Goal: Answer question/provide support: Share knowledge or assist other users

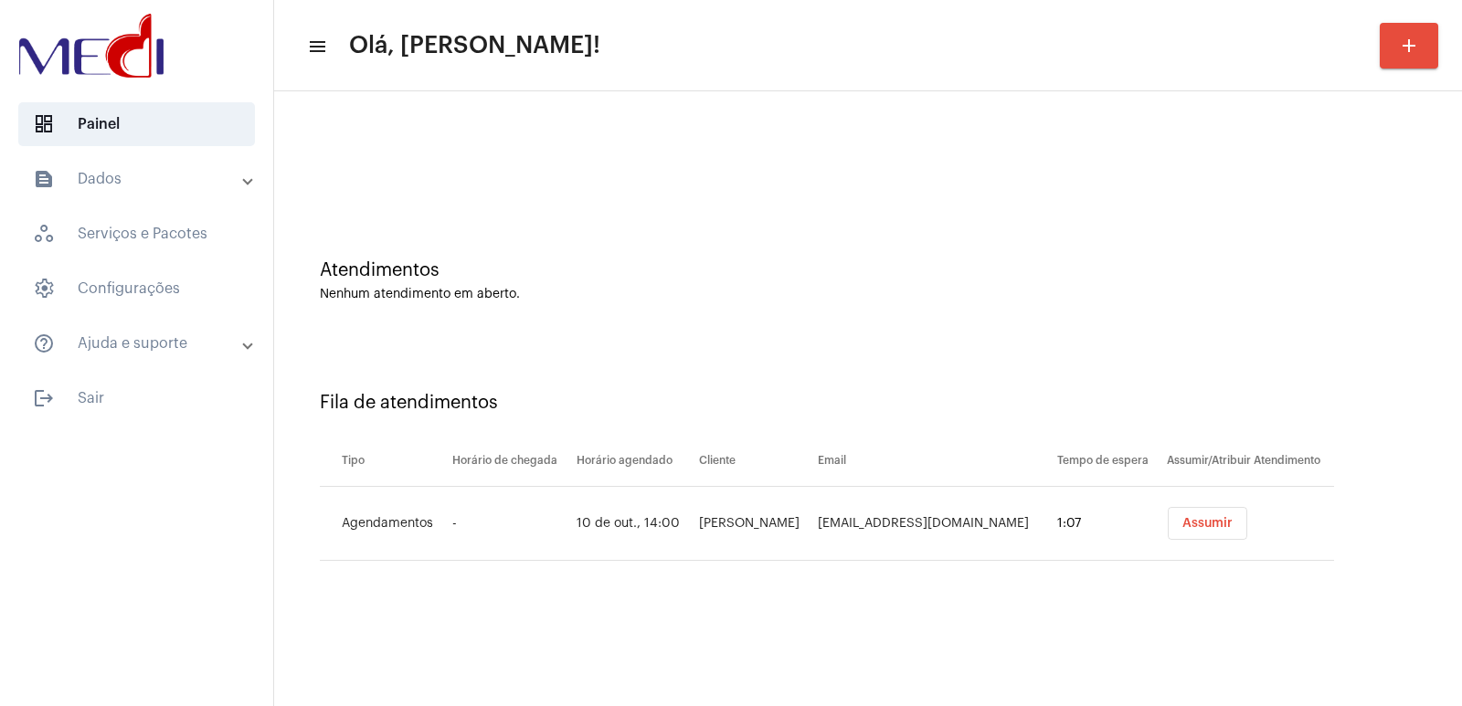
click at [1216, 524] on span "Assumir" at bounding box center [1208, 523] width 50 height 13
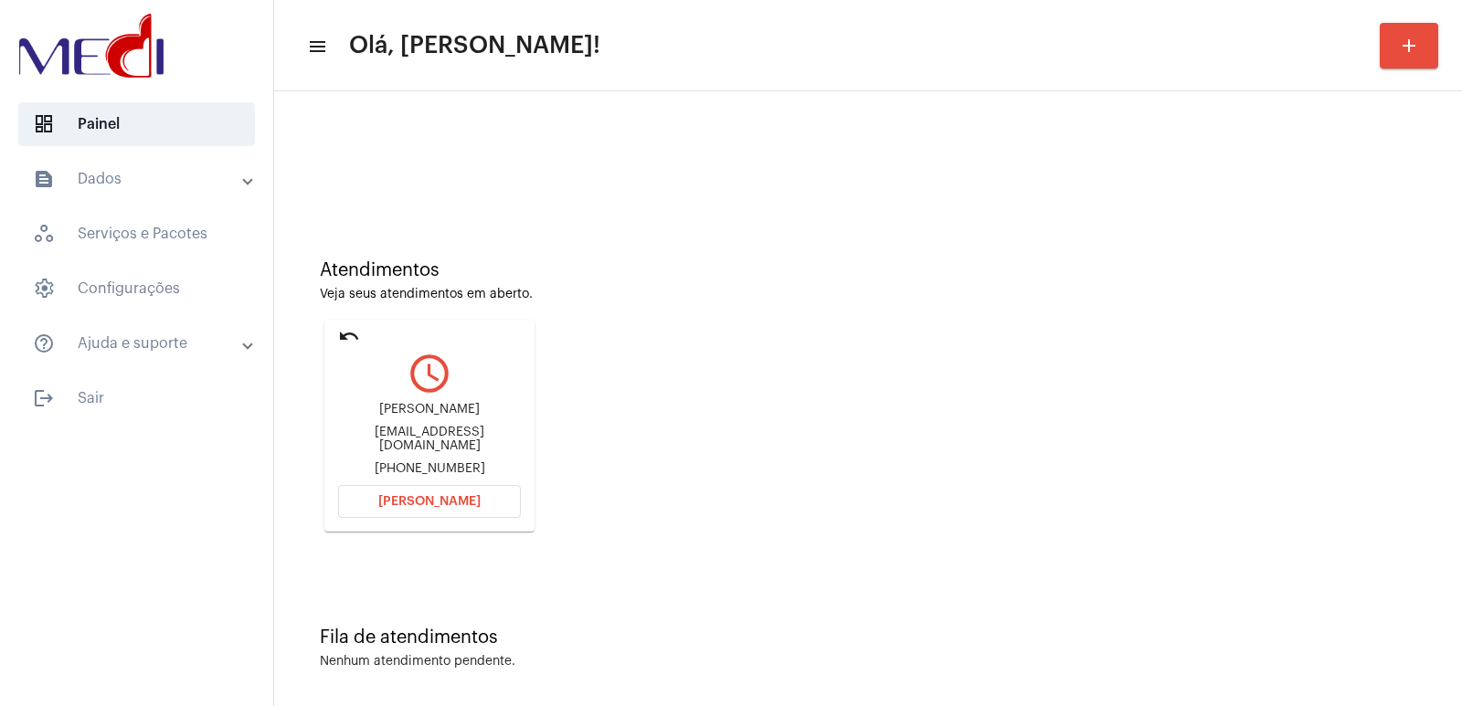
click at [1216, 524] on div "Atendimentos Veja seus atendimentos em aberto. undo query_builder taina lopes d…" at bounding box center [868, 389] width 1170 height 367
click at [441, 409] on div "taina lopes de oliveira" at bounding box center [429, 410] width 183 height 14
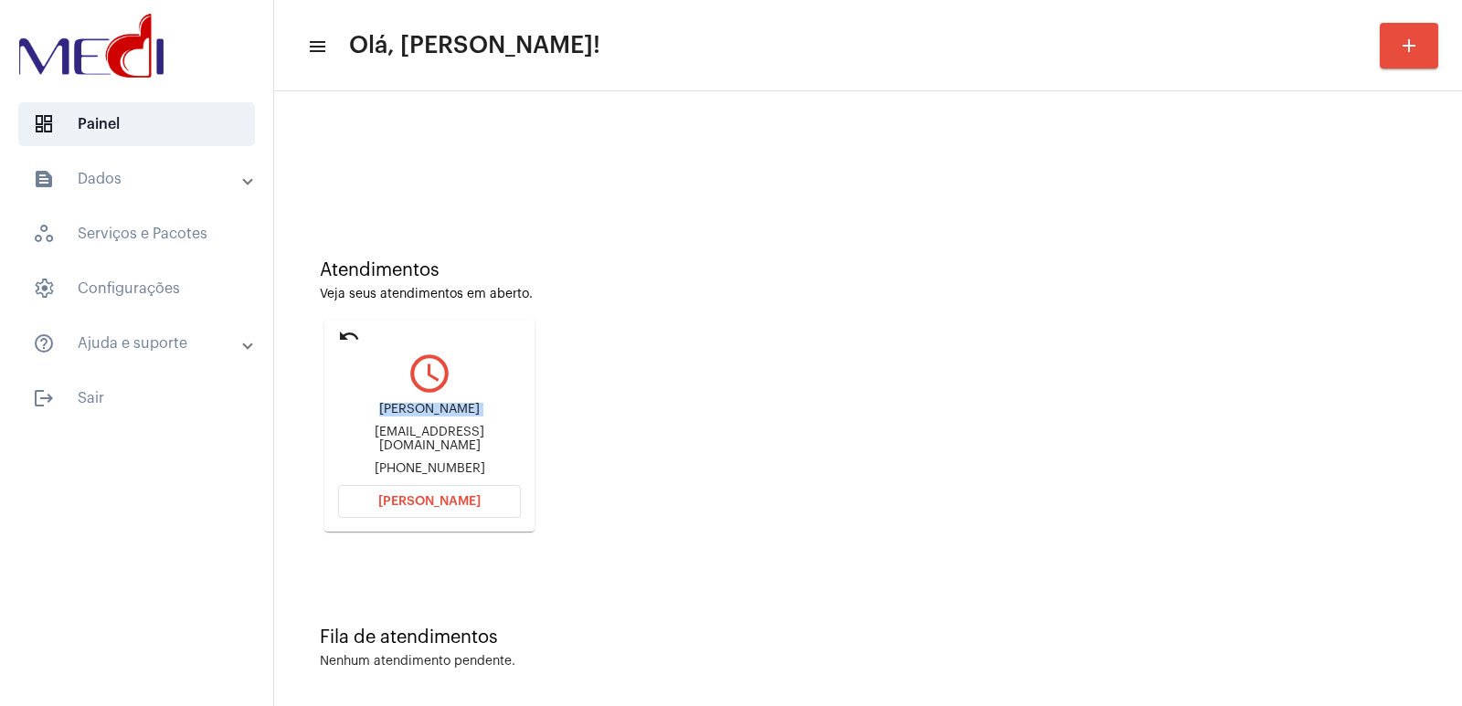
click at [441, 409] on div "taina lopes de oliveira" at bounding box center [429, 410] width 183 height 14
copy div "taina lopes de oliveira"
click at [318, 0] on html "dashboard Painel text_snippet_outlined Dados history_outlined Histórico schedul…" at bounding box center [731, 353] width 1462 height 706
click at [421, 498] on span "[PERSON_NAME]" at bounding box center [429, 501] width 102 height 13
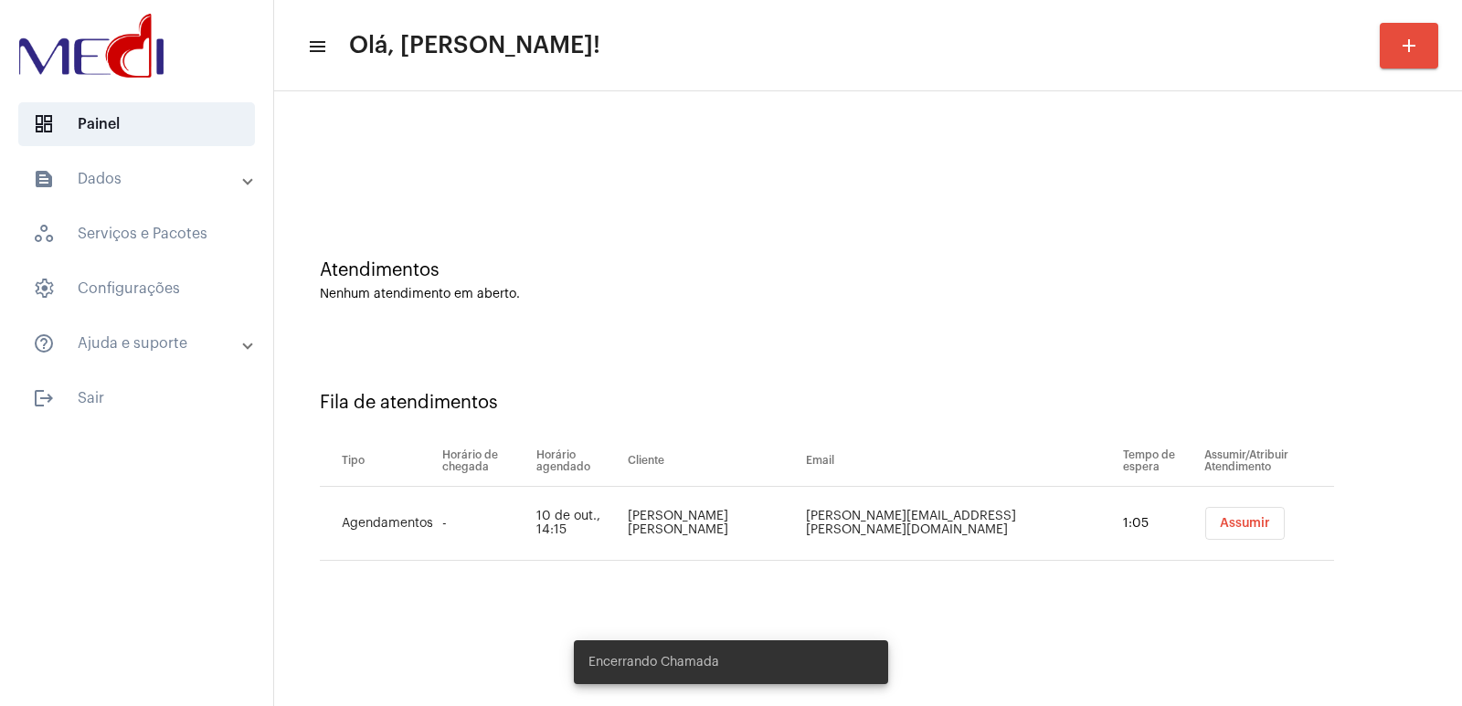
click at [1211, 514] on button "Assumir" at bounding box center [1246, 523] width 80 height 33
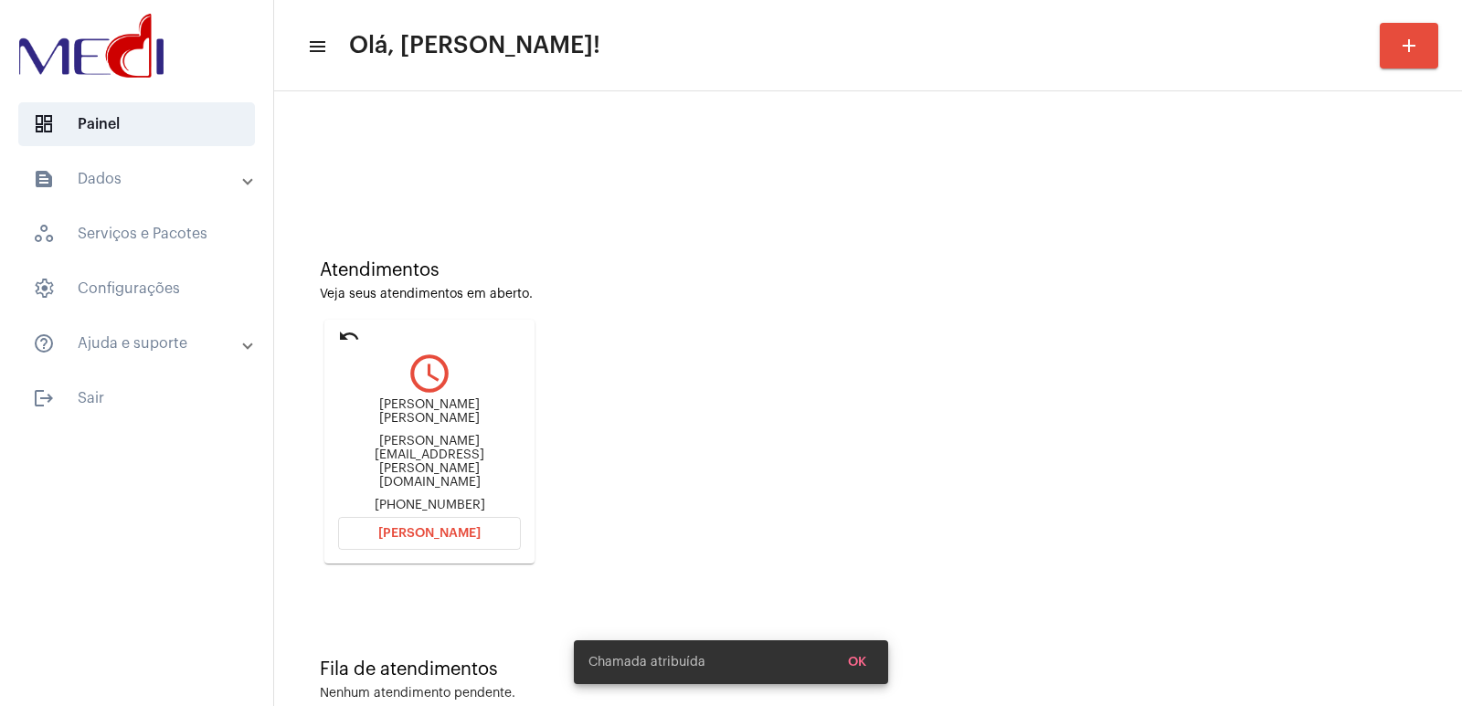
click at [429, 415] on div "Gabriela Hochmann Narciso" at bounding box center [429, 411] width 183 height 27
click at [429, 414] on div "Gabriela Hochmann Narciso" at bounding box center [429, 411] width 183 height 27
copy div "Gabriela Hochmann Narciso"
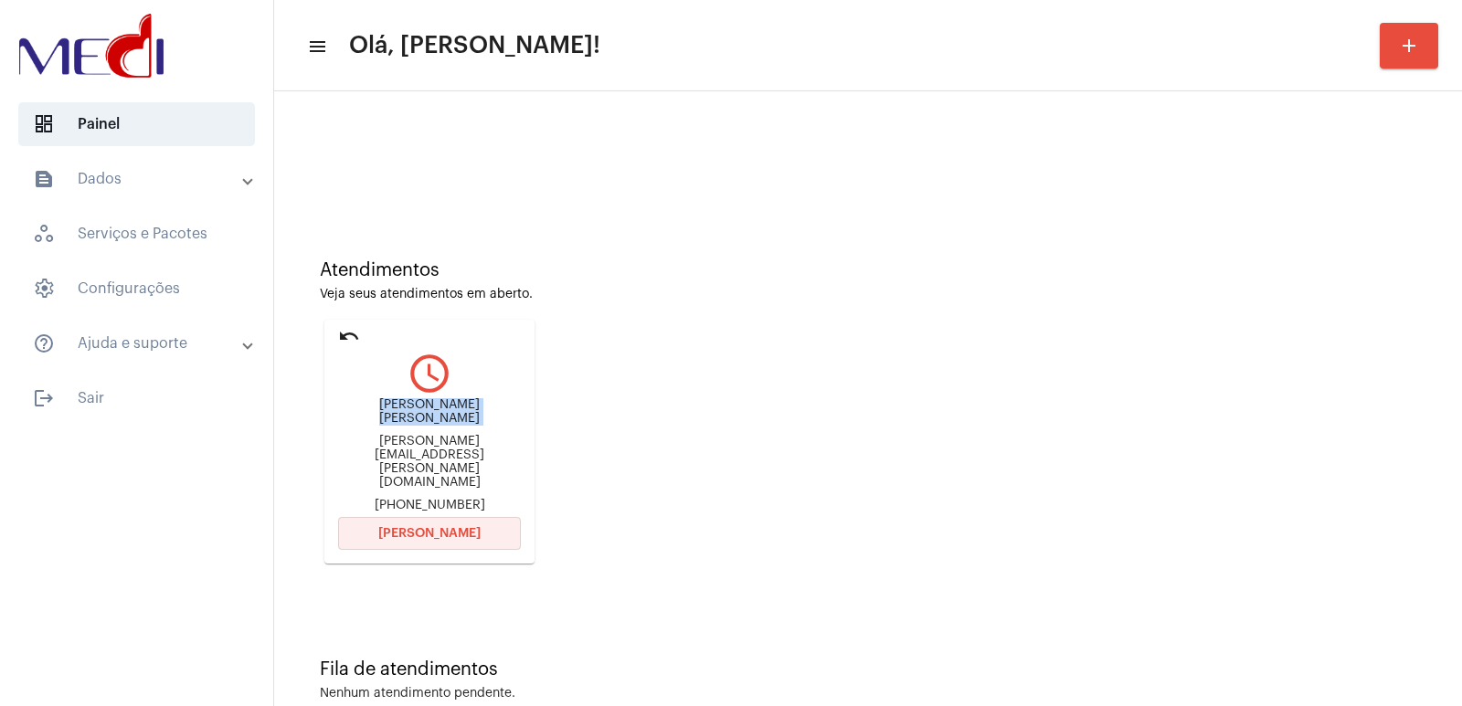
click at [409, 527] on span "Abrir Chamada" at bounding box center [429, 533] width 102 height 13
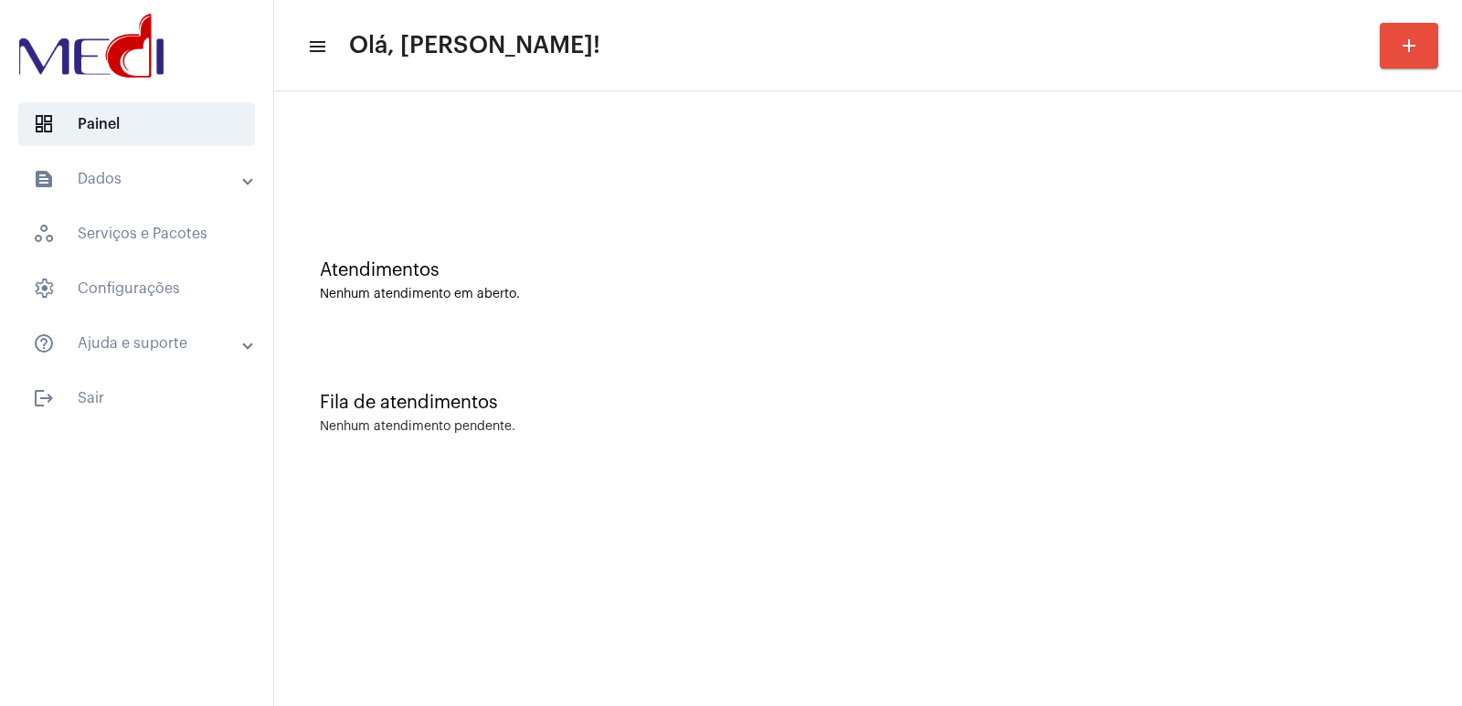
click at [0, 159] on mat-accordion "text_snippet_outlined Dados history_outlined Histórico schedule_outlined Agenda…" at bounding box center [136, 261] width 273 height 208
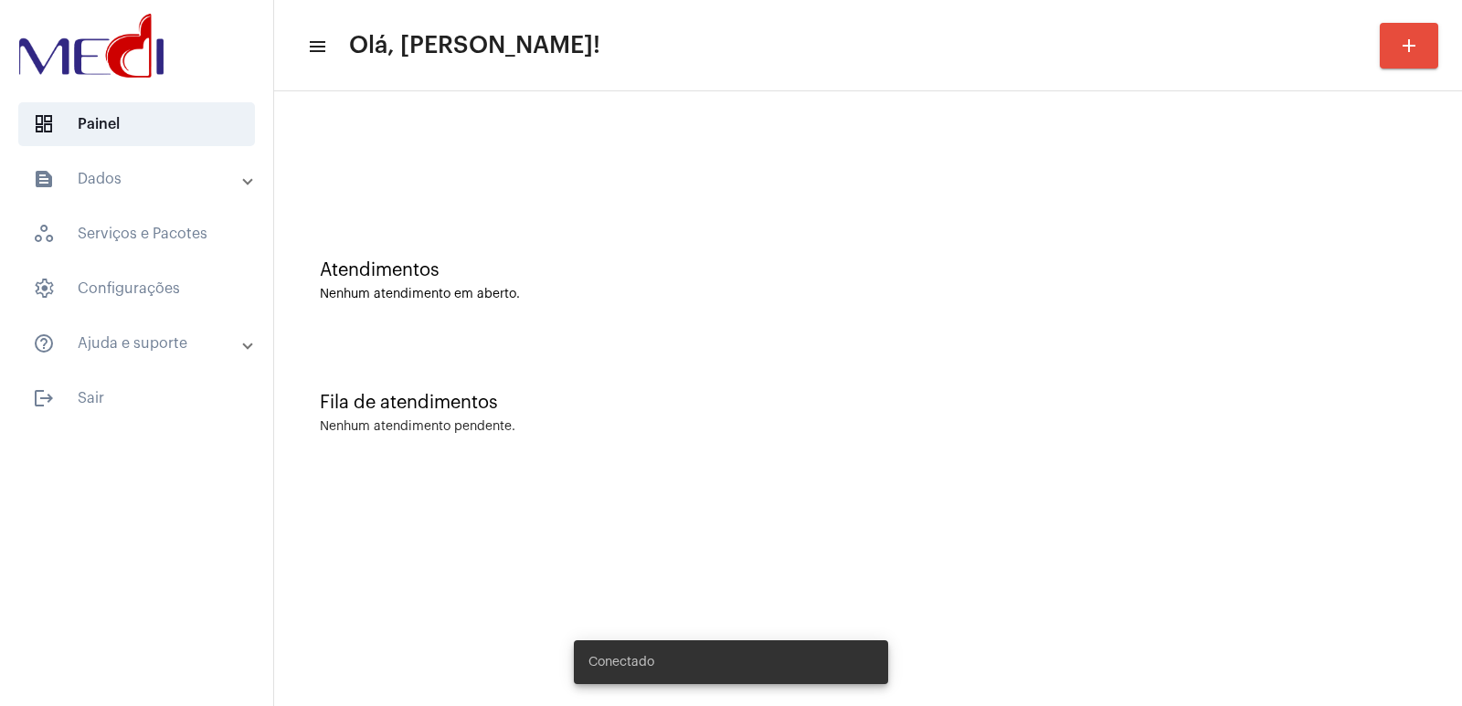
click at [0, 159] on mat-accordion "text_snippet_outlined Dados history_outlined Histórico schedule_outlined Agenda…" at bounding box center [136, 261] width 273 height 208
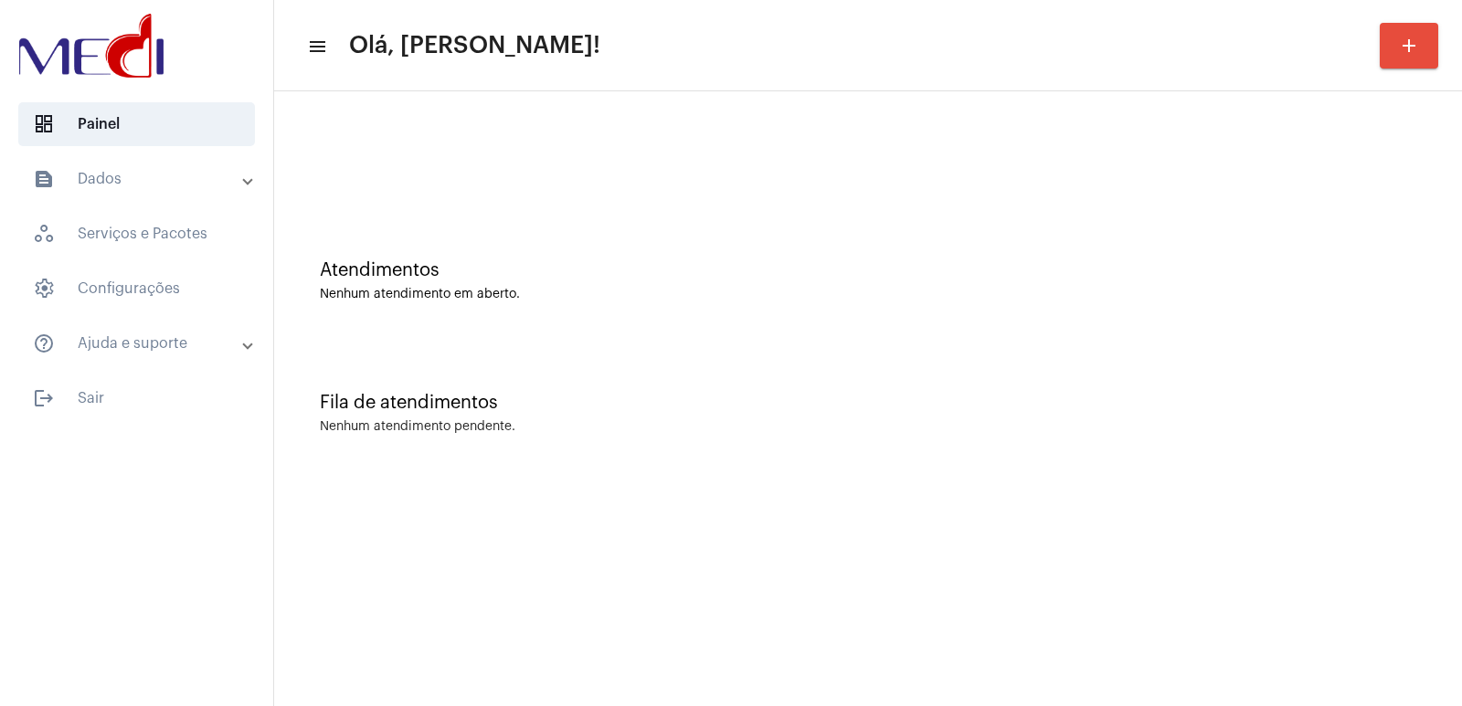
click at [0, 159] on mat-accordion "text_snippet_outlined Dados history_outlined Histórico schedule_outlined Agenda…" at bounding box center [136, 261] width 273 height 208
click at [914, 322] on div "Atendimentos Nenhum atendimento em aberto." at bounding box center [868, 272] width 1170 height 133
click at [914, 323] on div "Atendimentos Nenhum atendimento em aberto." at bounding box center [868, 272] width 1170 height 133
drag, startPoint x: 914, startPoint y: 323, endPoint x: 1100, endPoint y: 322, distance: 185.5
click at [1100, 322] on div "Atendimentos Nenhum atendimento em aberto." at bounding box center [868, 272] width 1170 height 133
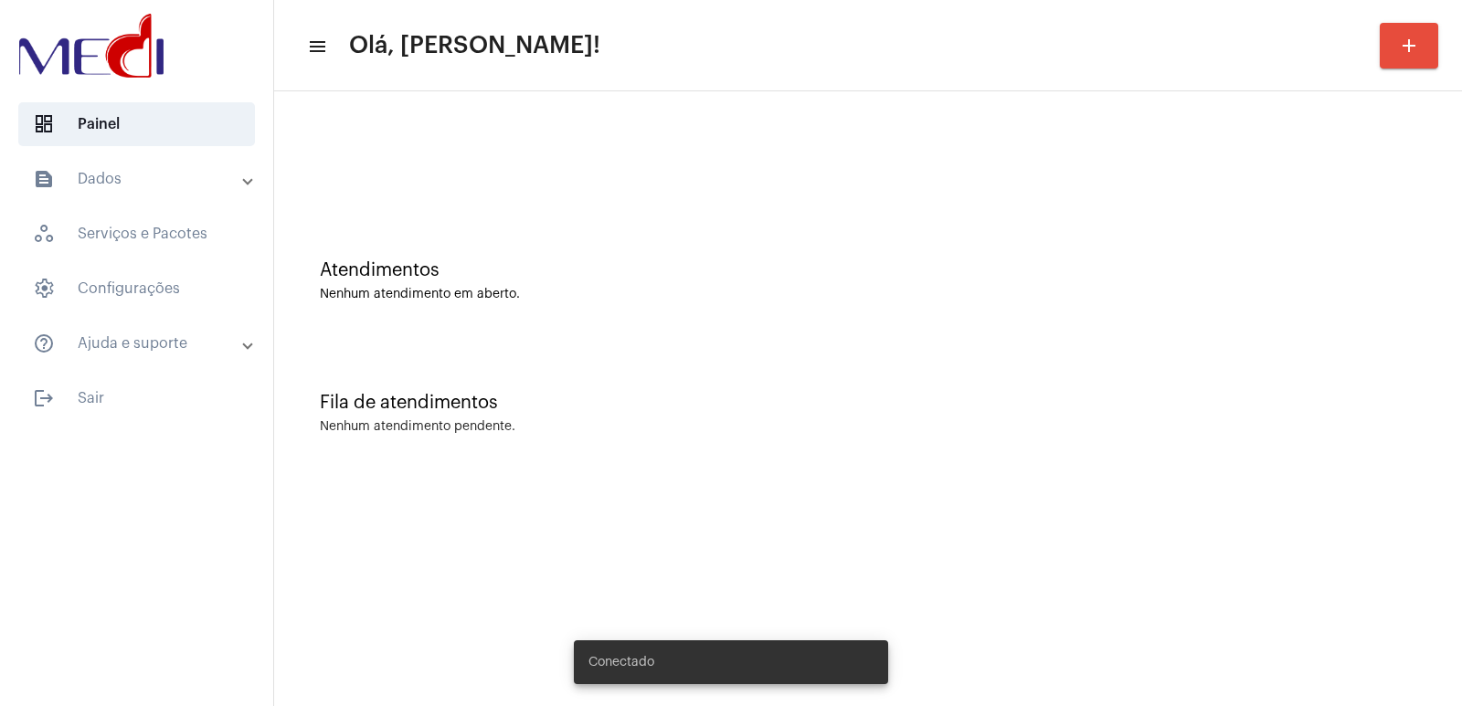
drag, startPoint x: 0, startPoint y: 0, endPoint x: 1181, endPoint y: 366, distance: 1236.1
click at [1181, 366] on div "Fila de atendimentos Nenhum atendimento pendente." at bounding box center [868, 404] width 1170 height 133
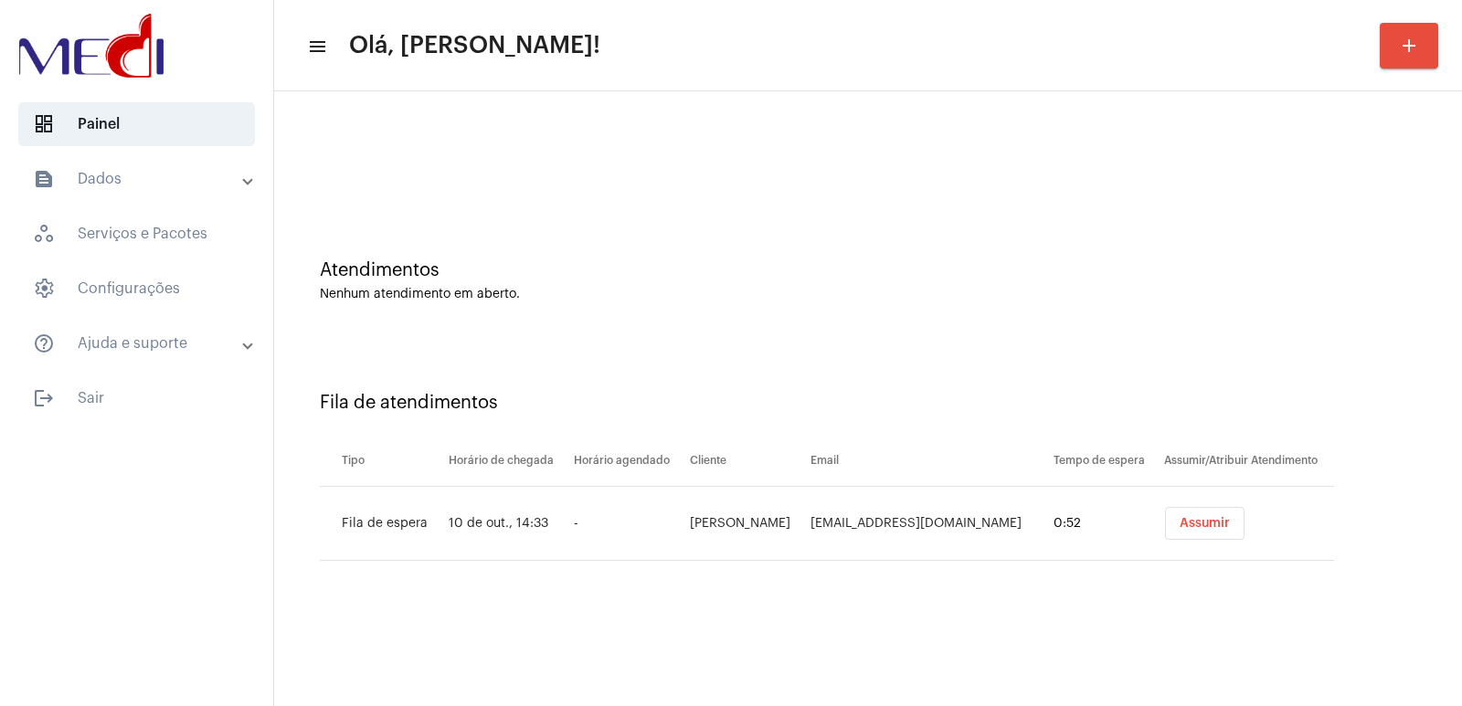
click at [1206, 530] on button "Assumir" at bounding box center [1205, 523] width 80 height 33
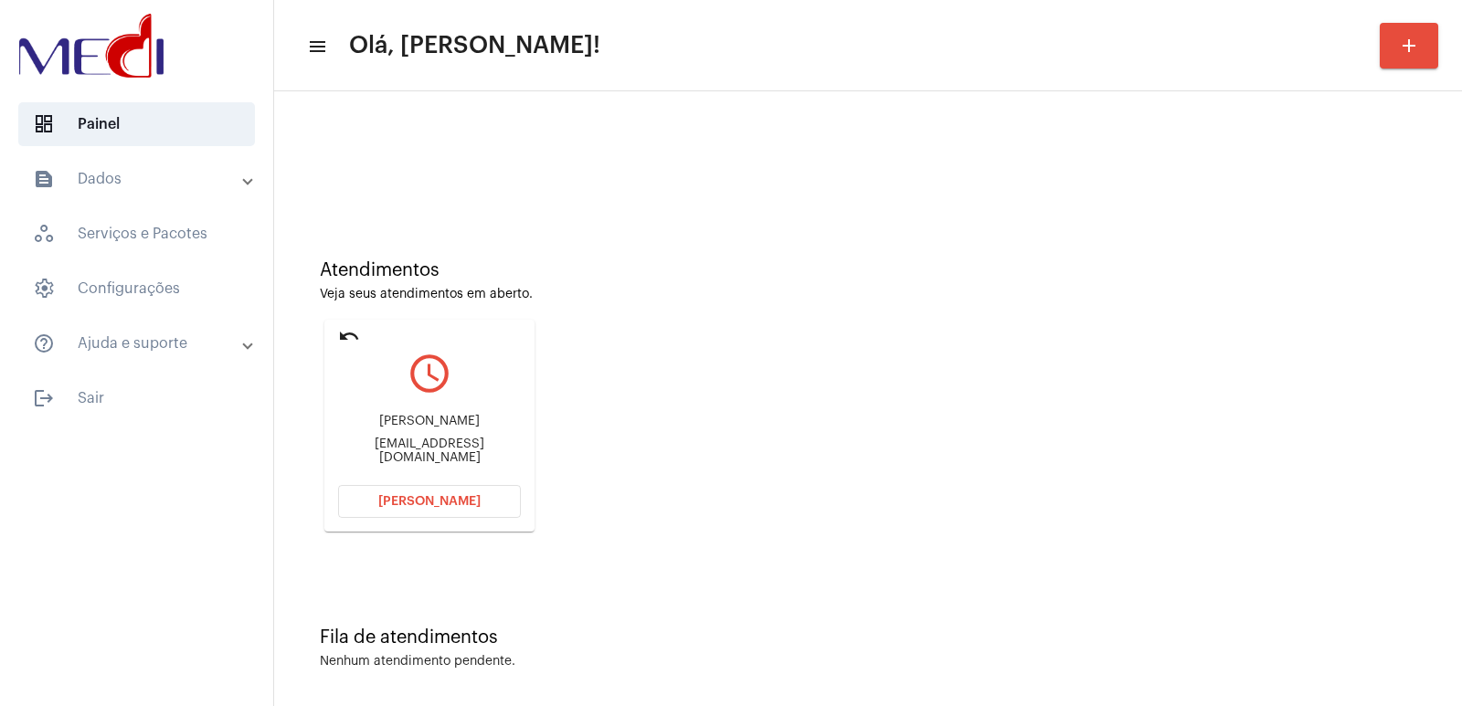
click at [447, 424] on div "Mayara Cristina de Melo" at bounding box center [429, 422] width 183 height 14
copy div "Mayara Cristina de Melo"
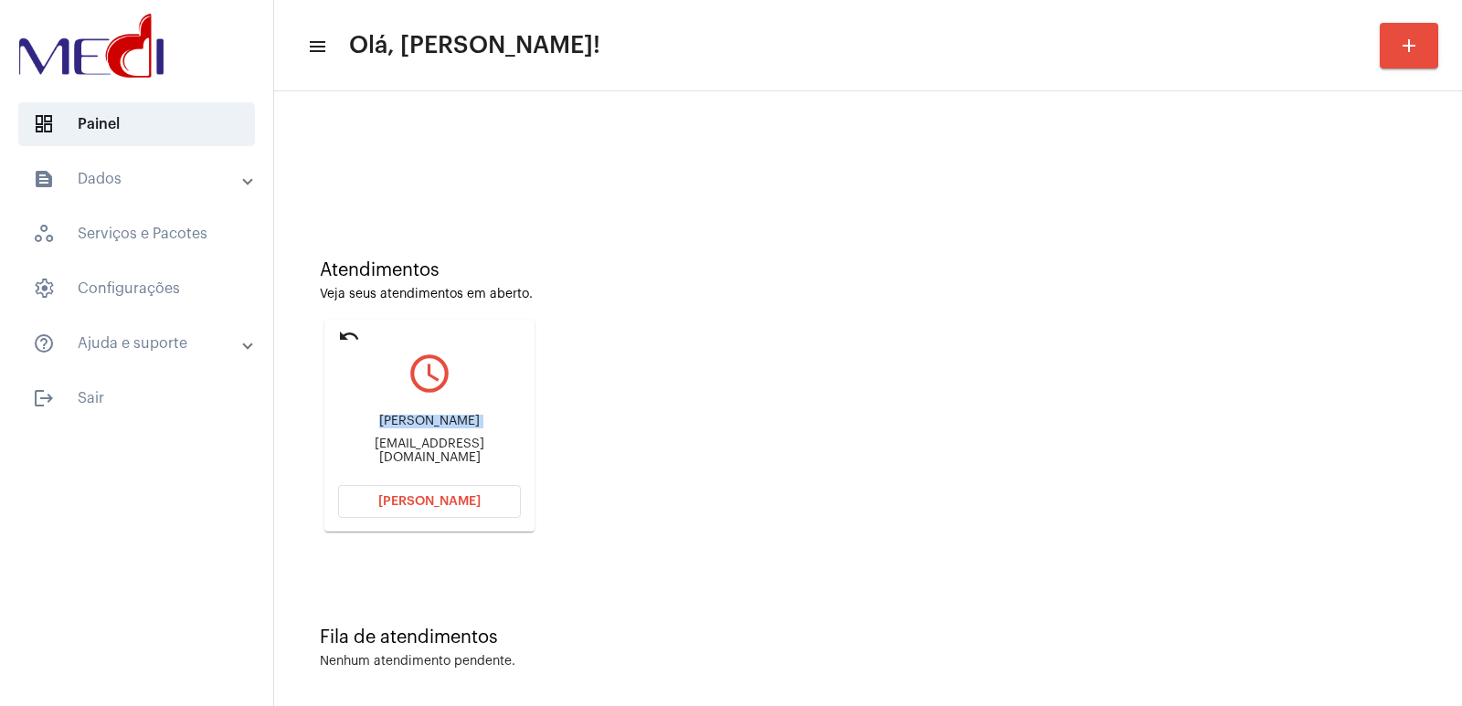
click at [446, 496] on span "Abrir Chamada" at bounding box center [429, 501] width 102 height 13
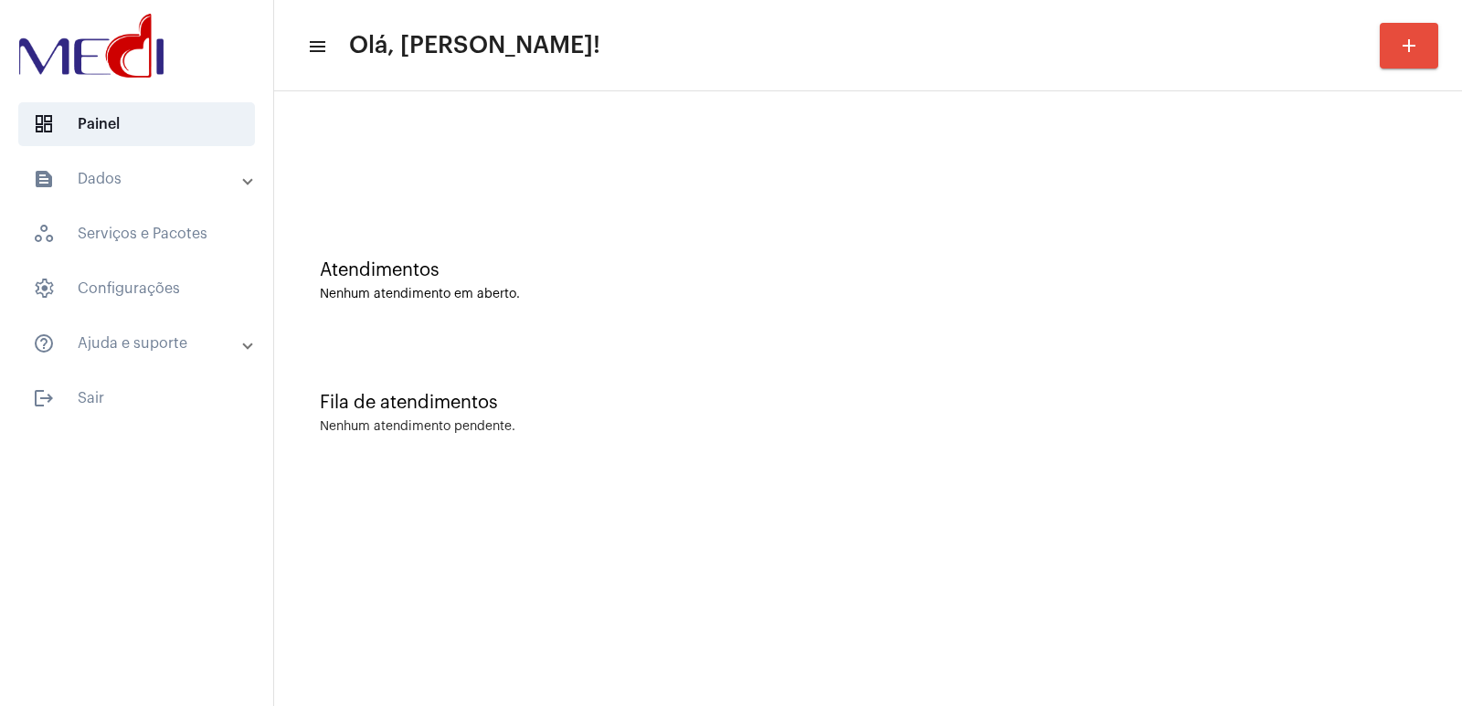
click at [919, 473] on div "Atendimentos Nenhum atendimento em aberto. Fila de atendimentos Nenhum atendime…" at bounding box center [868, 285] width 1188 height 388
click at [1023, 372] on div "Fila de atendimentos Nenhum atendimento pendente." at bounding box center [868, 404] width 1170 height 133
click at [1102, 509] on mat-sidenav-content "menu Olá, Vivian! add Atendimentos Nenhum atendimento em aberto. Fila de atendi…" at bounding box center [868, 353] width 1188 height 706
click at [1203, 465] on div "Fila de atendimentos Nenhum atendimento pendente." at bounding box center [868, 404] width 1170 height 133
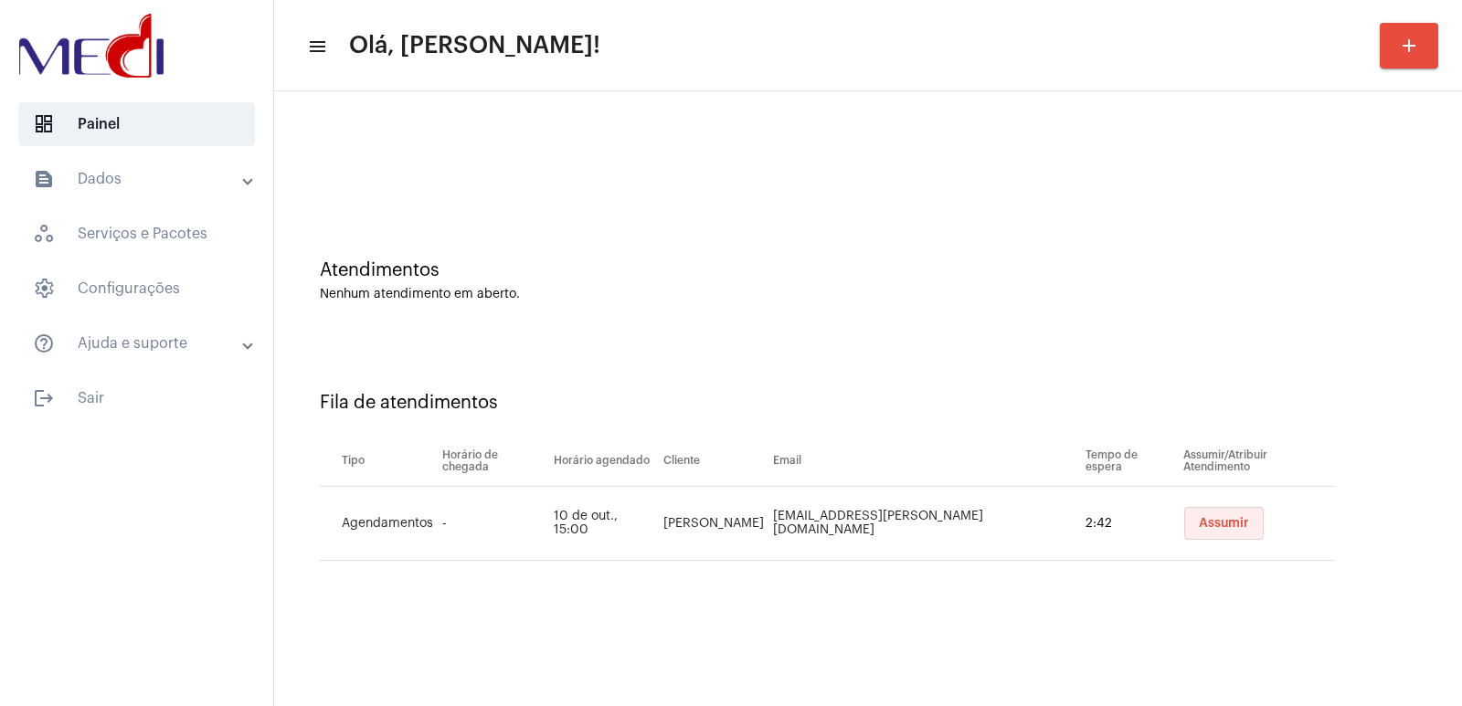
click at [1217, 523] on span "Assumir" at bounding box center [1224, 523] width 50 height 13
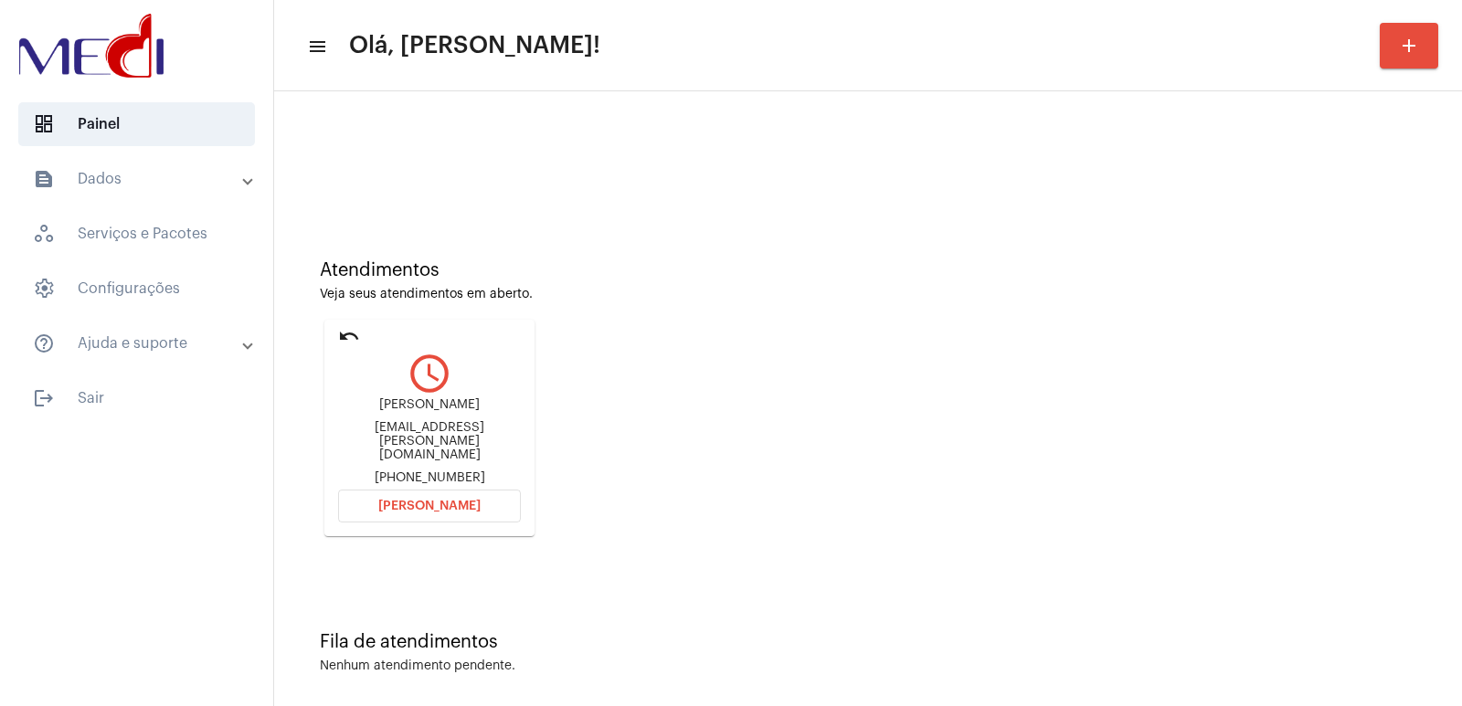
click at [408, 412] on div "Inamara Araújo Santos" at bounding box center [429, 405] width 183 height 14
copy div "Inamara Araújo Santos"
click at [431, 504] on span "Abrir Chamada" at bounding box center [429, 506] width 102 height 13
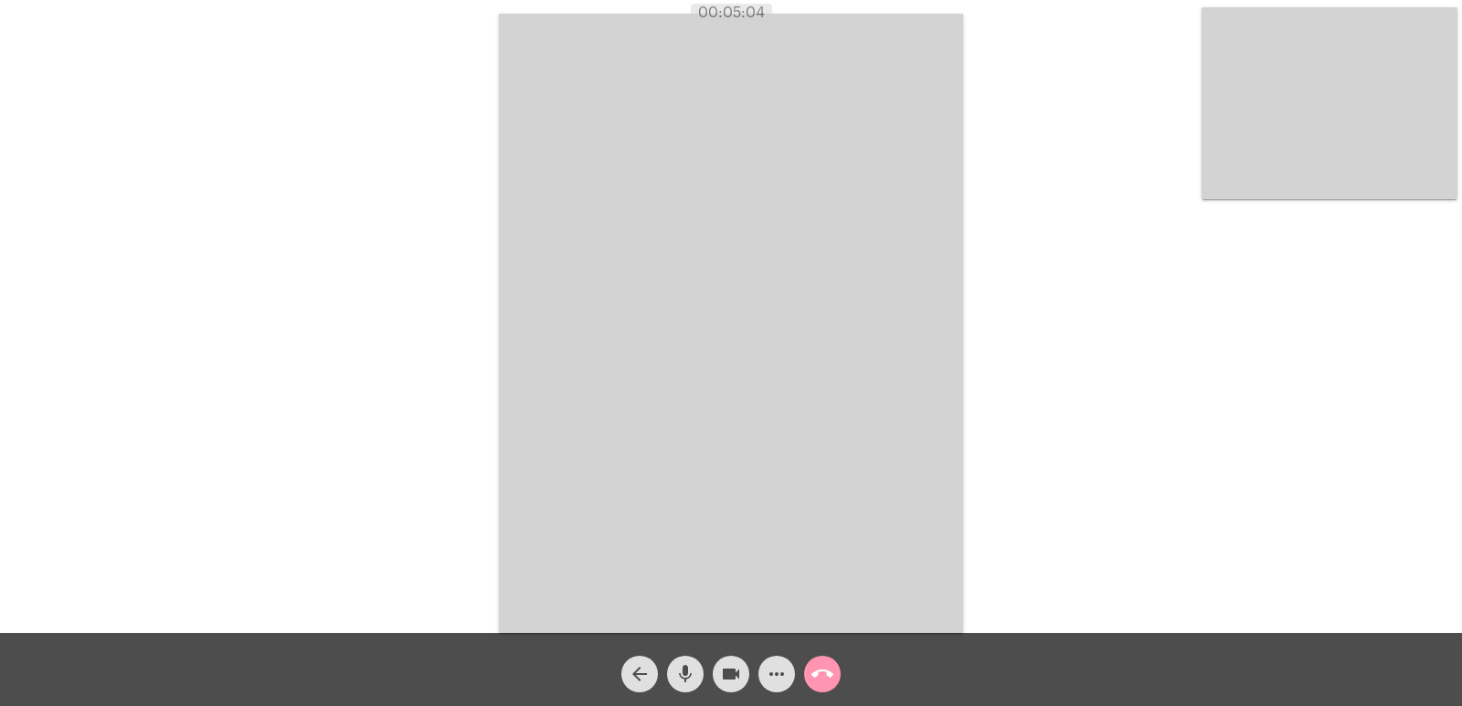
click at [558, 340] on video at bounding box center [731, 324] width 464 height 620
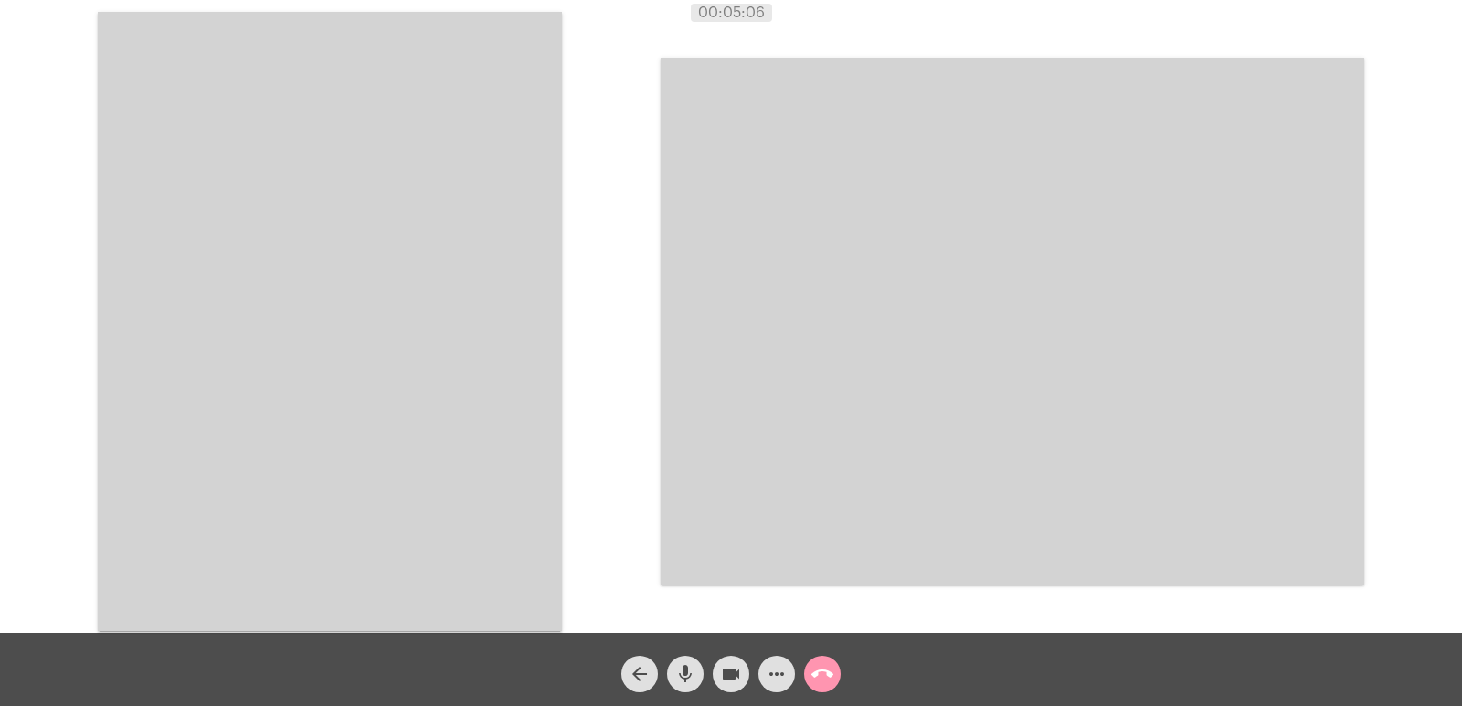
click at [830, 669] on mat-icon "call_end" at bounding box center [823, 675] width 22 height 22
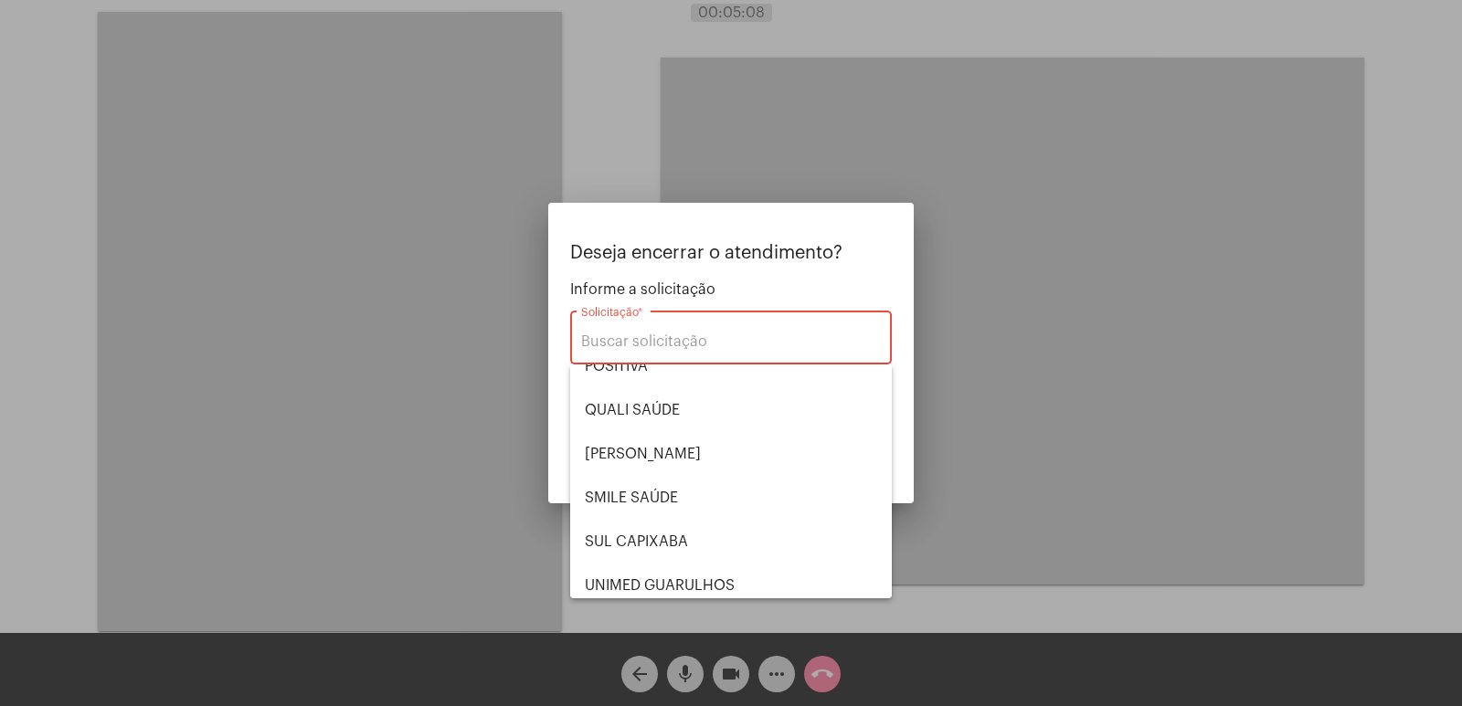
scroll to position [380, 0]
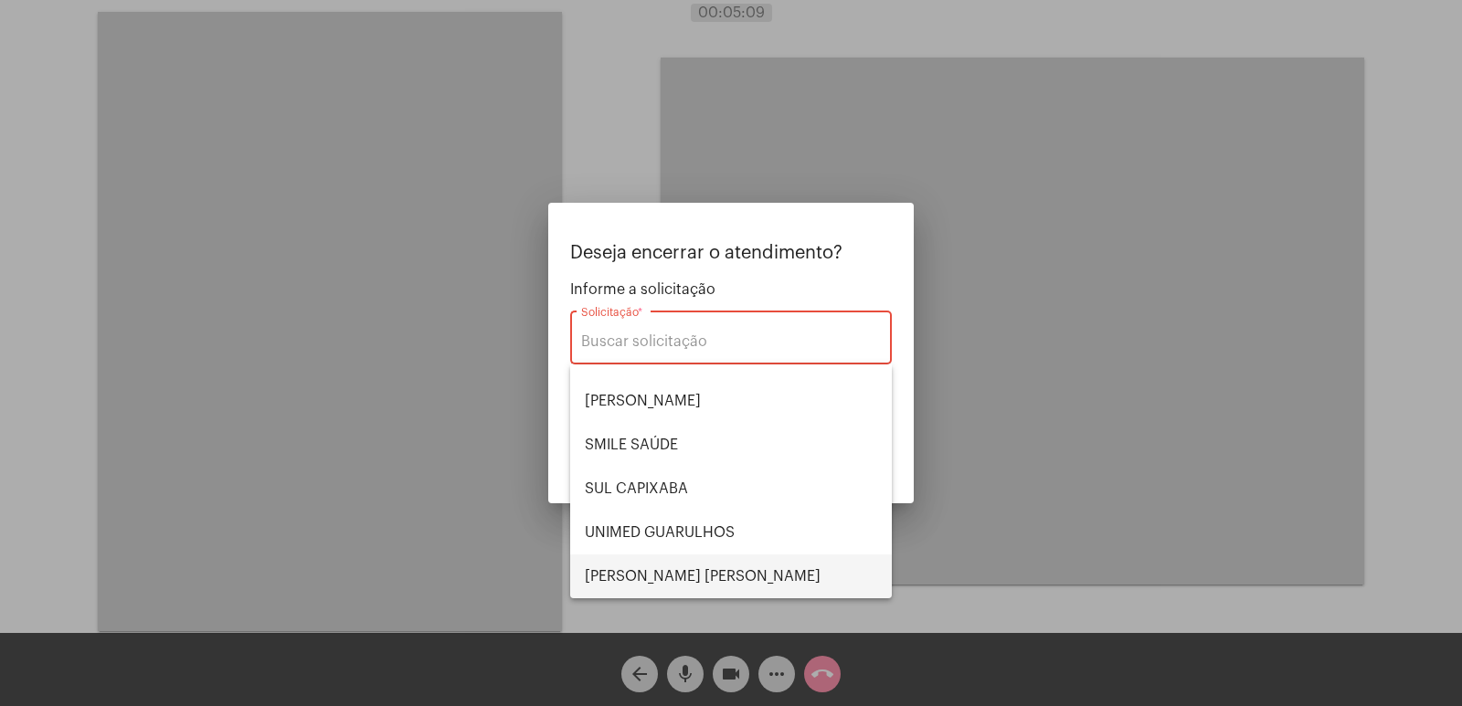
click at [639, 582] on span "VERA CRUZ" at bounding box center [731, 577] width 292 height 44
type input "[PERSON_NAME]"
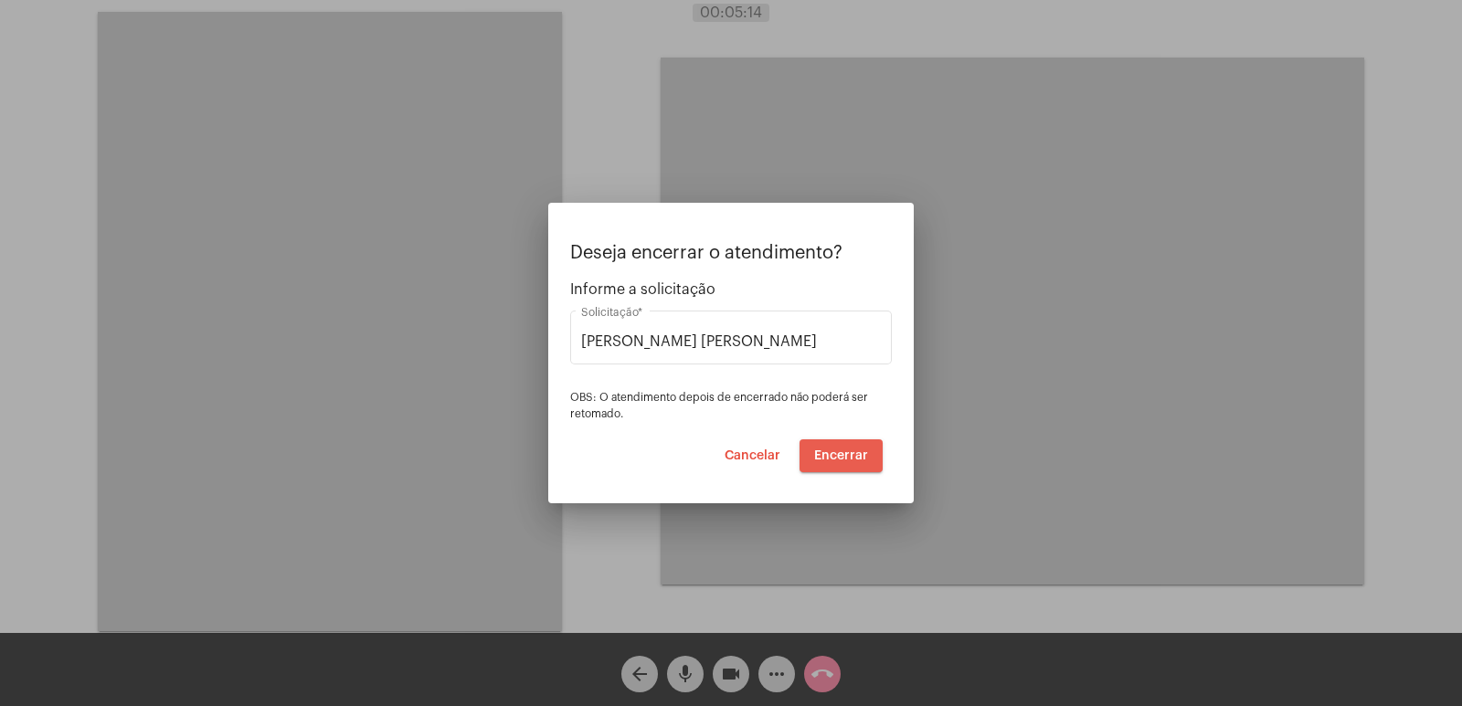
click at [855, 461] on span "Encerrar" at bounding box center [841, 456] width 54 height 13
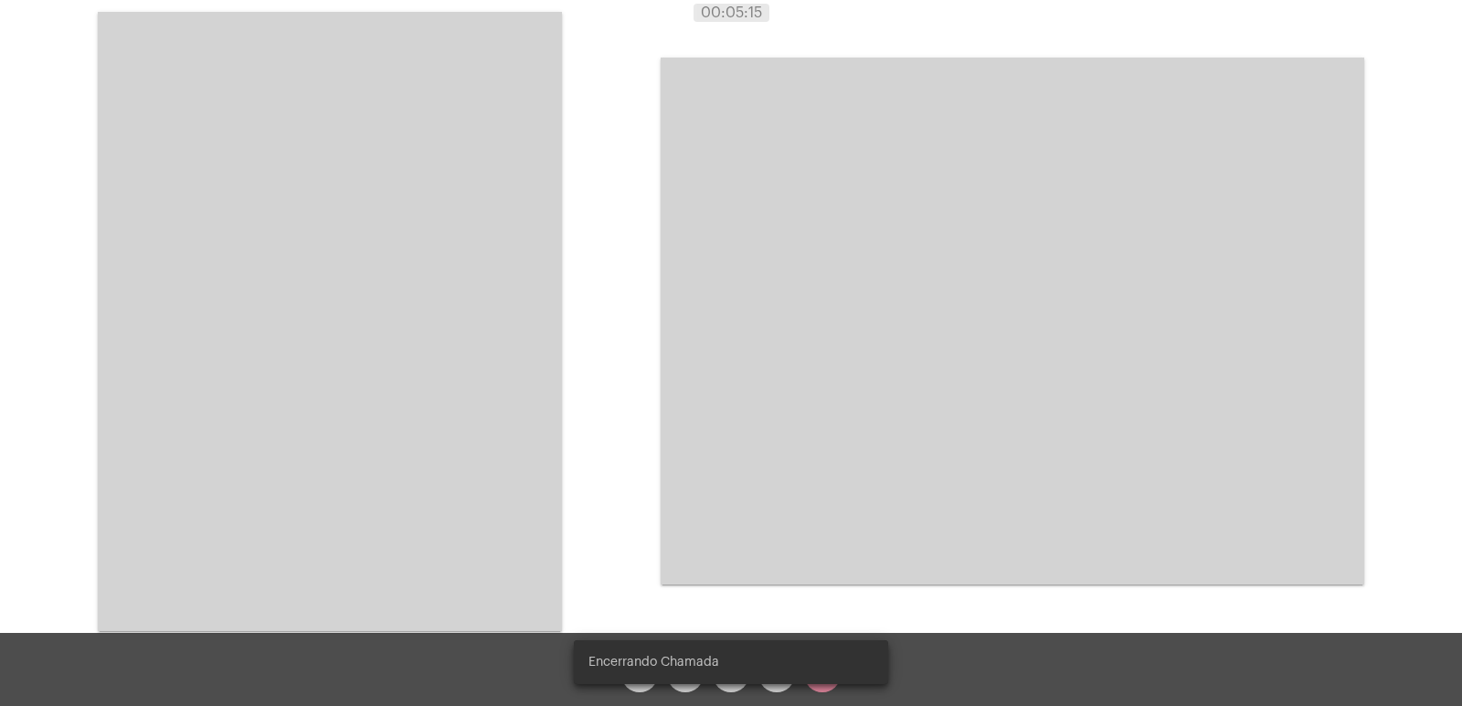
click at [855, 461] on video at bounding box center [1013, 321] width 704 height 527
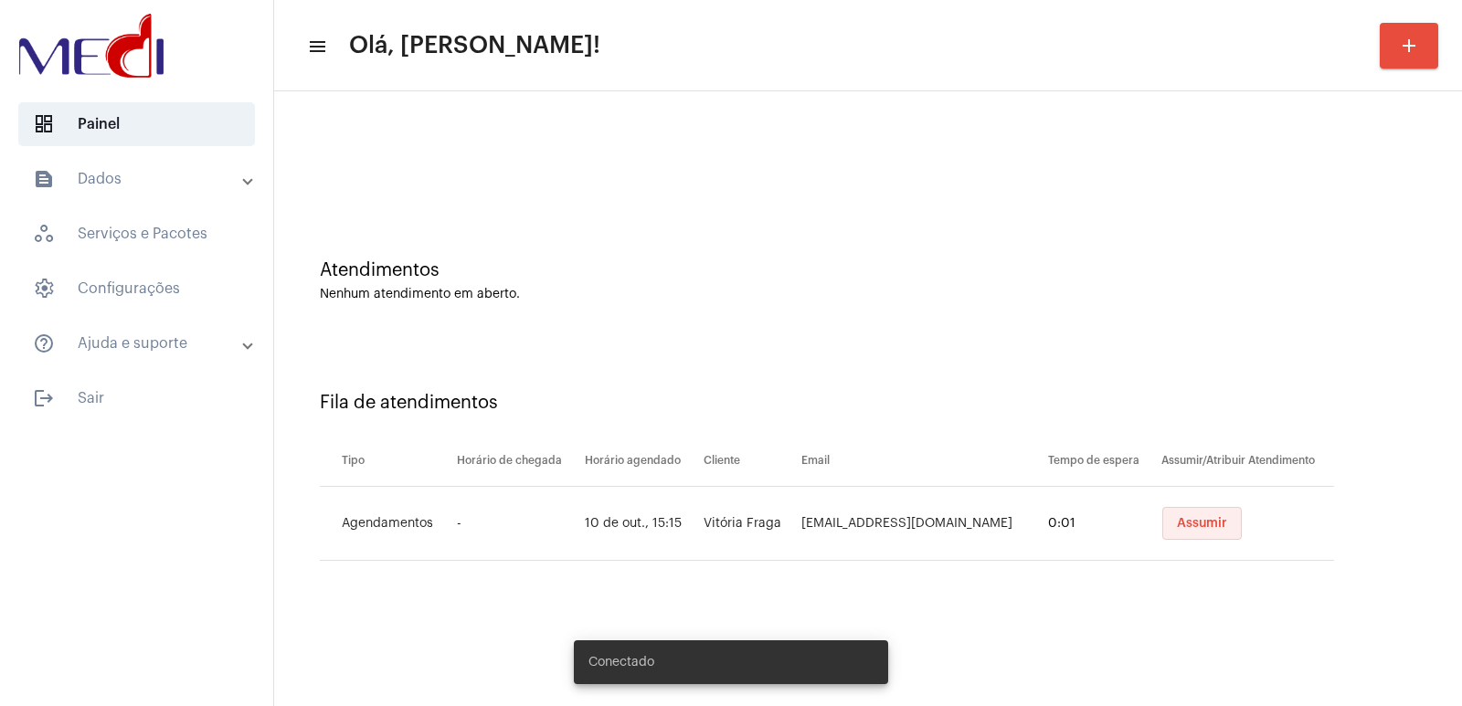
click at [1196, 512] on button "Assumir" at bounding box center [1203, 523] width 80 height 33
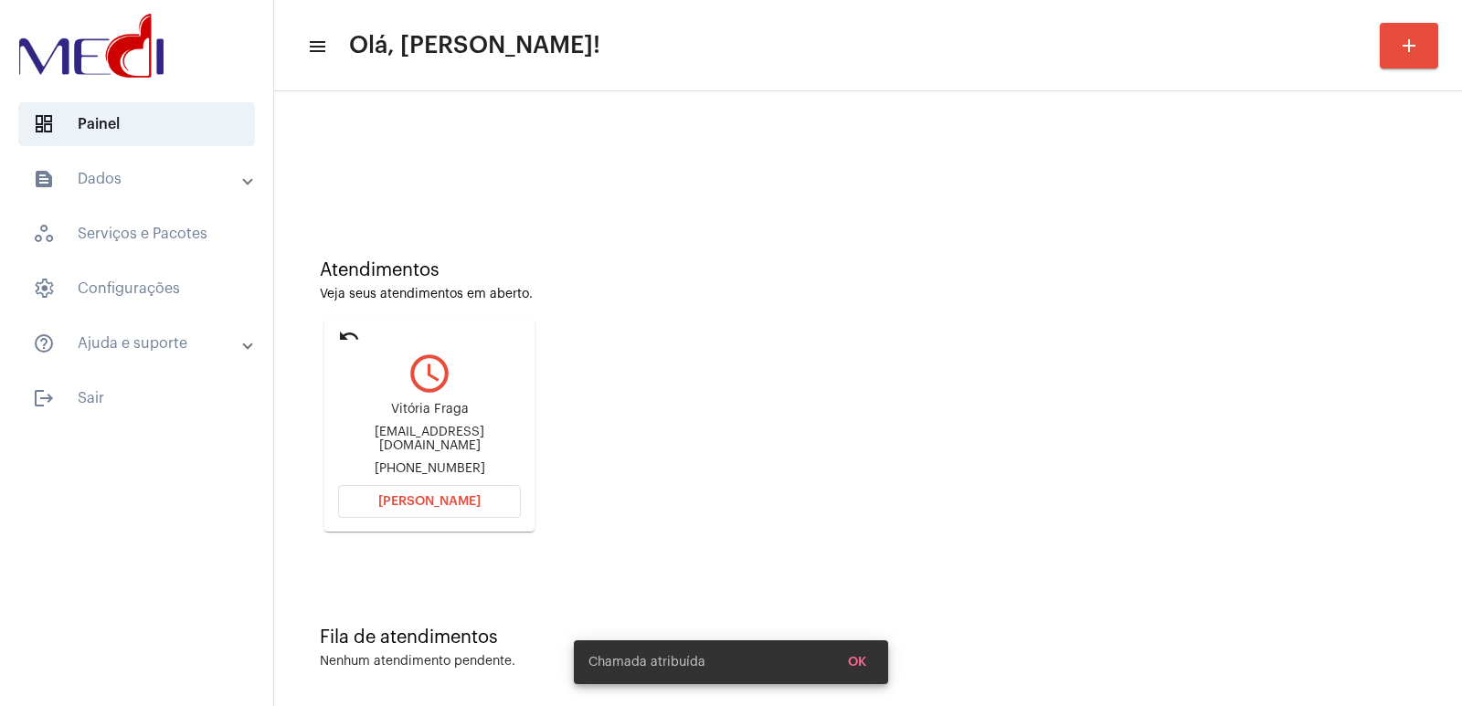
click at [440, 425] on div "Vitória Fraga fofraga-vit@hotmail.com +5543998522330" at bounding box center [429, 439] width 183 height 82
copy div "Vitória Fraga"
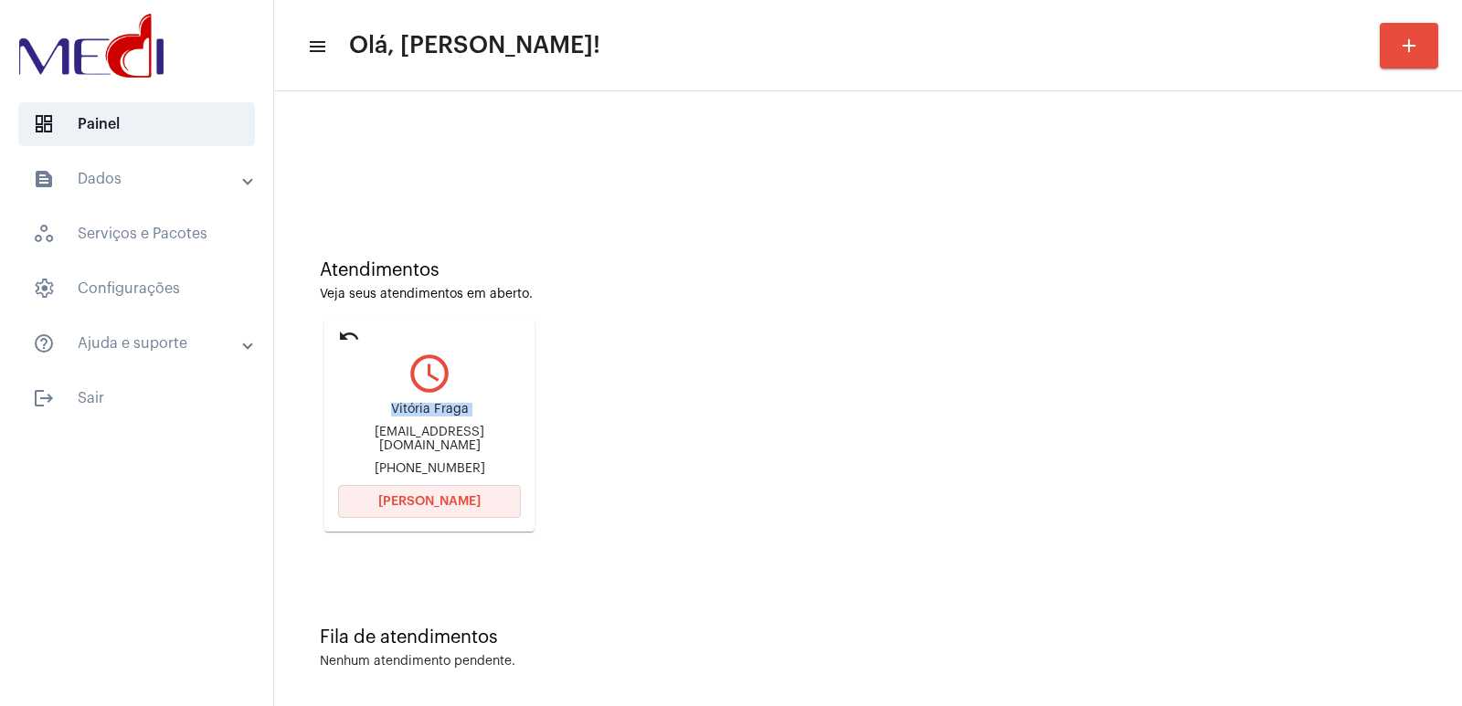
click at [384, 512] on button "Abrir Chamada" at bounding box center [429, 501] width 183 height 33
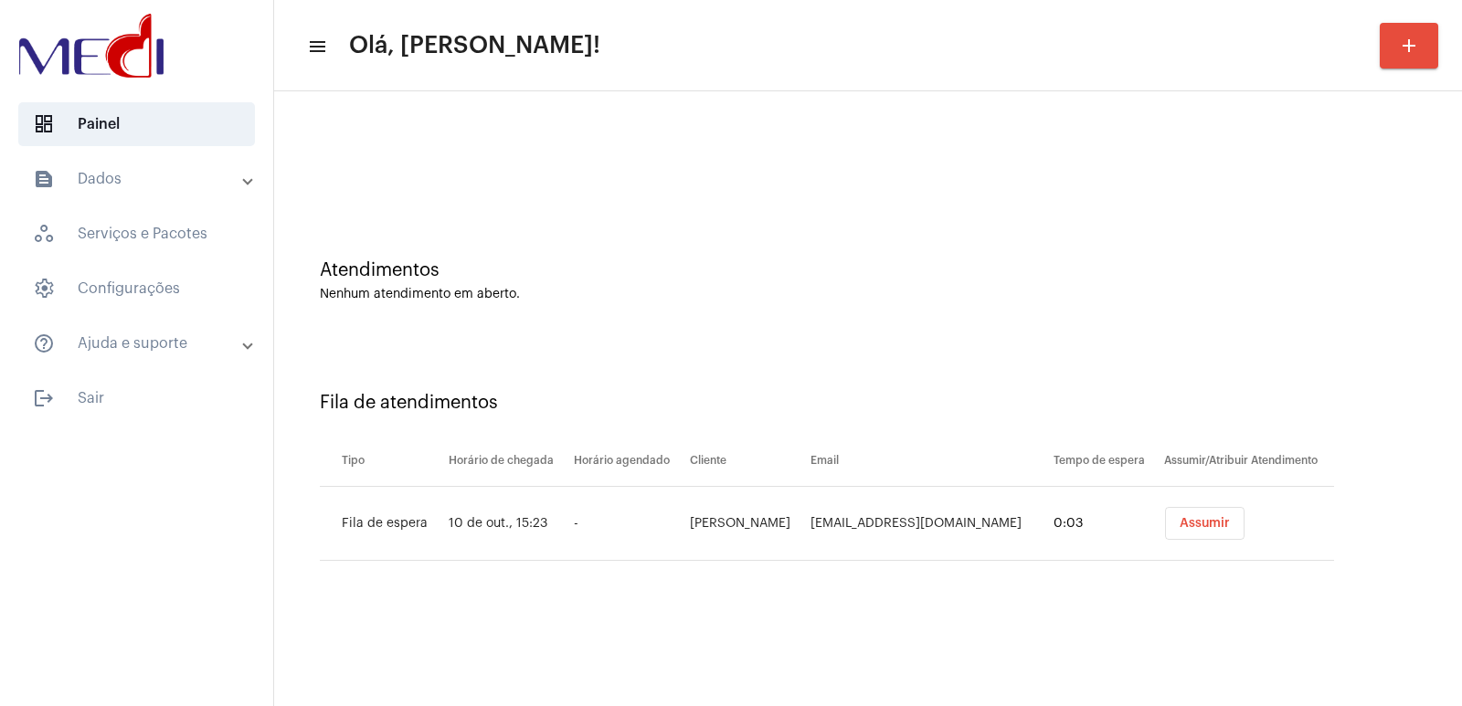
click at [1230, 526] on span "Assumir" at bounding box center [1205, 523] width 50 height 13
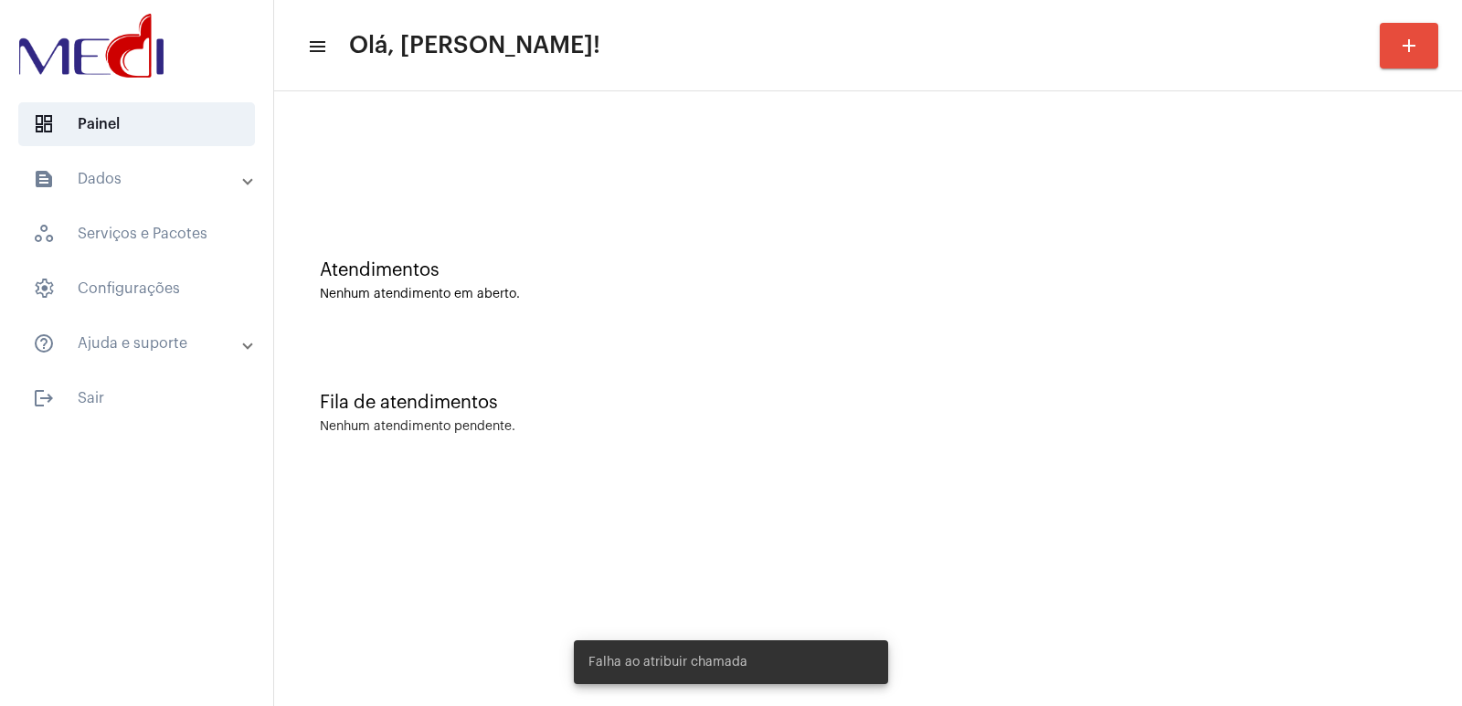
click at [1031, 499] on mat-sidenav-content "menu Olá, Vivian! add Atendimentos Nenhum atendimento em aberto. Fila de atendi…" at bounding box center [868, 353] width 1188 height 706
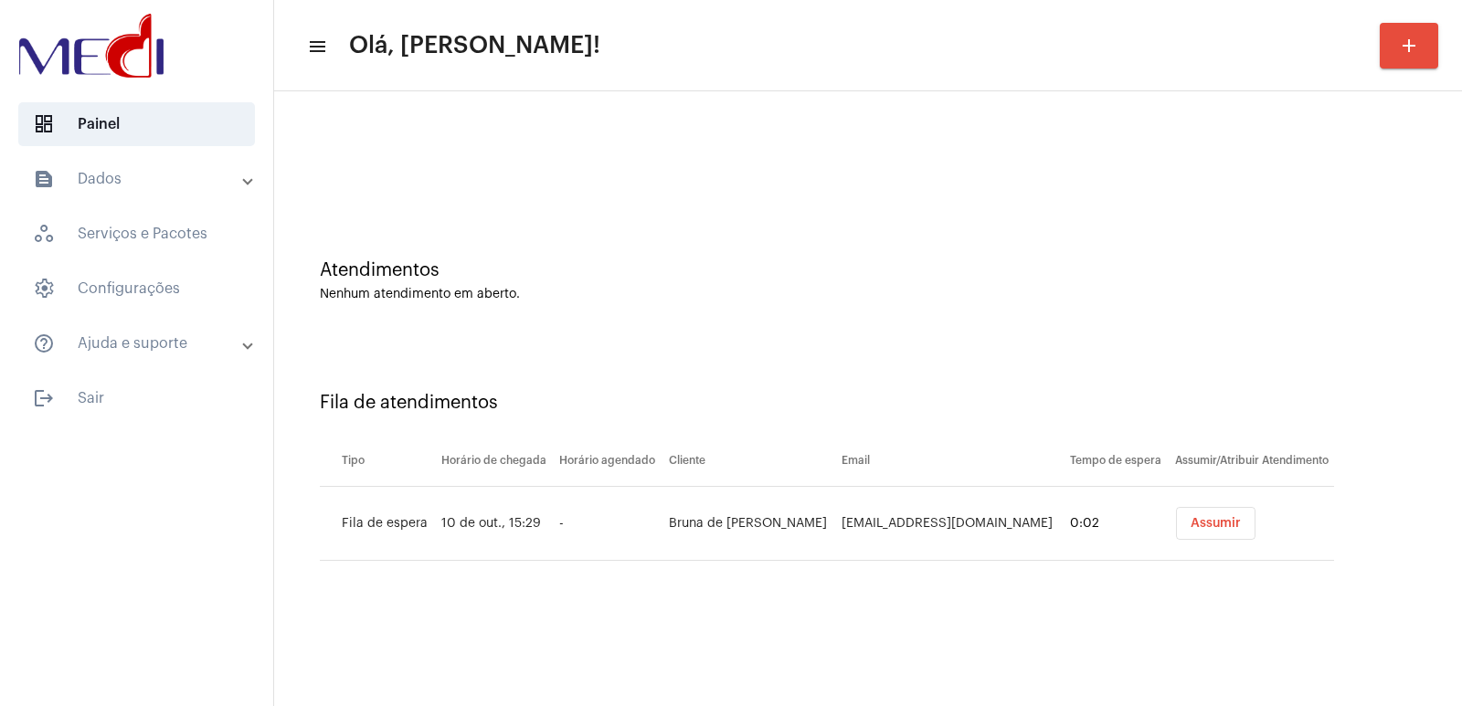
click at [1191, 520] on span "Assumir" at bounding box center [1216, 523] width 50 height 13
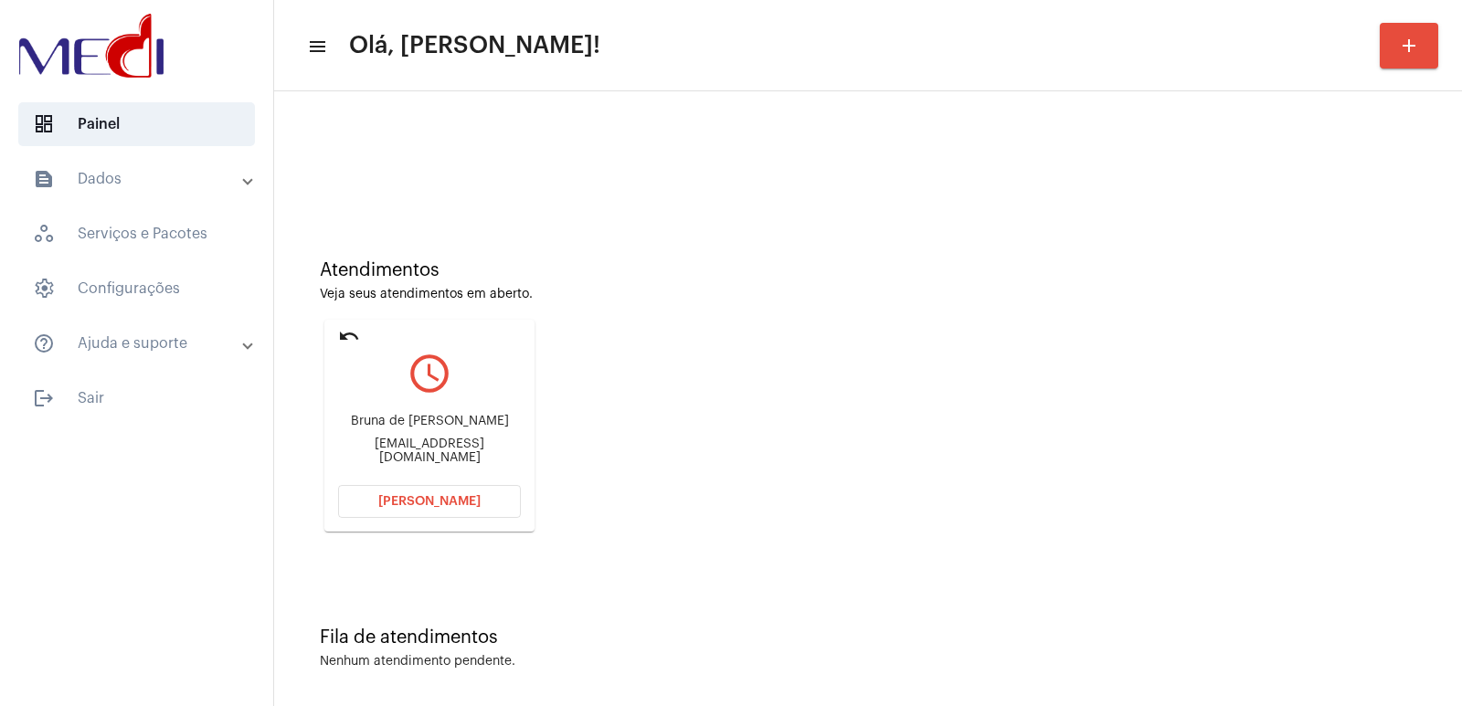
click at [1084, 390] on div "Atendimentos Veja seus atendimentos em aberto. undo query_builder [PERSON_NAME]…" at bounding box center [868, 389] width 1170 height 367
click at [429, 415] on div "Bruna de [PERSON_NAME] [EMAIL_ADDRESS][DOMAIN_NAME]" at bounding box center [429, 439] width 183 height 82
copy div "Bruna de [PERSON_NAME]"
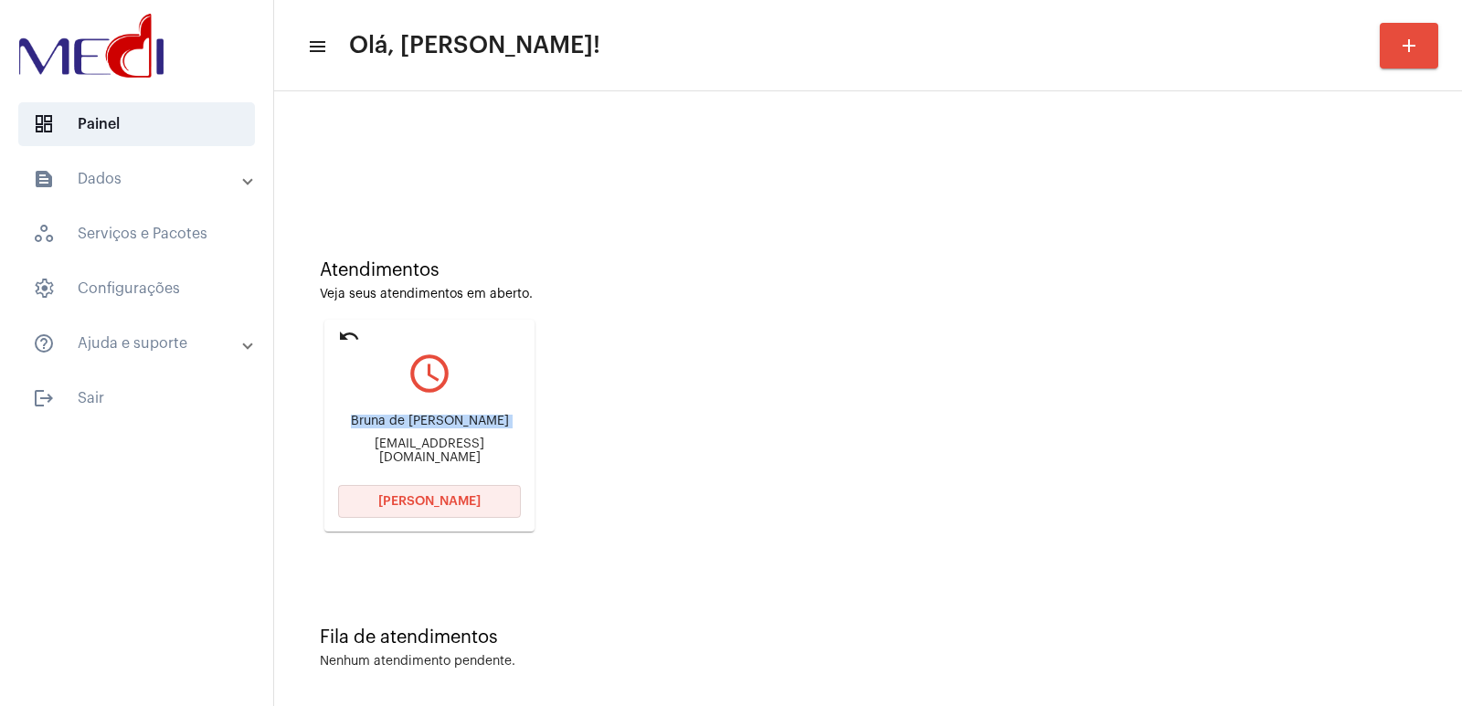
drag, startPoint x: 411, startPoint y: 500, endPoint x: 401, endPoint y: 485, distance: 17.7
click at [407, 497] on span "[PERSON_NAME]" at bounding box center [429, 501] width 102 height 13
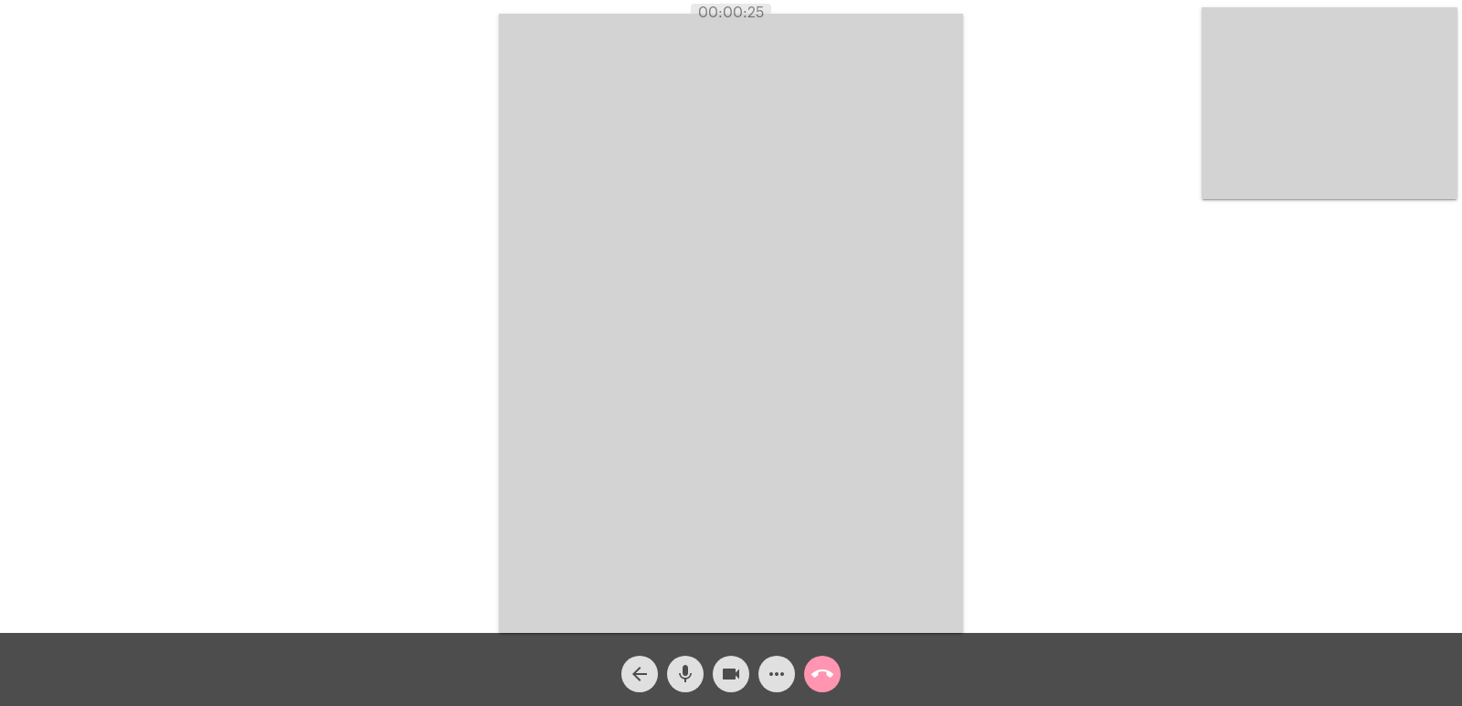
click at [954, 221] on video at bounding box center [731, 324] width 464 height 620
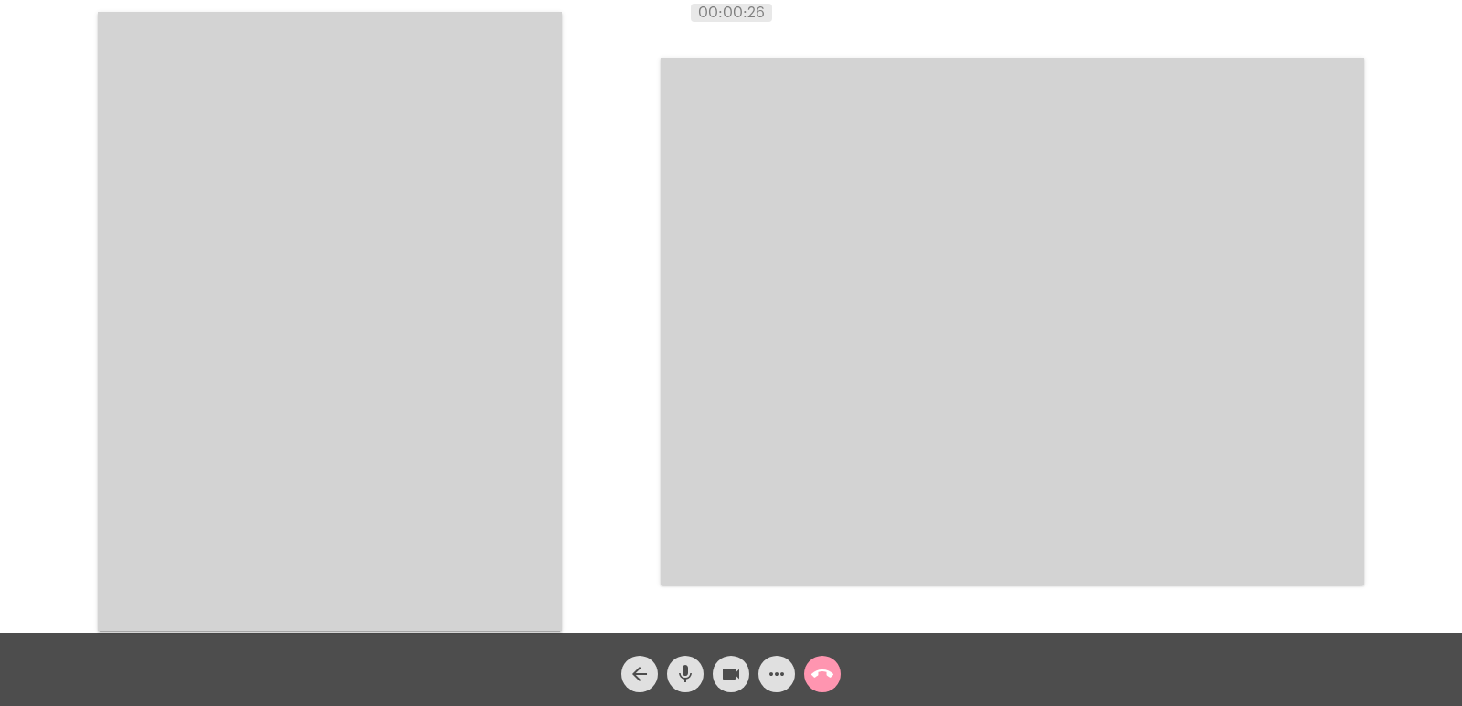
click at [500, 282] on video at bounding box center [330, 322] width 464 height 620
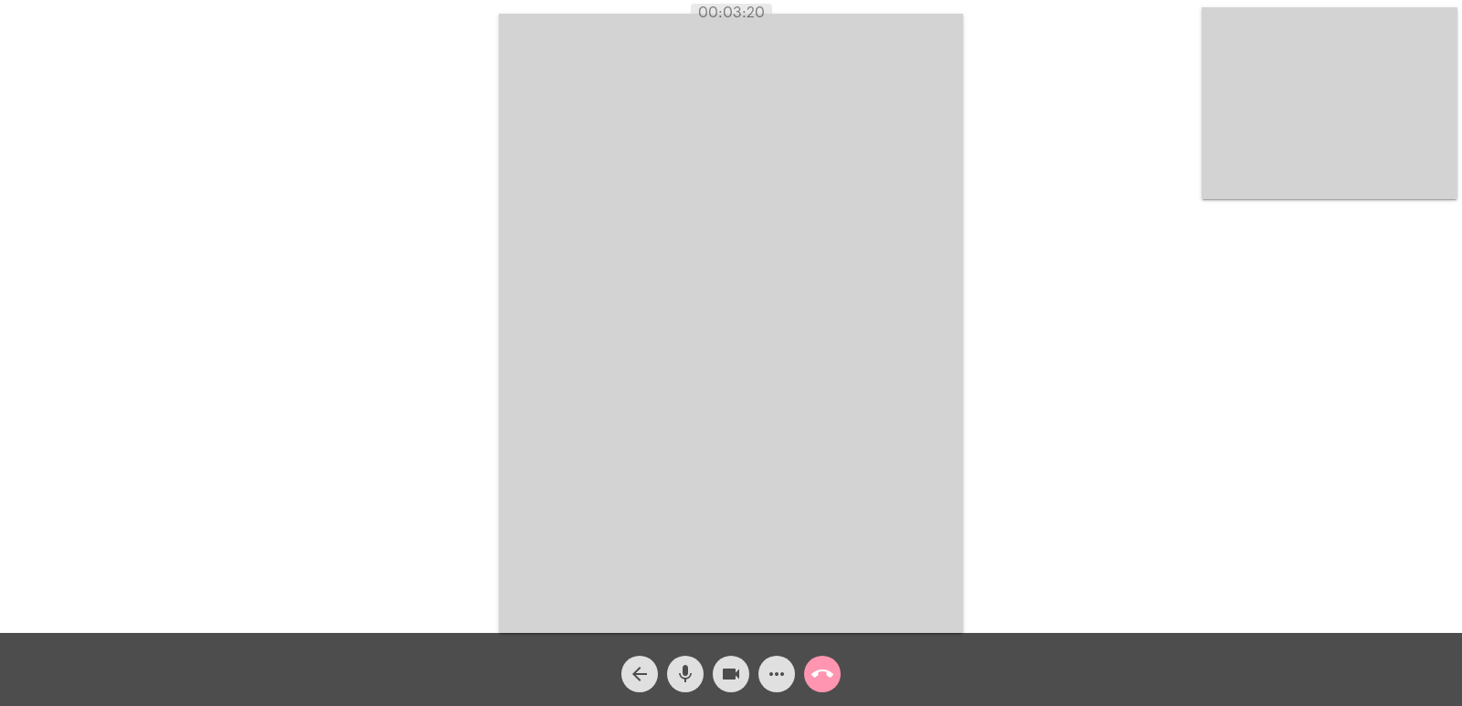
click at [833, 682] on mat-icon "call_end" at bounding box center [823, 675] width 22 height 22
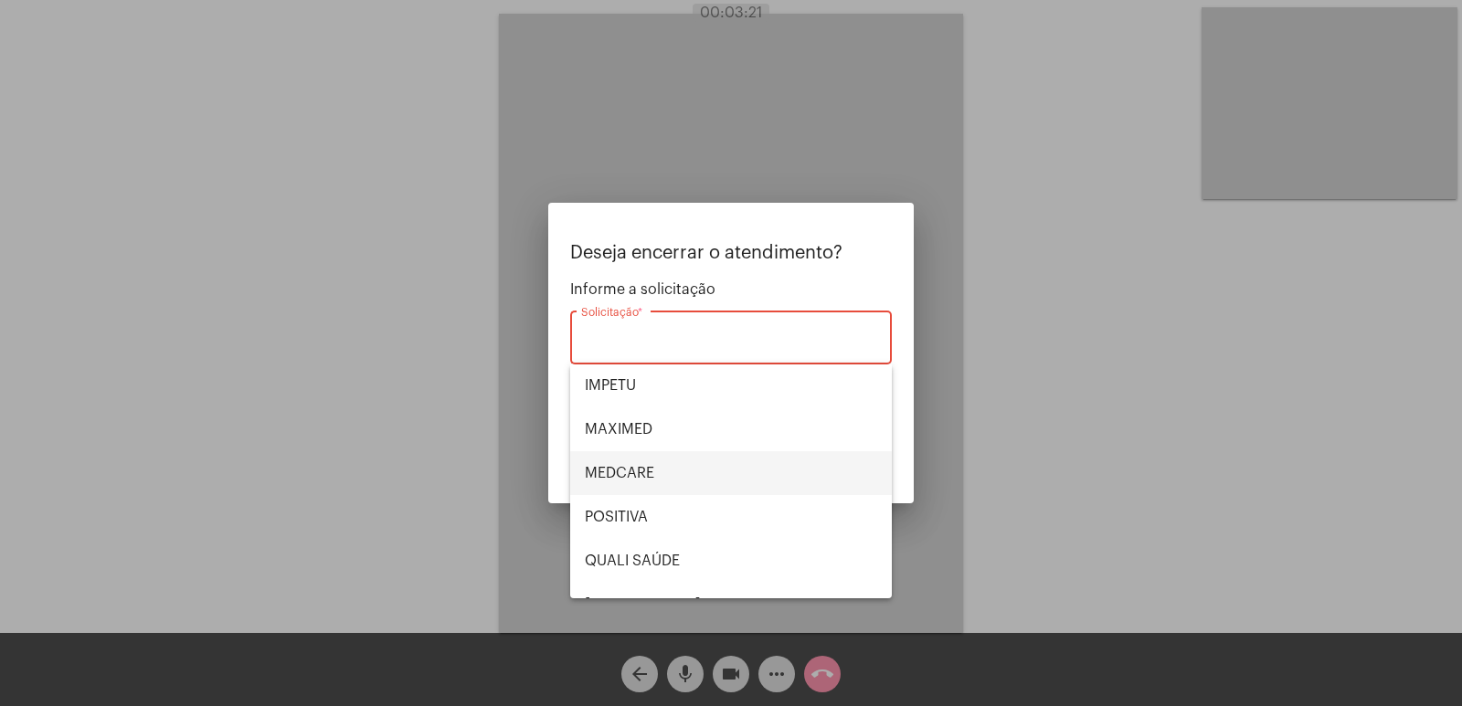
scroll to position [183, 0]
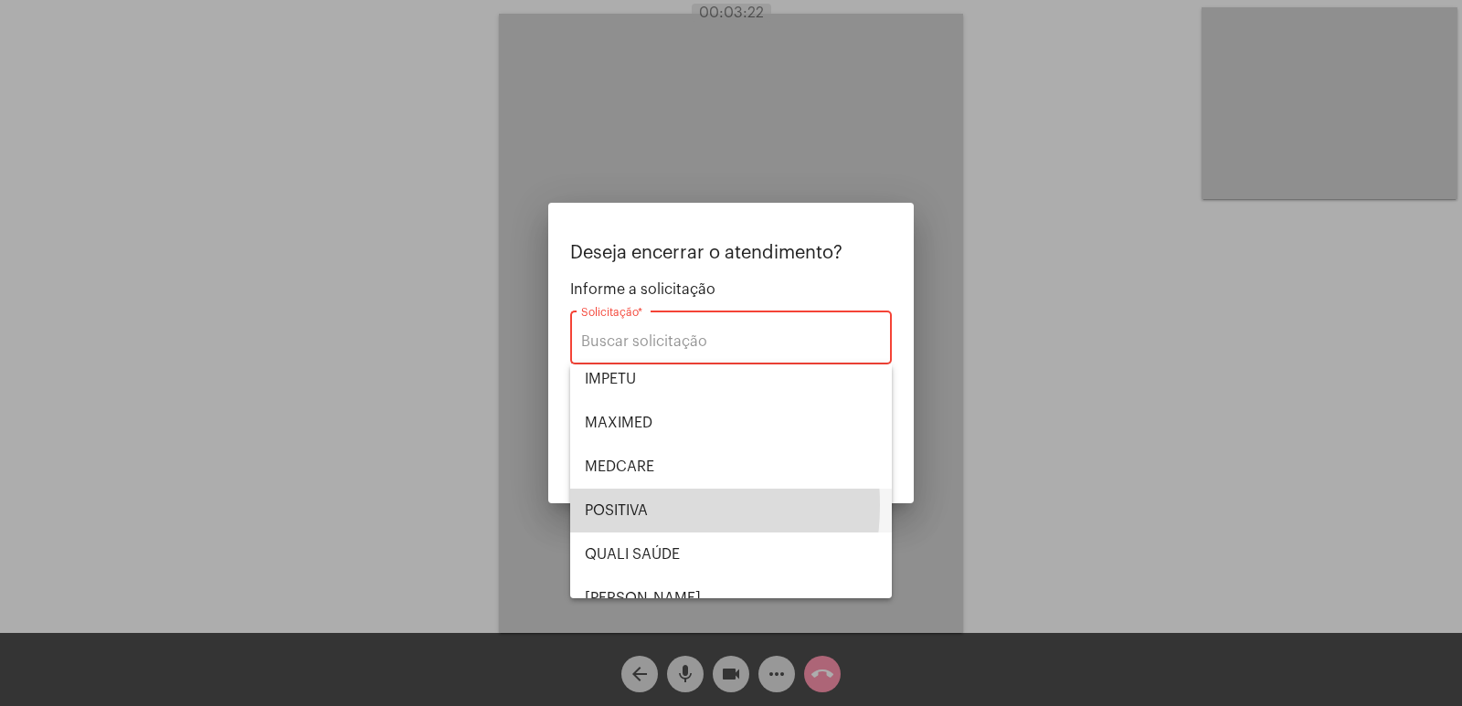
click at [630, 505] on span "POSITIVA" at bounding box center [731, 511] width 292 height 44
type input "POSITIVA"
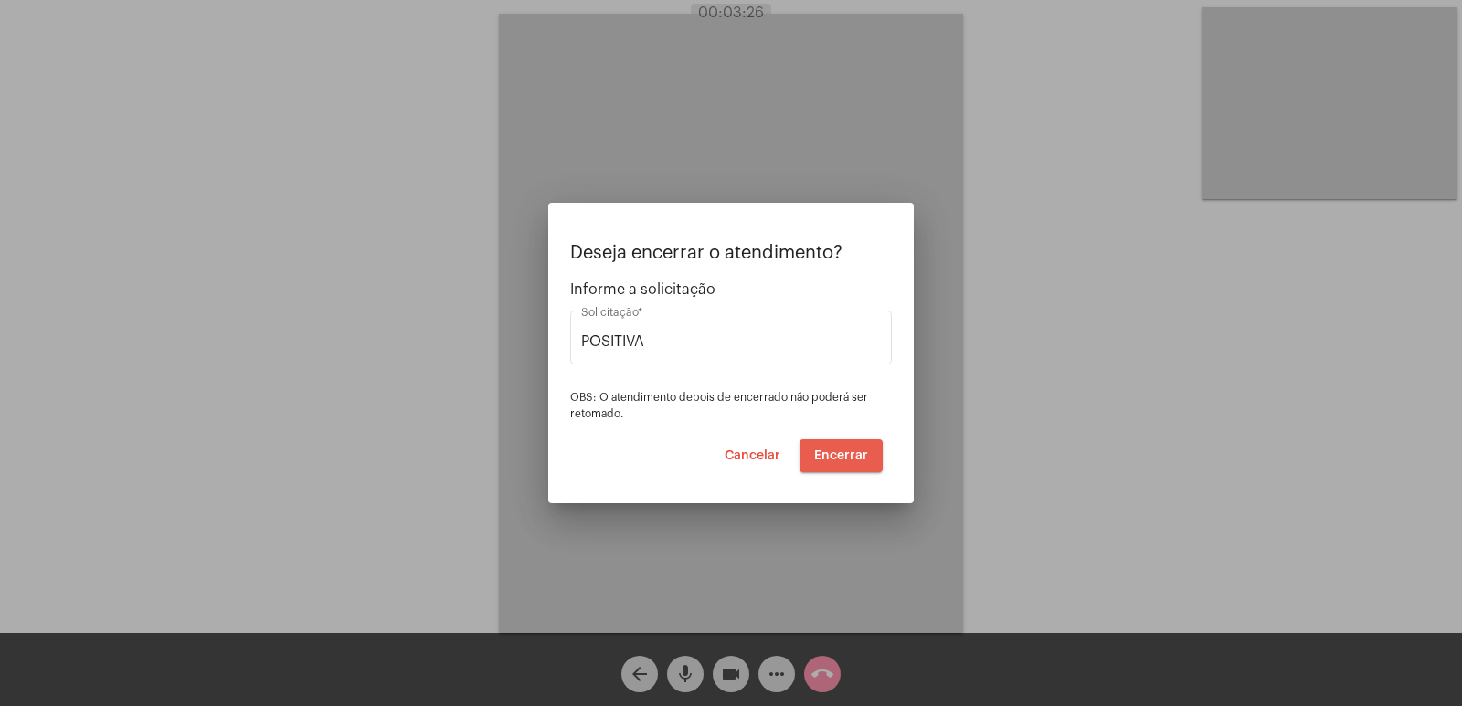
click at [847, 455] on span "Encerrar" at bounding box center [841, 456] width 54 height 13
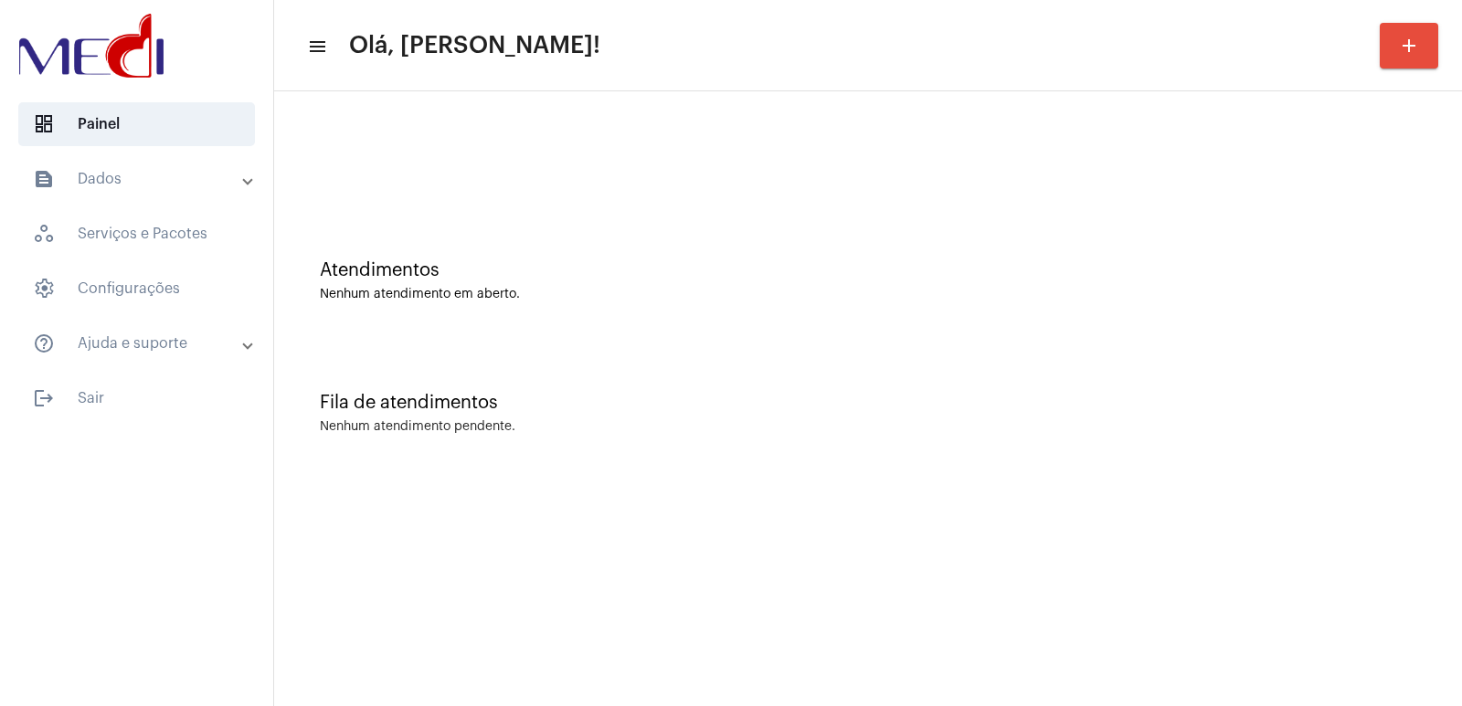
click at [115, 34] on img at bounding box center [92, 45] width 154 height 73
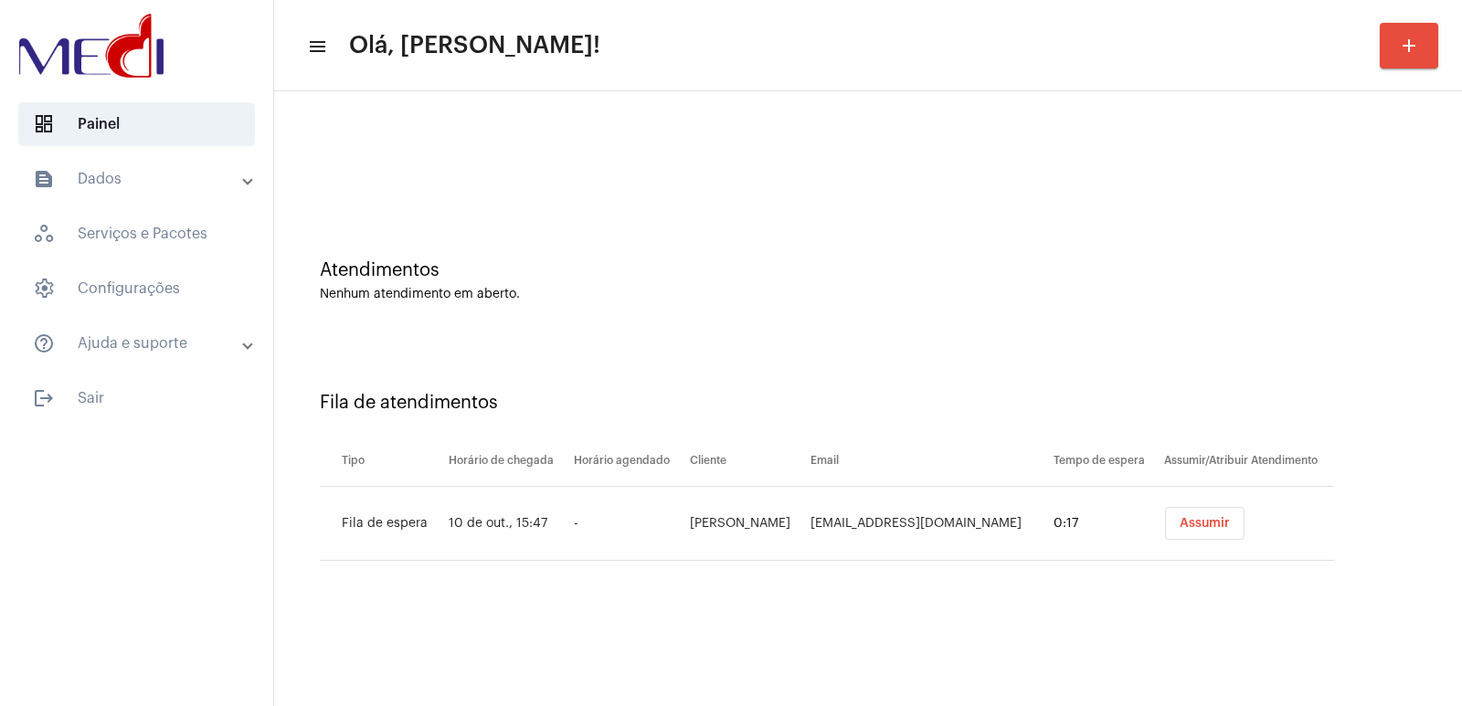
click at [1185, 533] on button "Assumir" at bounding box center [1205, 523] width 80 height 33
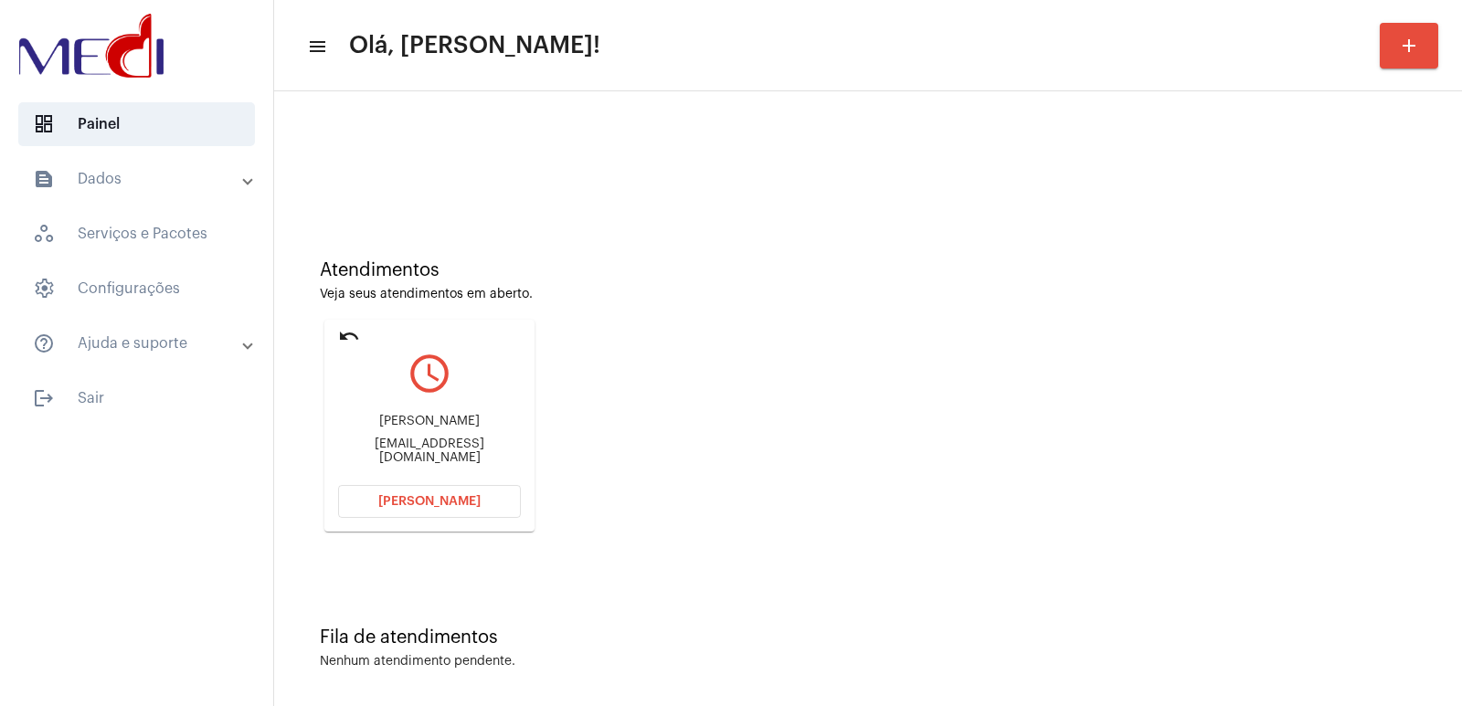
click at [437, 389] on div "query_builder" at bounding box center [429, 367] width 183 height 46
click at [437, 415] on div "Vaneska Fernandes Costa Lovato" at bounding box center [429, 422] width 183 height 14
copy div "Vaneska Fernandes Costa Lovato"
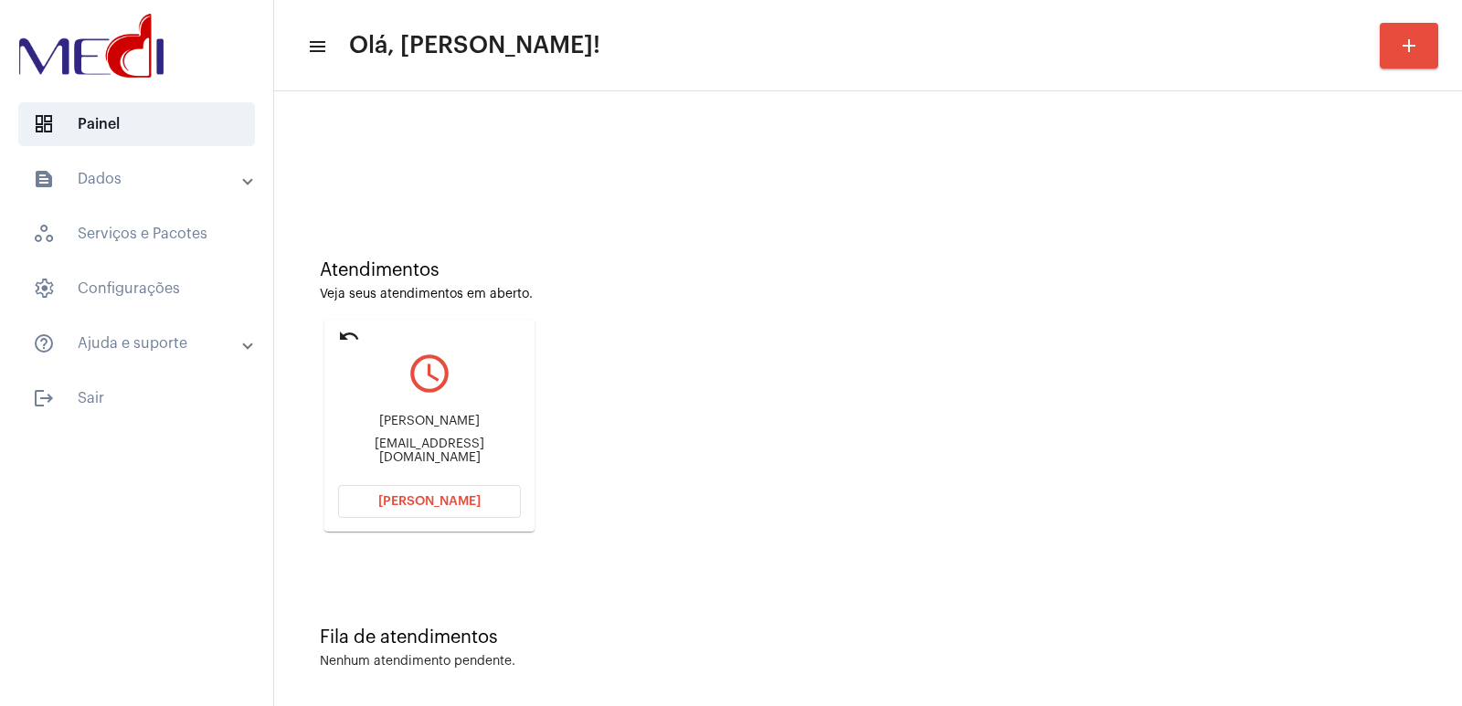
click at [438, 450] on div "Vaneska Fernandes Costa Lovato neska.costa@gmail.com" at bounding box center [429, 439] width 183 height 82
copy mat-card-content "neska.costa@gmail.com Abrir Chamada"
click at [441, 429] on div "Vaneska Fernandes Costa Lovato" at bounding box center [429, 422] width 183 height 14
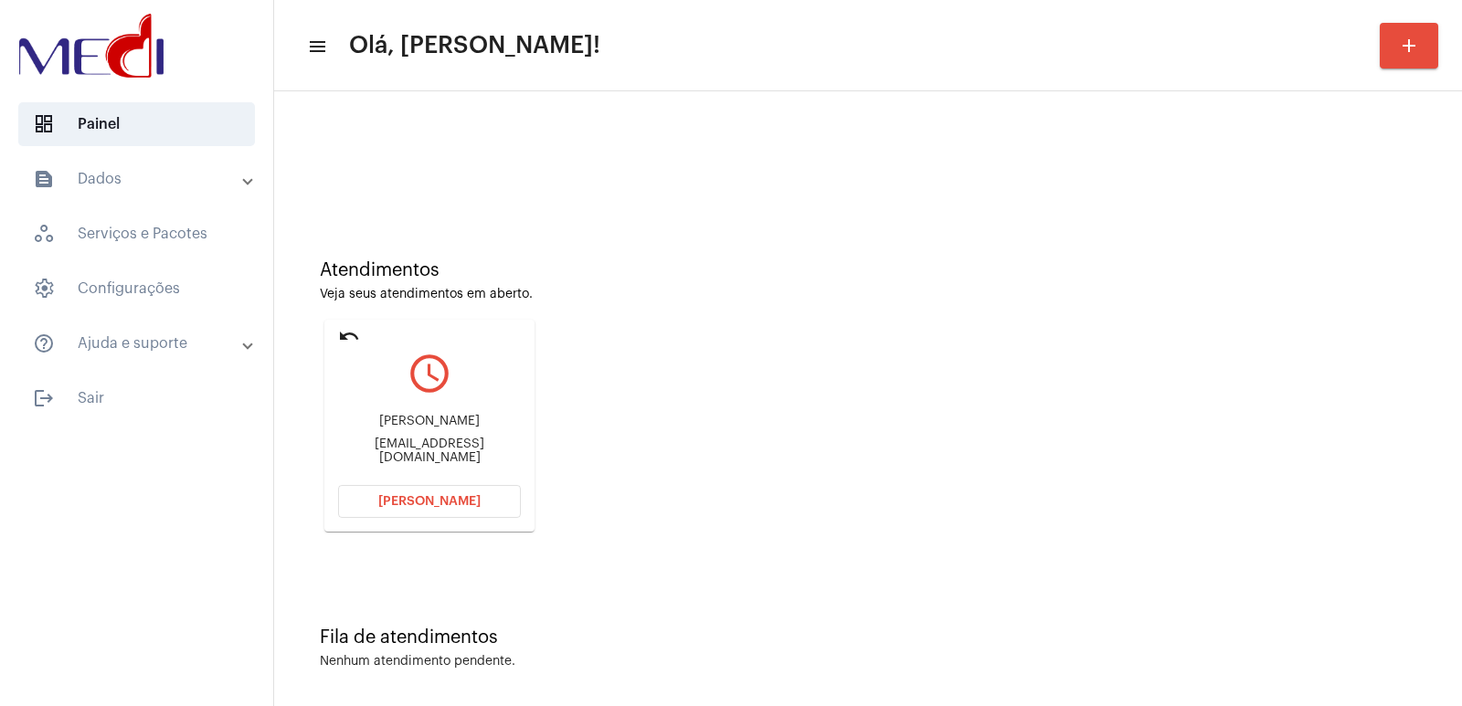
click at [441, 429] on div "Vaneska Fernandes Costa Lovato" at bounding box center [429, 422] width 183 height 14
copy div "Vaneska Fernandes Costa Lovato"
click at [430, 505] on span "Abrir Chamada" at bounding box center [429, 501] width 102 height 13
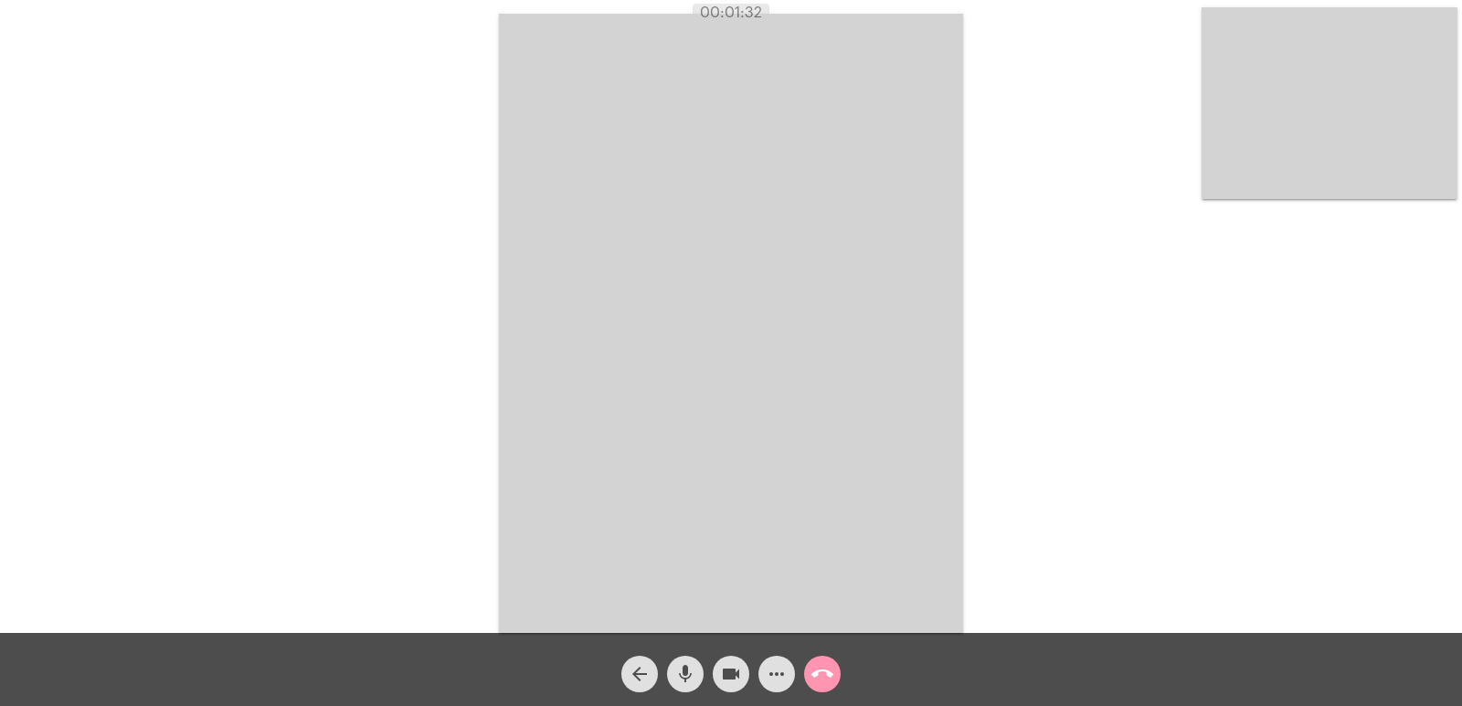
click at [818, 670] on mat-icon "call_end" at bounding box center [823, 675] width 22 height 22
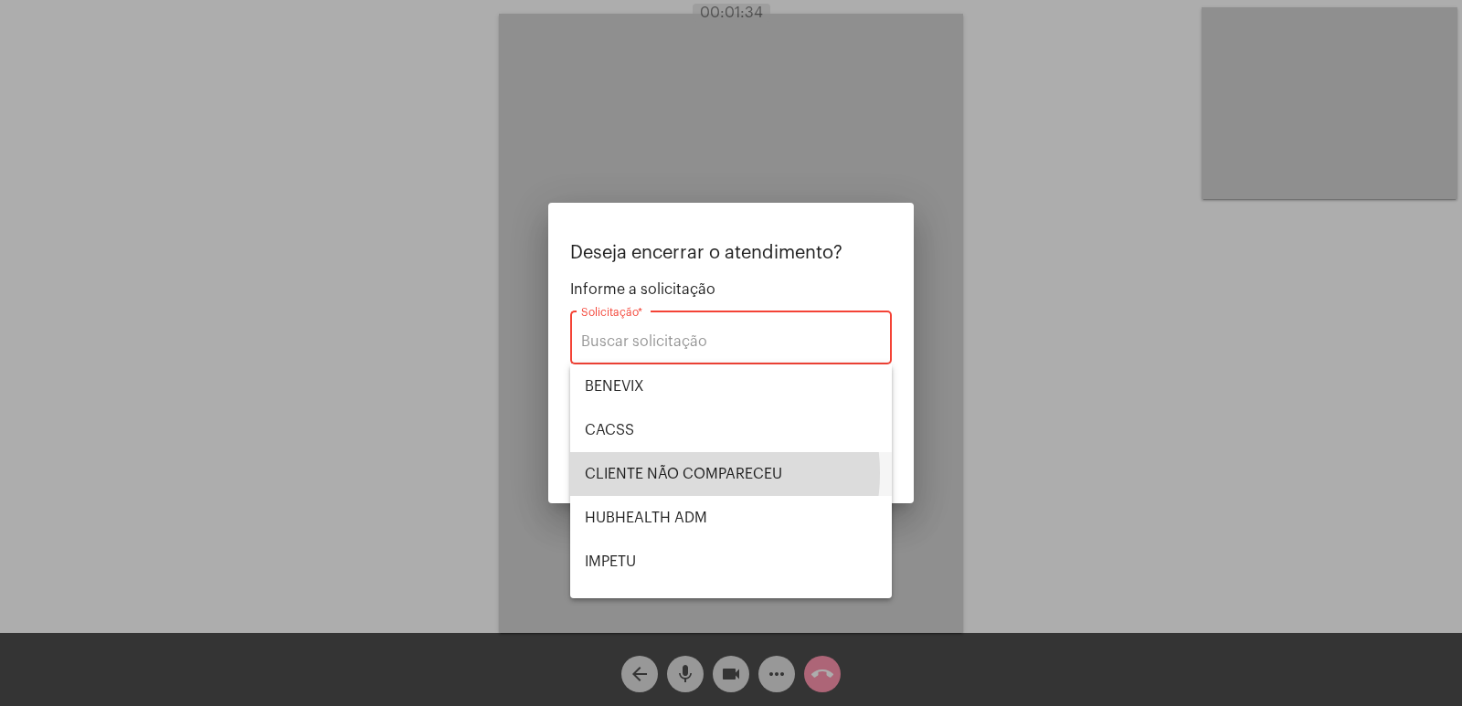
click at [690, 473] on span "CLIENTE NÃO COMPARECEU" at bounding box center [731, 474] width 292 height 44
type input "CLIENTE NÃO COMPARECEU"
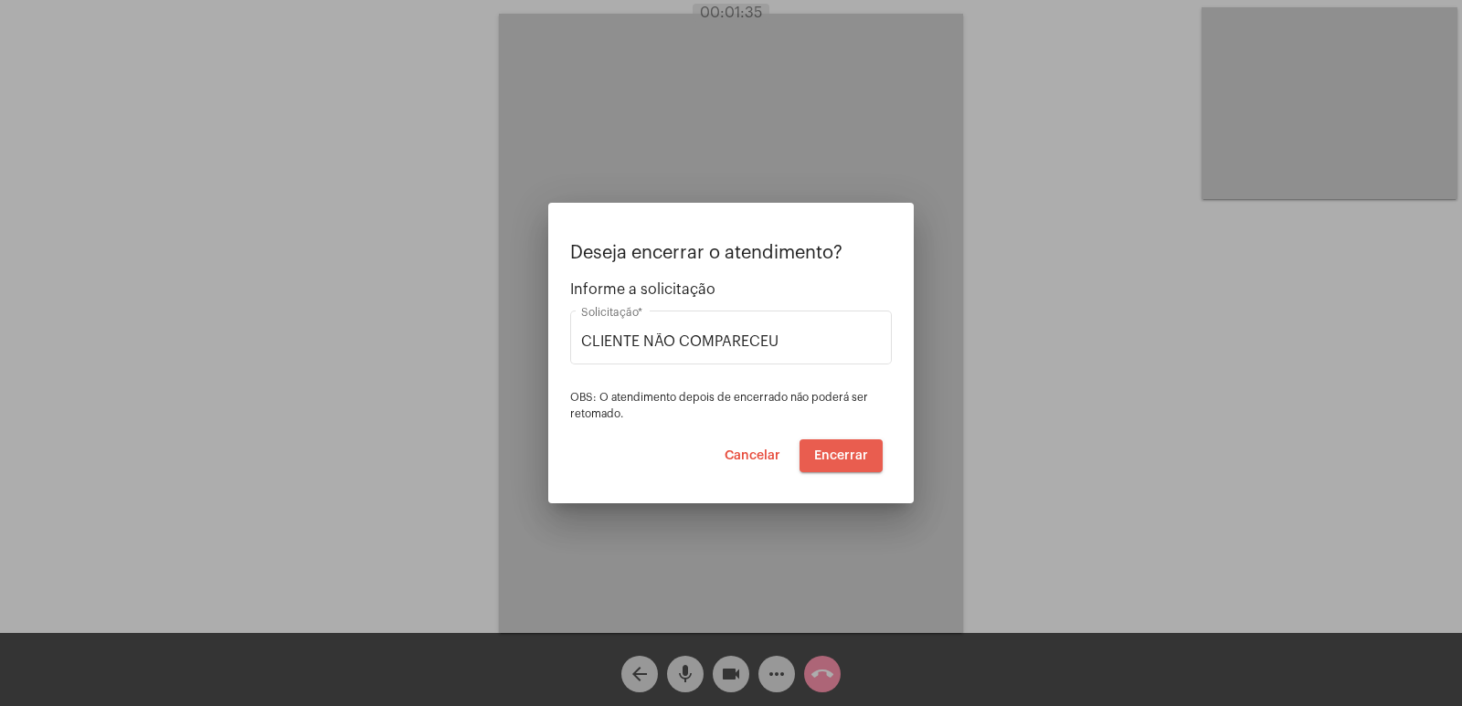
click at [880, 455] on button "Encerrar" at bounding box center [841, 456] width 83 height 33
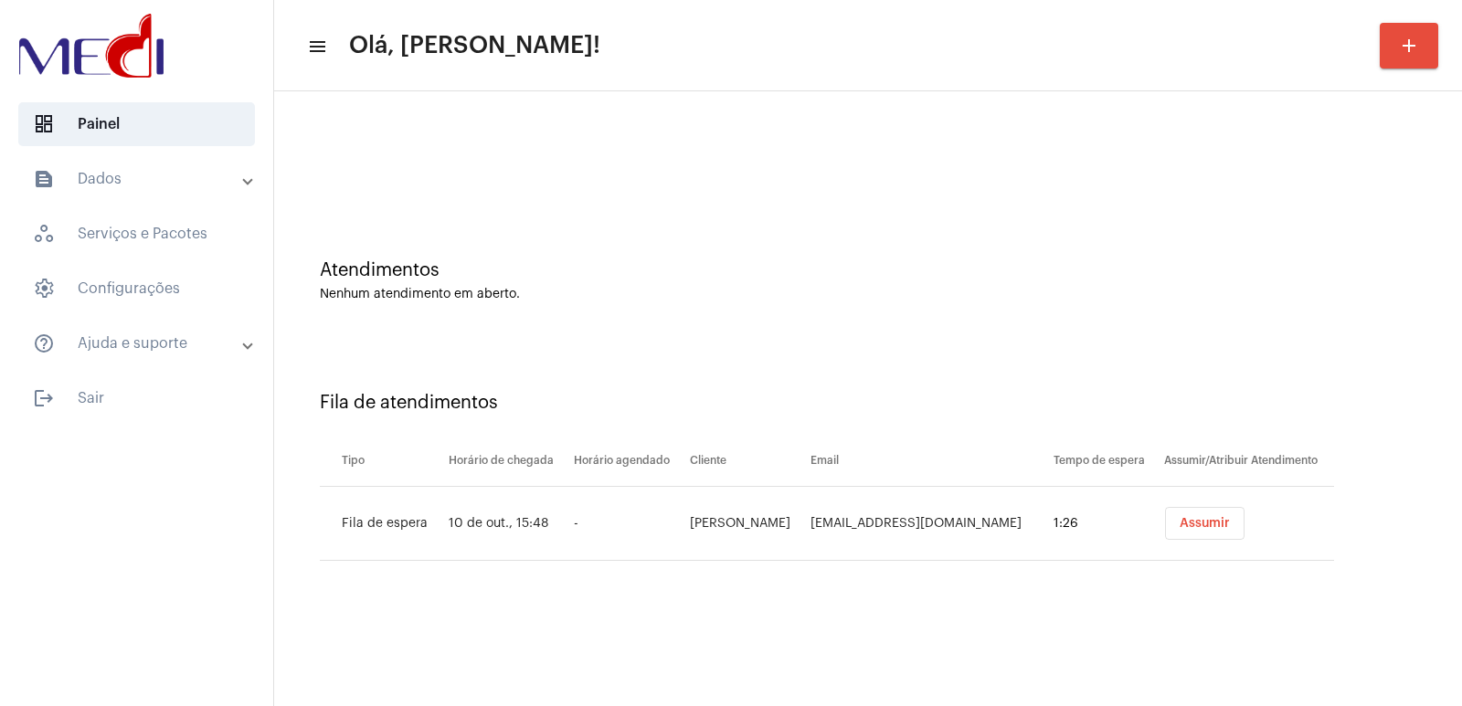
click at [1344, 327] on div "Atendimentos Nenhum atendimento em aberto." at bounding box center [868, 272] width 1170 height 133
click at [1183, 517] on span "Assumir" at bounding box center [1205, 523] width 50 height 13
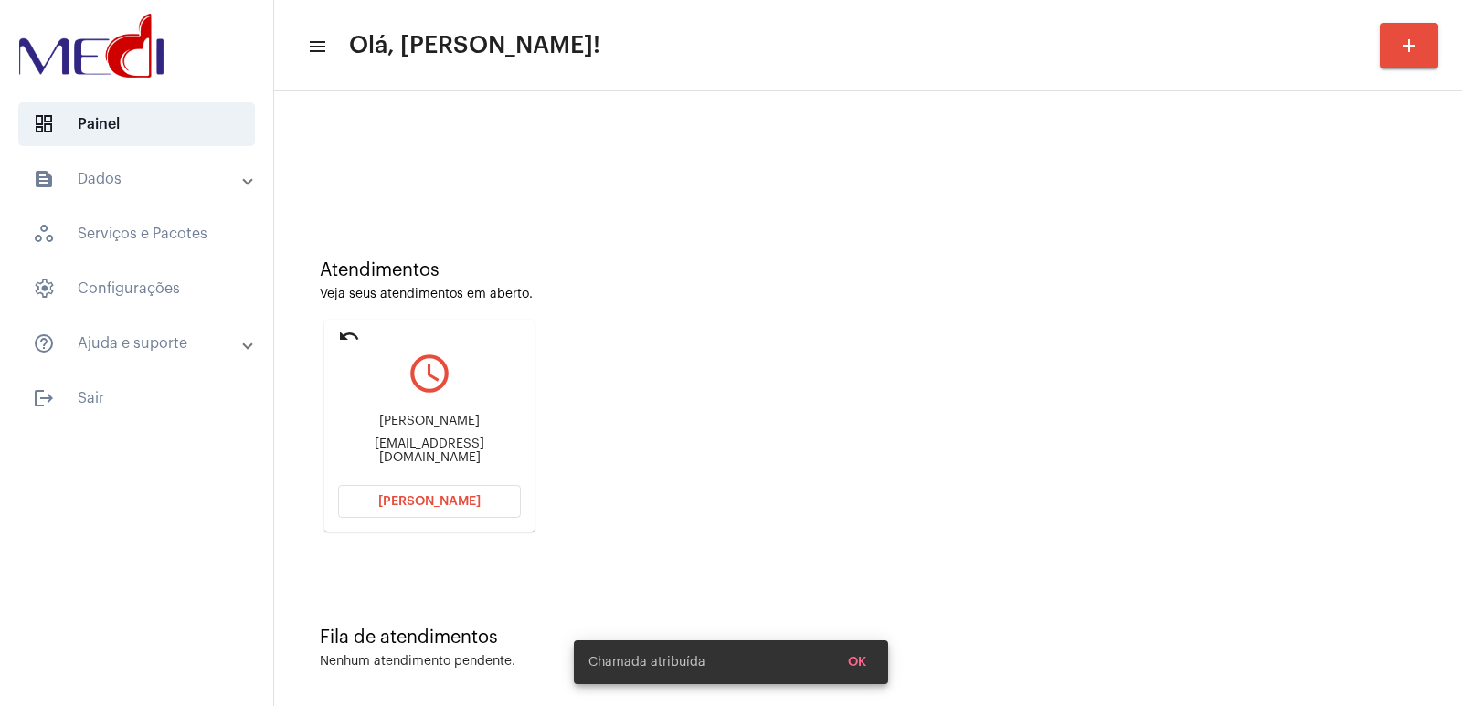
click at [389, 424] on div "CELIA GOMES DE PINHO" at bounding box center [429, 422] width 183 height 14
copy div "CELIA GOMES DE PINHO"
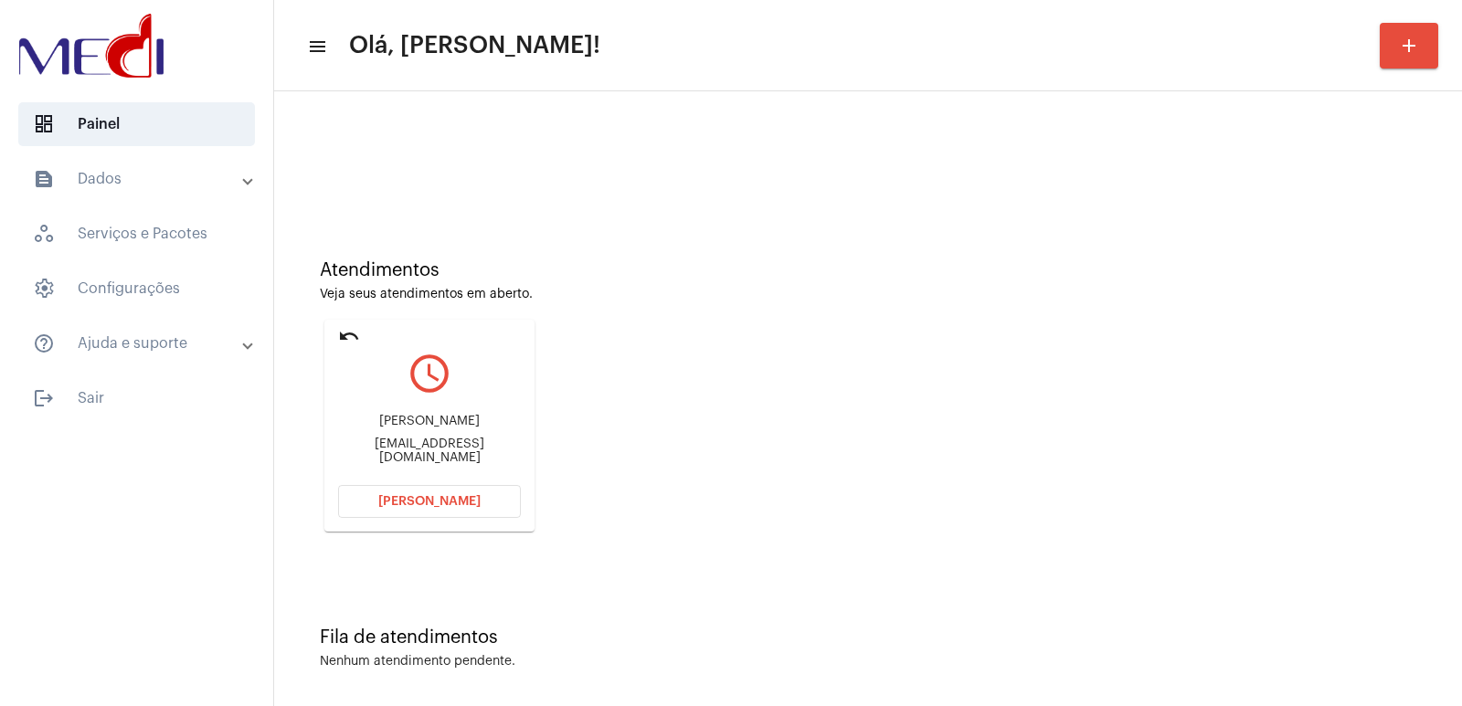
click at [443, 505] on span "Abrir Chamada" at bounding box center [429, 501] width 102 height 13
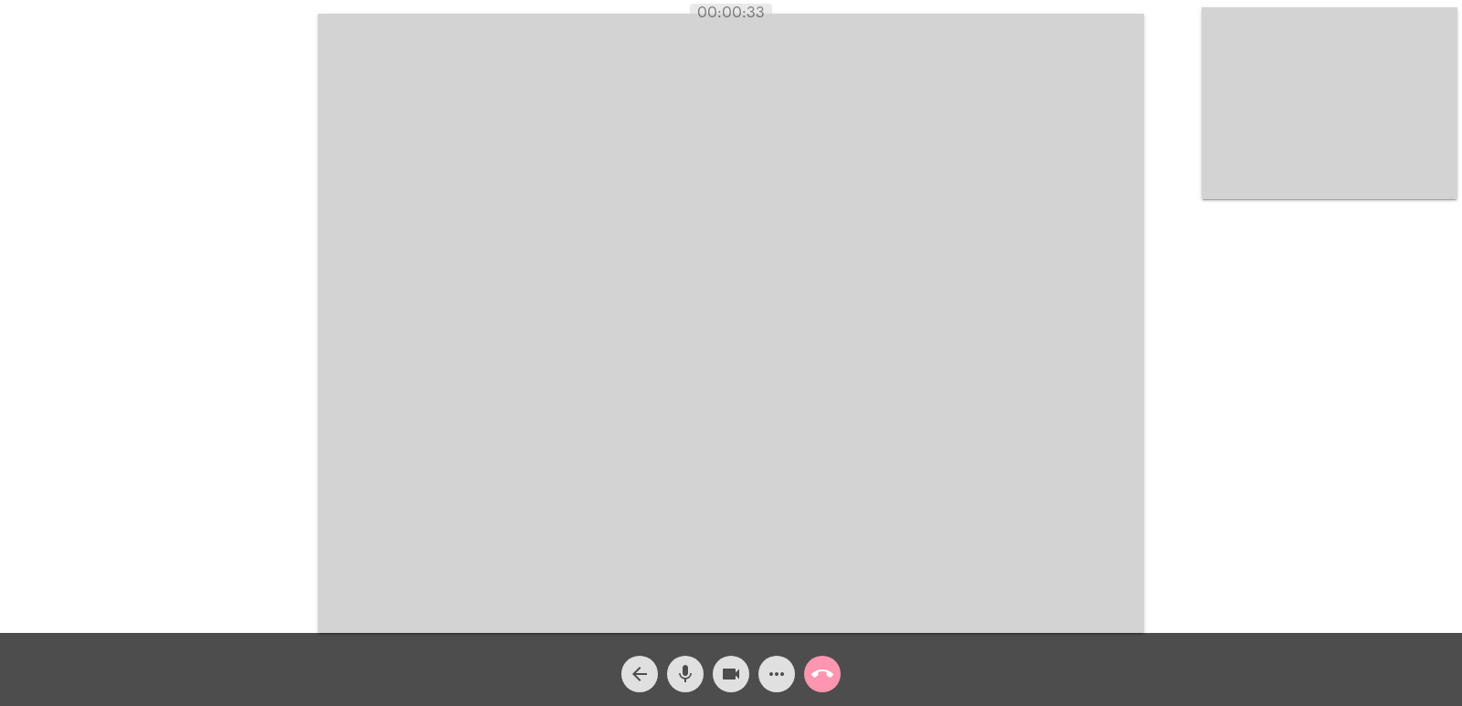
click at [689, 680] on mat-icon "mic" at bounding box center [686, 675] width 22 height 22
click at [717, 677] on button "videocam" at bounding box center [731, 674] width 37 height 37
drag, startPoint x: 985, startPoint y: 312, endPoint x: 657, endPoint y: 32, distance: 431.1
click at [985, 312] on video at bounding box center [731, 324] width 826 height 620
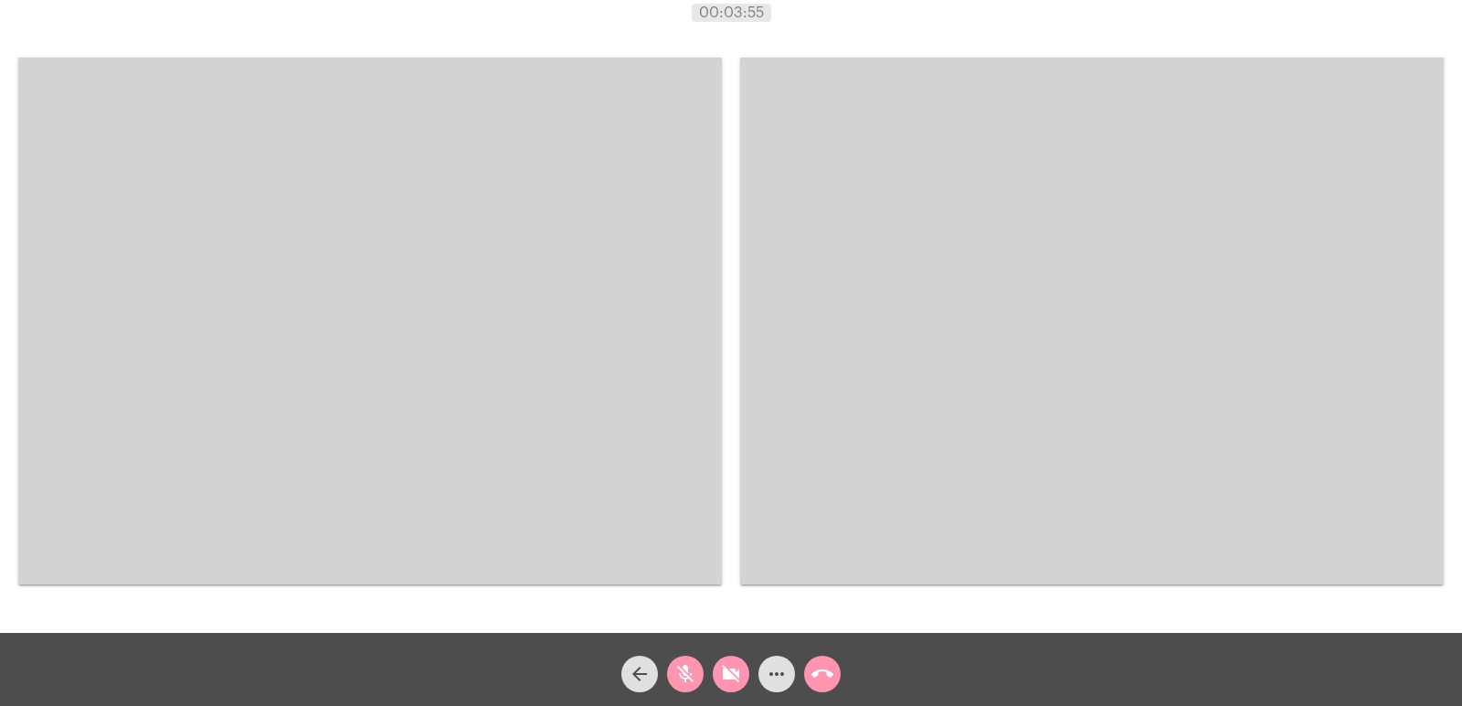
click at [414, 416] on video at bounding box center [370, 321] width 704 height 527
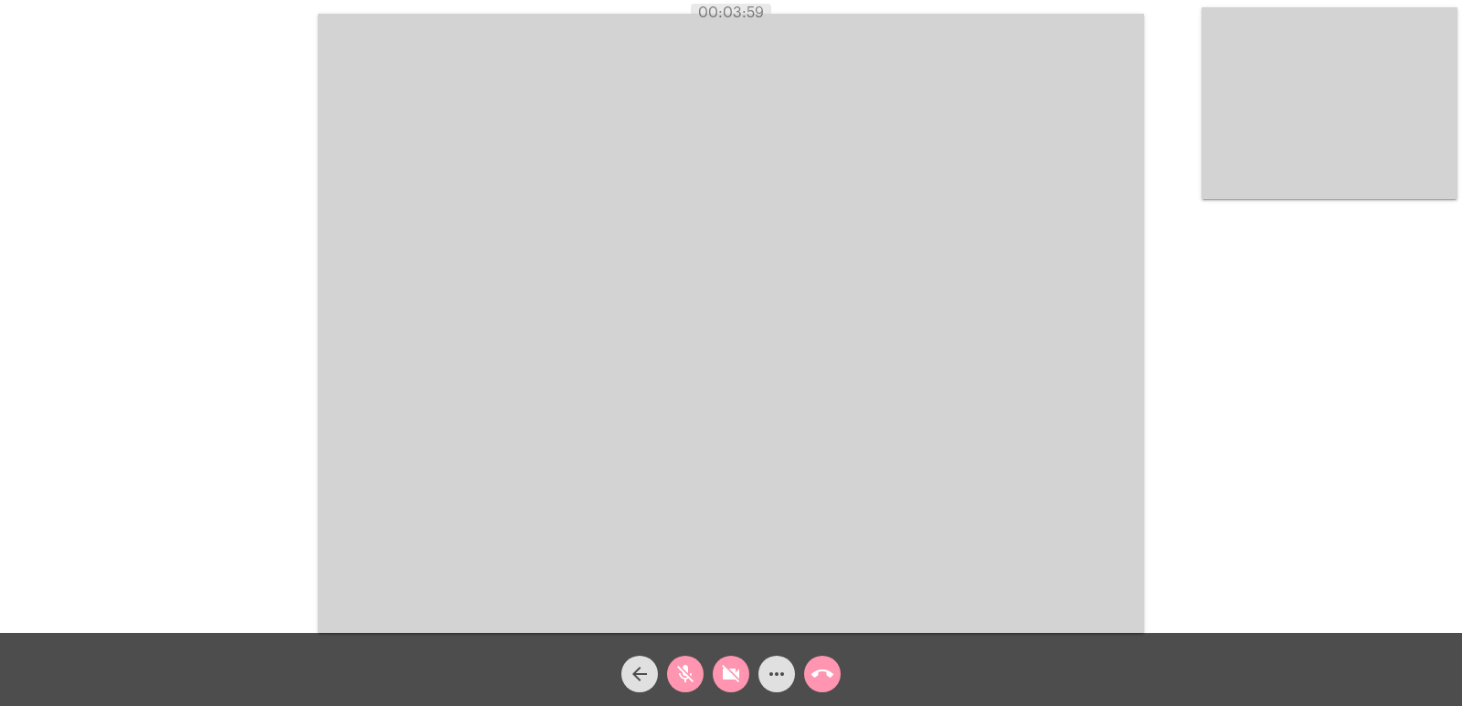
click at [892, 433] on video at bounding box center [731, 324] width 826 height 620
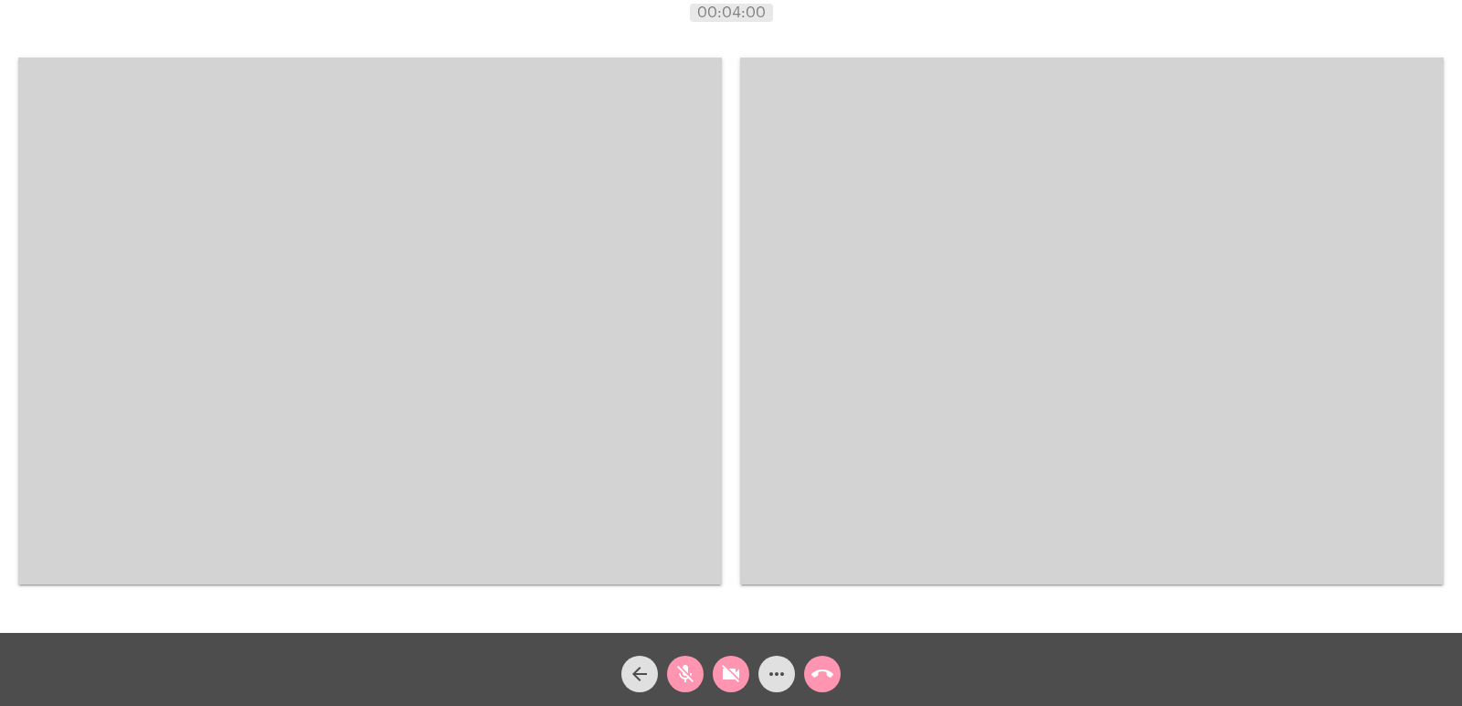
click at [537, 427] on video at bounding box center [370, 321] width 704 height 527
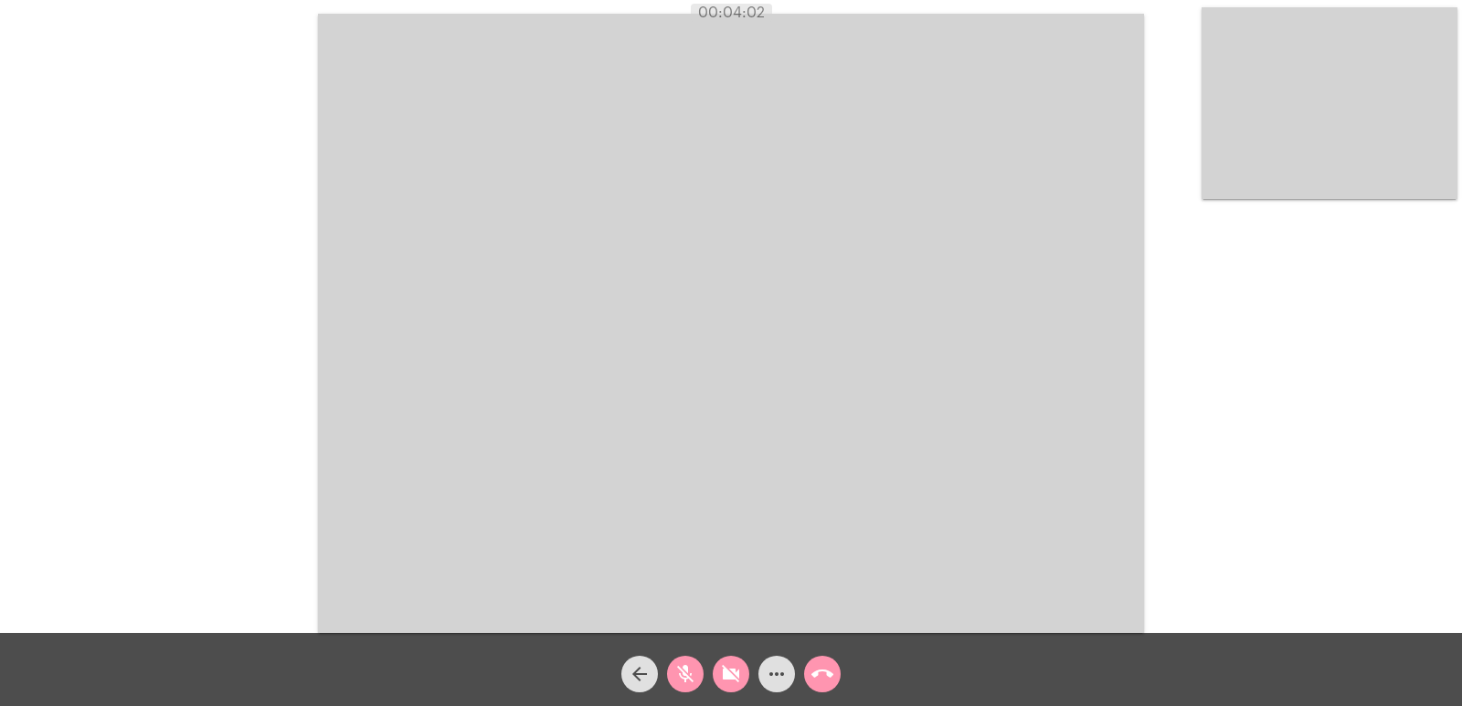
drag, startPoint x: 197, startPoint y: 73, endPoint x: 984, endPoint y: 218, distance: 800.2
click at [977, 211] on div "Acessando Câmera e Microfone..." at bounding box center [731, 321] width 1459 height 633
drag, startPoint x: 693, startPoint y: 4, endPoint x: 774, endPoint y: 27, distance: 84.7
click at [774, 27] on app-call "00:04:05 Acessando Câmera e Microfone... arrow_back mic_off videocam_off more_h…" at bounding box center [731, 353] width 1462 height 706
drag, startPoint x: 892, startPoint y: 472, endPoint x: 727, endPoint y: 642, distance: 237.2
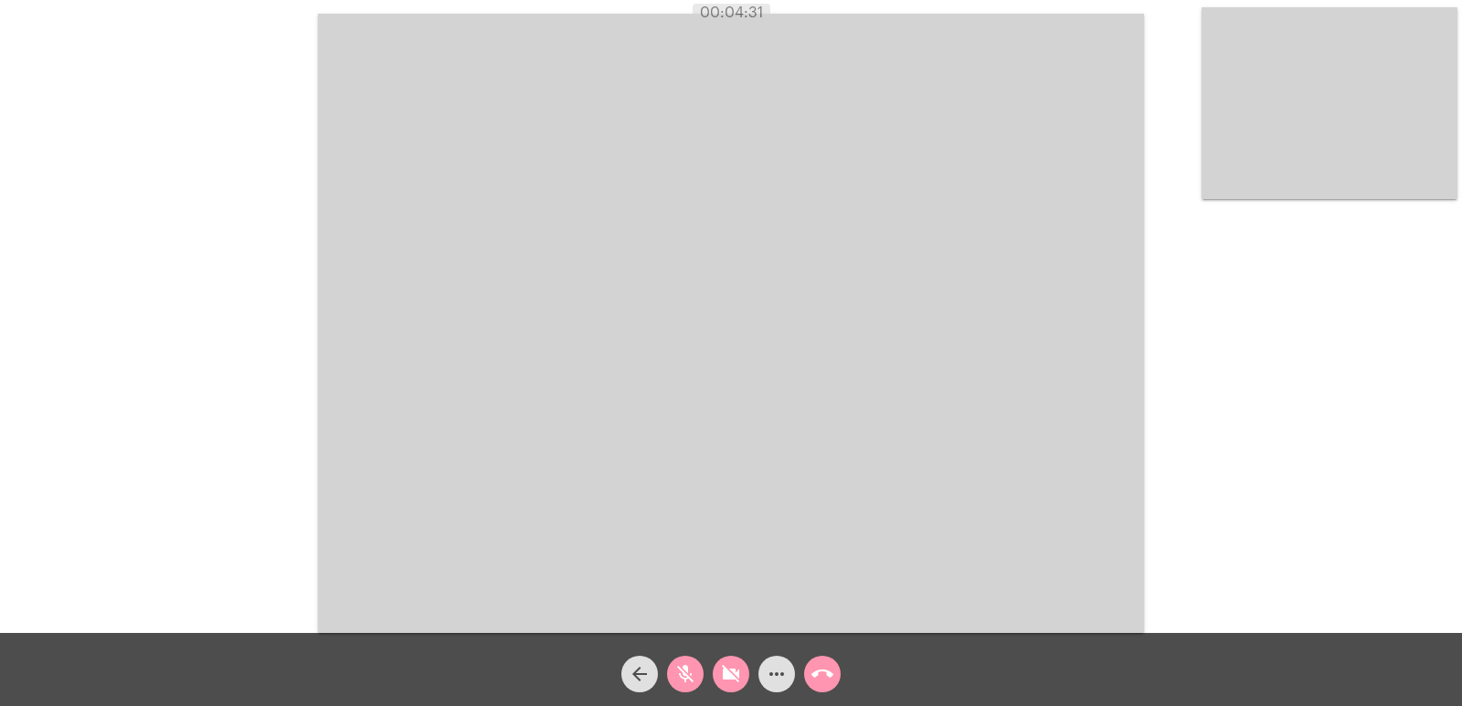
click at [892, 472] on video at bounding box center [731, 324] width 826 height 620
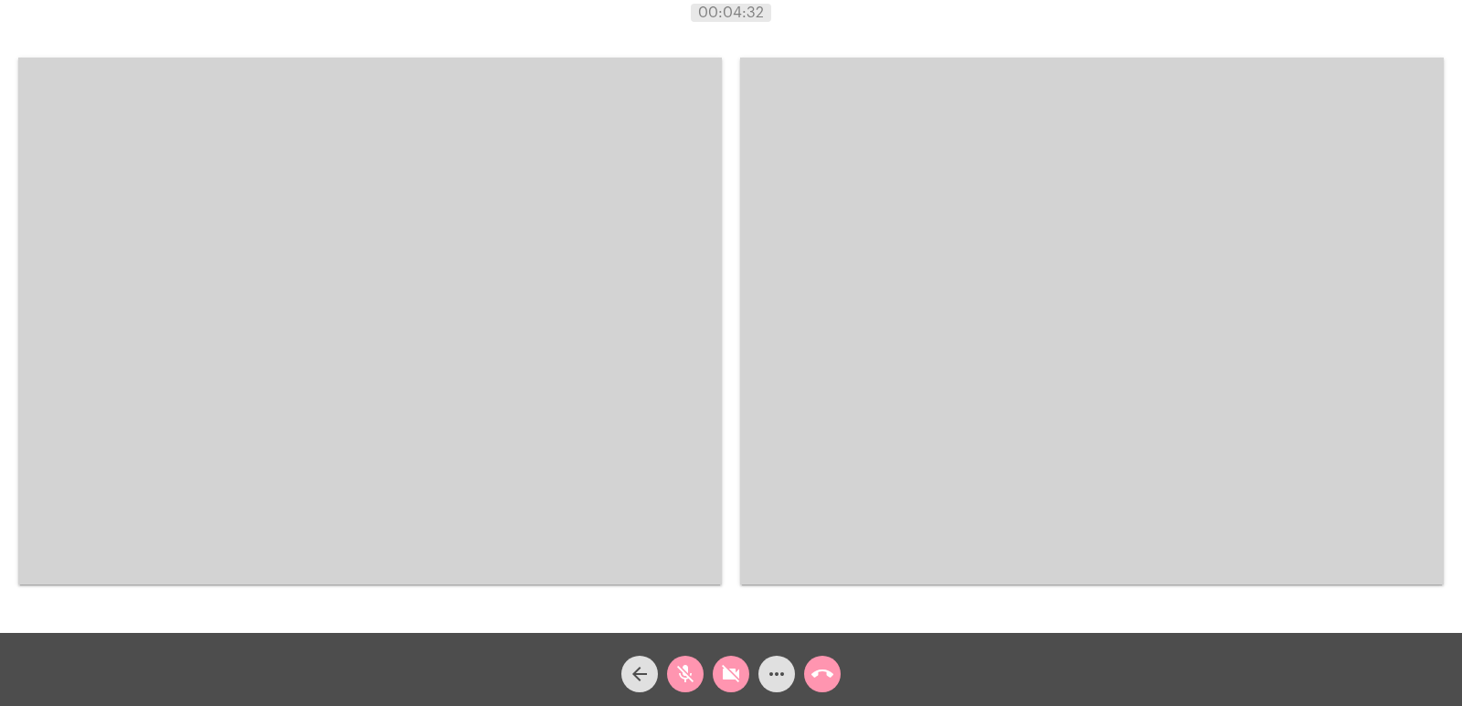
click at [583, 488] on video at bounding box center [370, 321] width 704 height 527
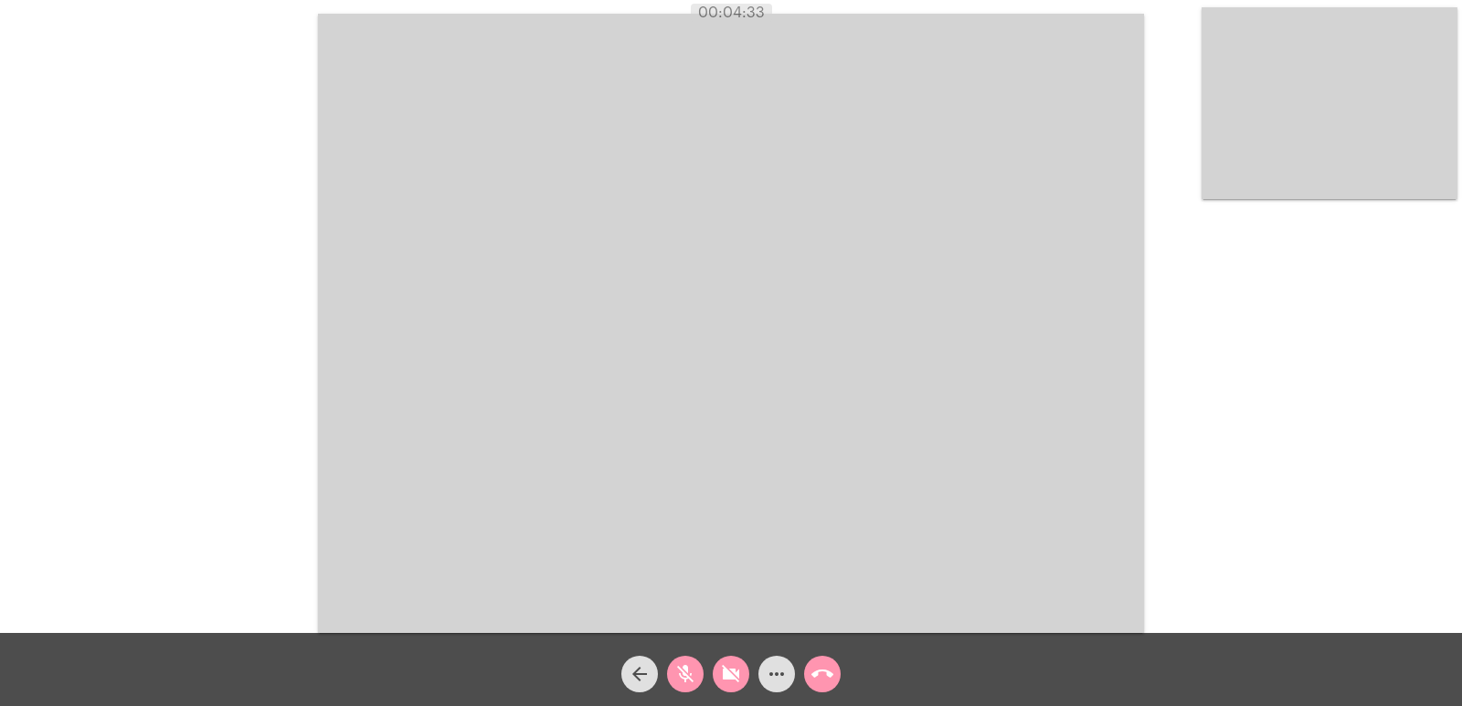
click at [677, 669] on mat-icon "mic_off" at bounding box center [686, 675] width 22 height 22
click at [710, 669] on div "videocam_off" at bounding box center [731, 670] width 46 height 46
drag, startPoint x: 923, startPoint y: 488, endPoint x: 898, endPoint y: 498, distance: 27.5
click at [923, 488] on video at bounding box center [731, 324] width 826 height 620
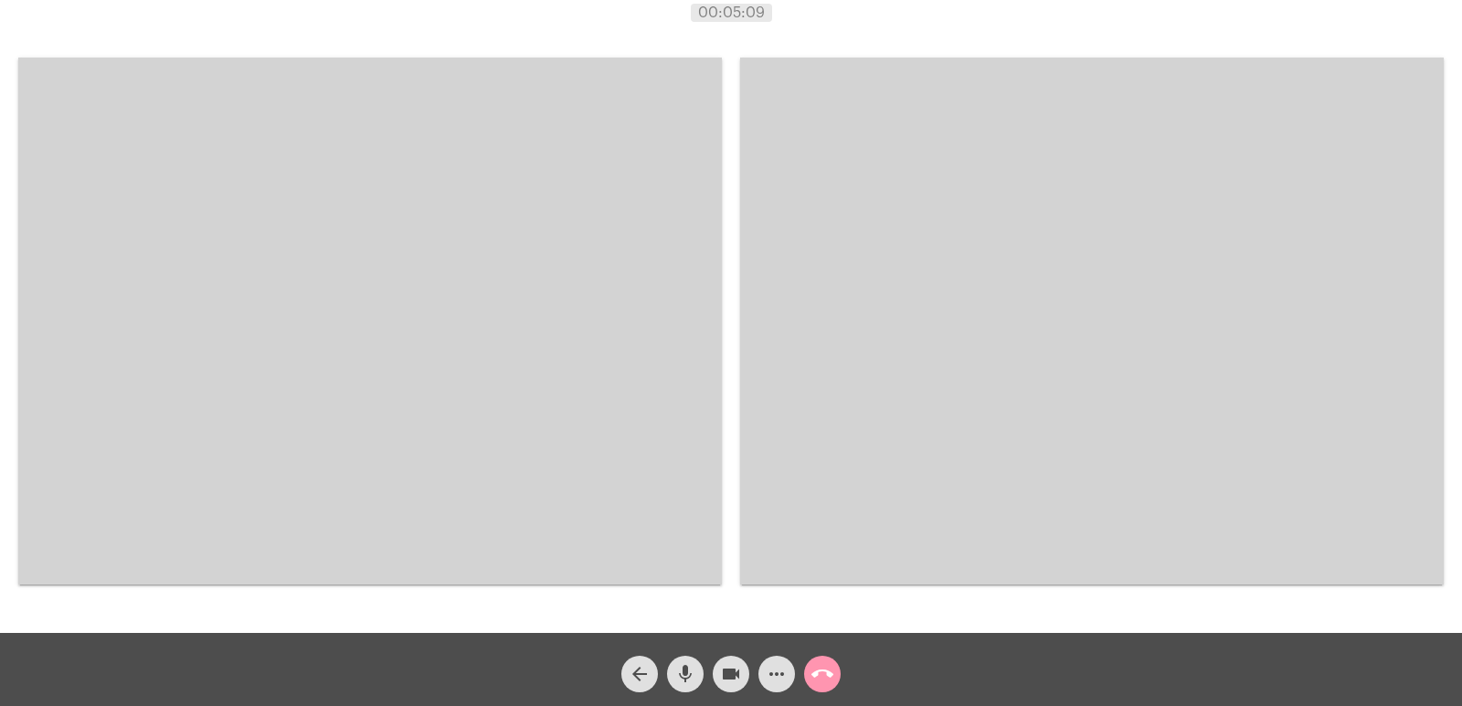
click at [412, 393] on video at bounding box center [370, 321] width 704 height 527
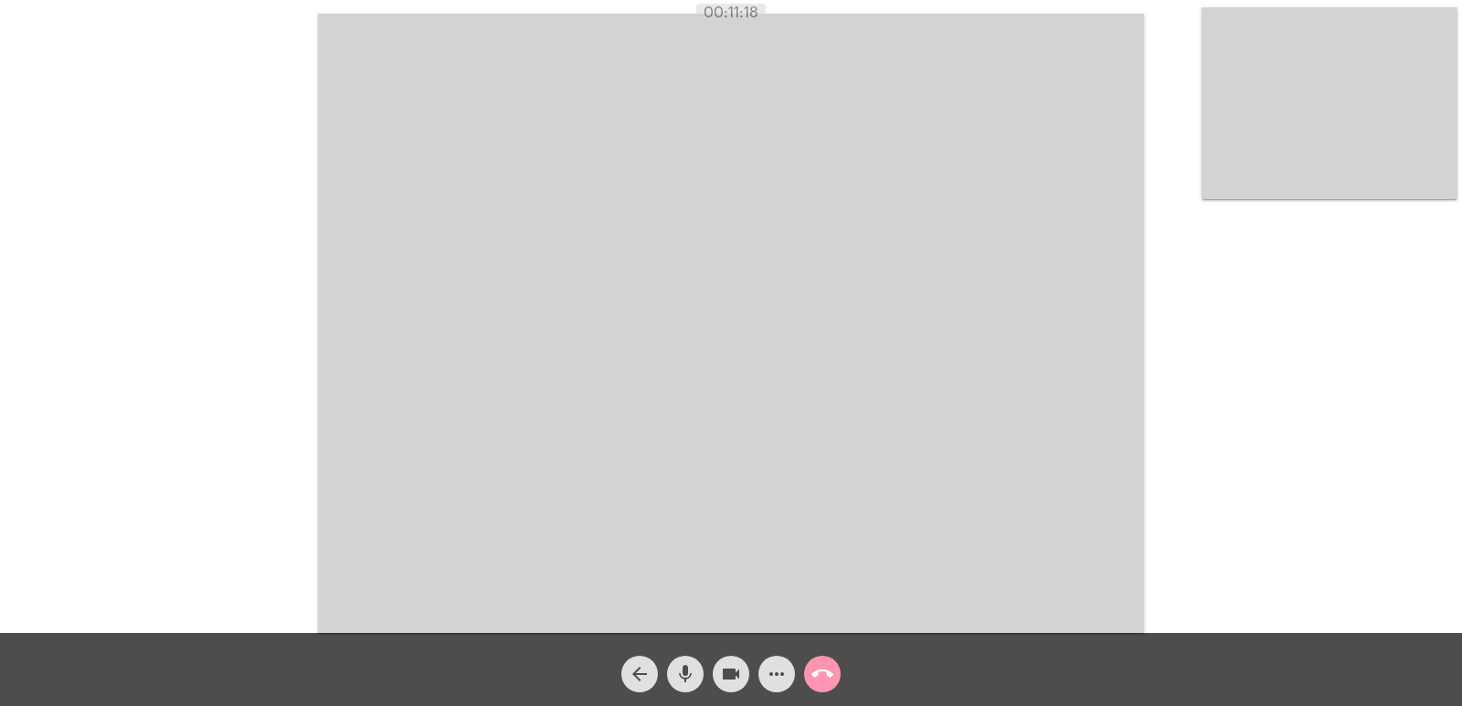
click at [912, 360] on video at bounding box center [731, 324] width 826 height 620
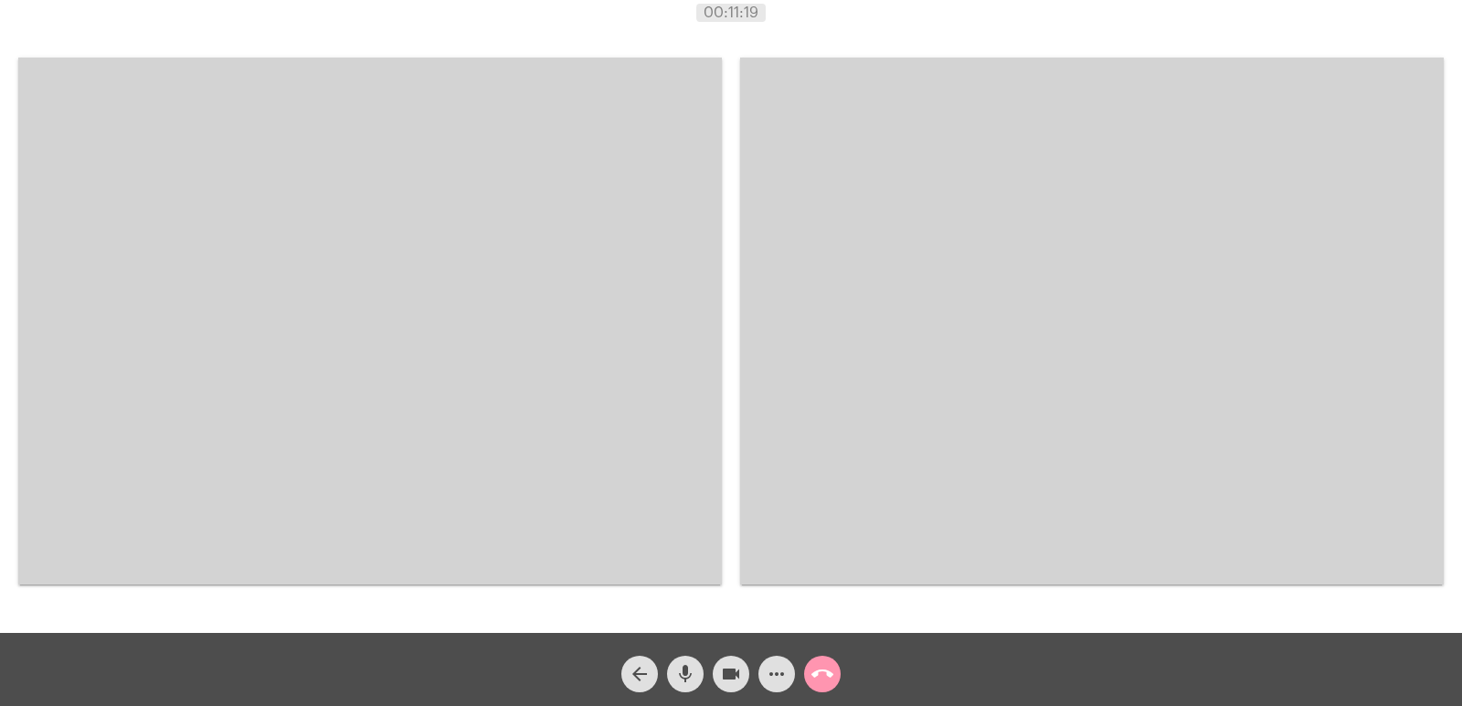
click at [556, 344] on video at bounding box center [370, 321] width 704 height 527
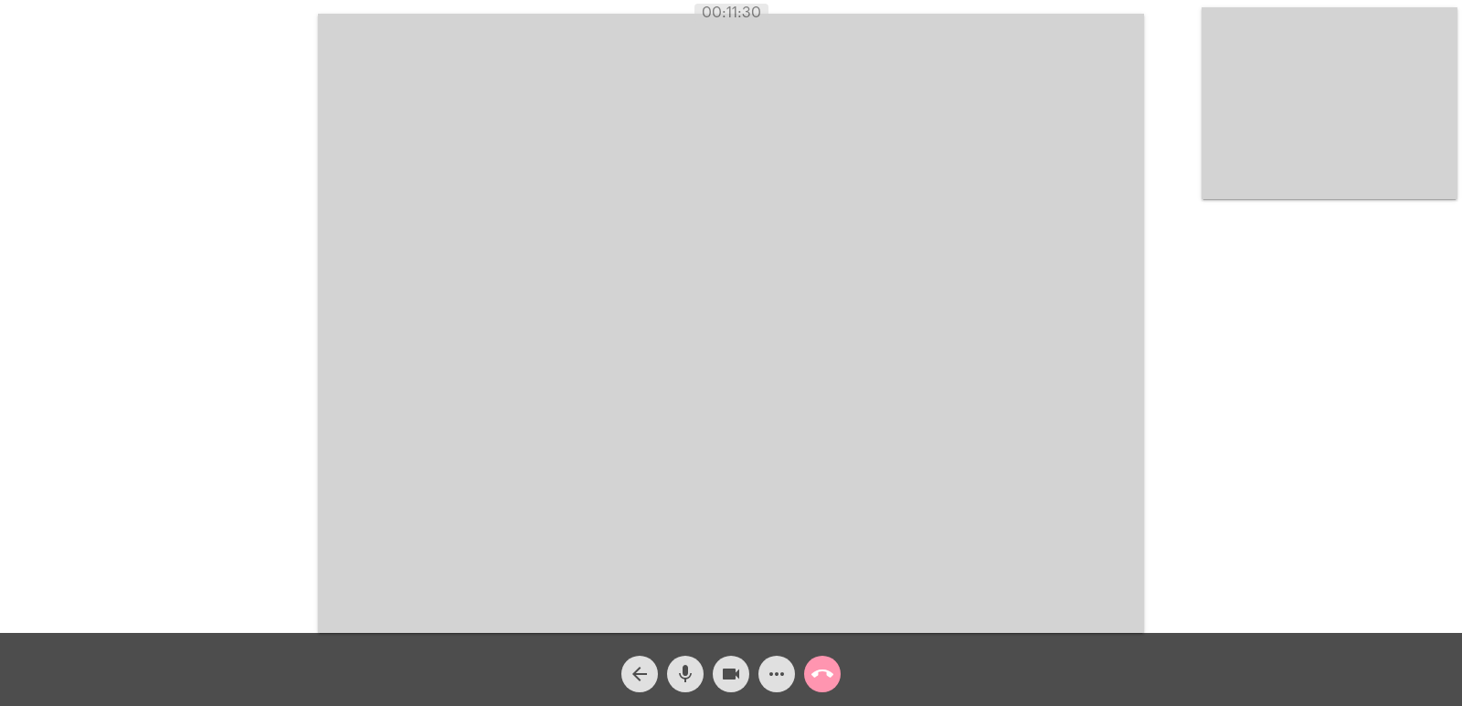
click at [887, 453] on video at bounding box center [731, 324] width 826 height 620
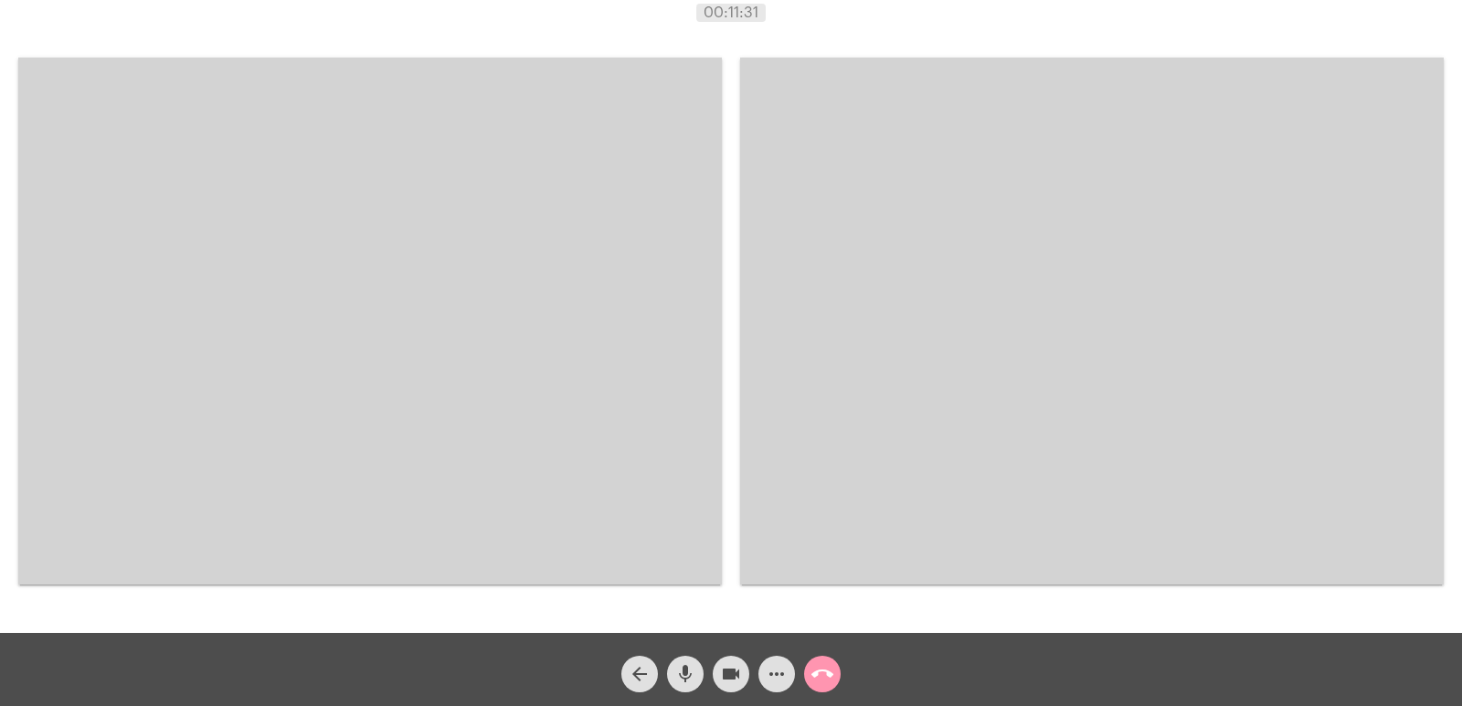
click at [386, 543] on video at bounding box center [370, 321] width 704 height 527
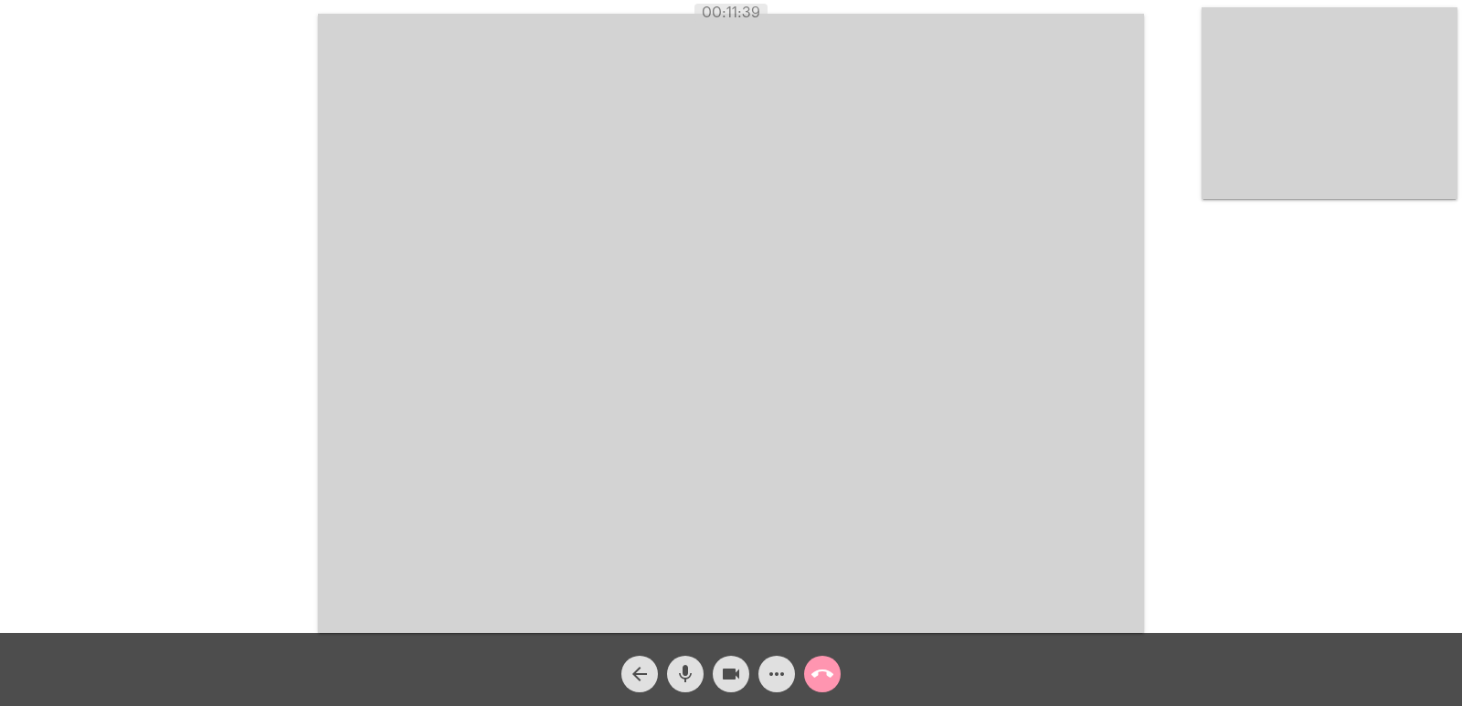
click at [887, 451] on video at bounding box center [731, 324] width 826 height 620
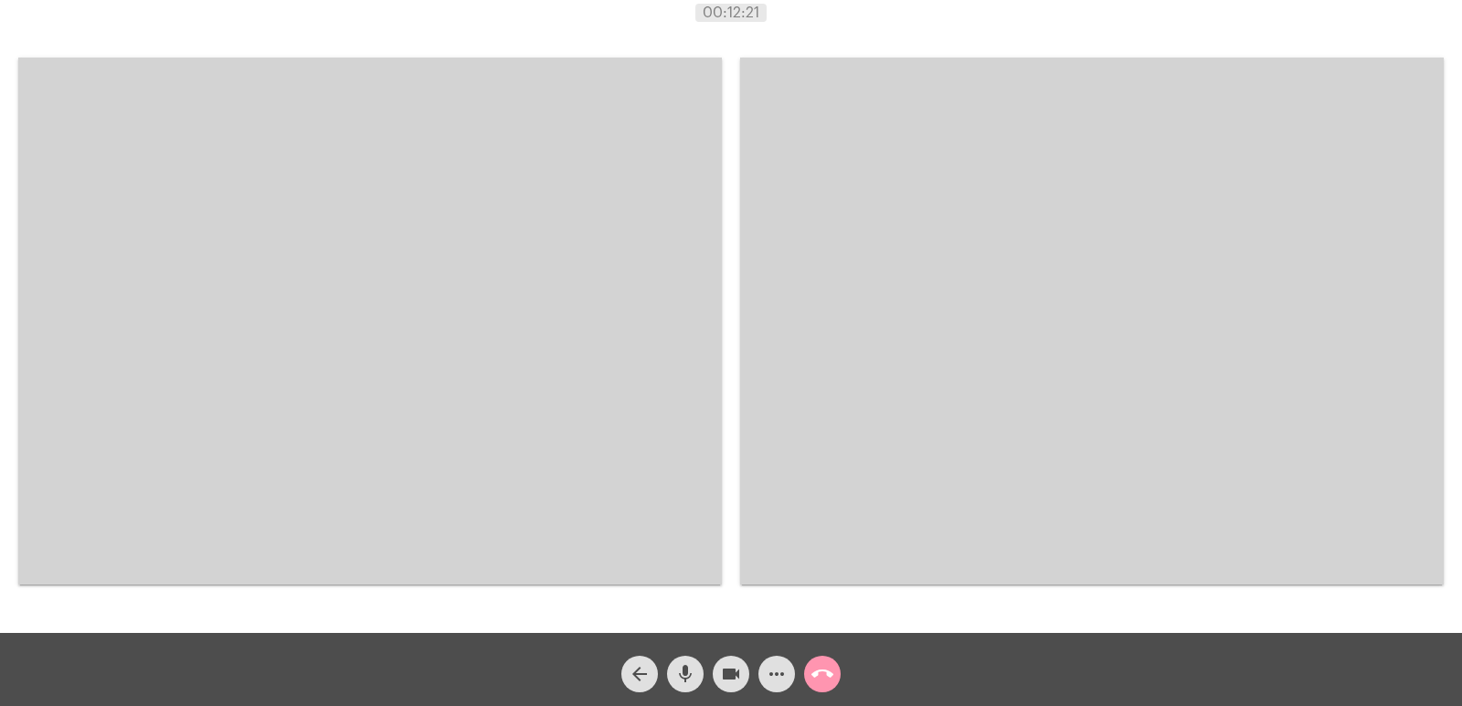
drag, startPoint x: 402, startPoint y: 255, endPoint x: 481, endPoint y: 324, distance: 104.9
click at [405, 255] on video at bounding box center [370, 321] width 704 height 527
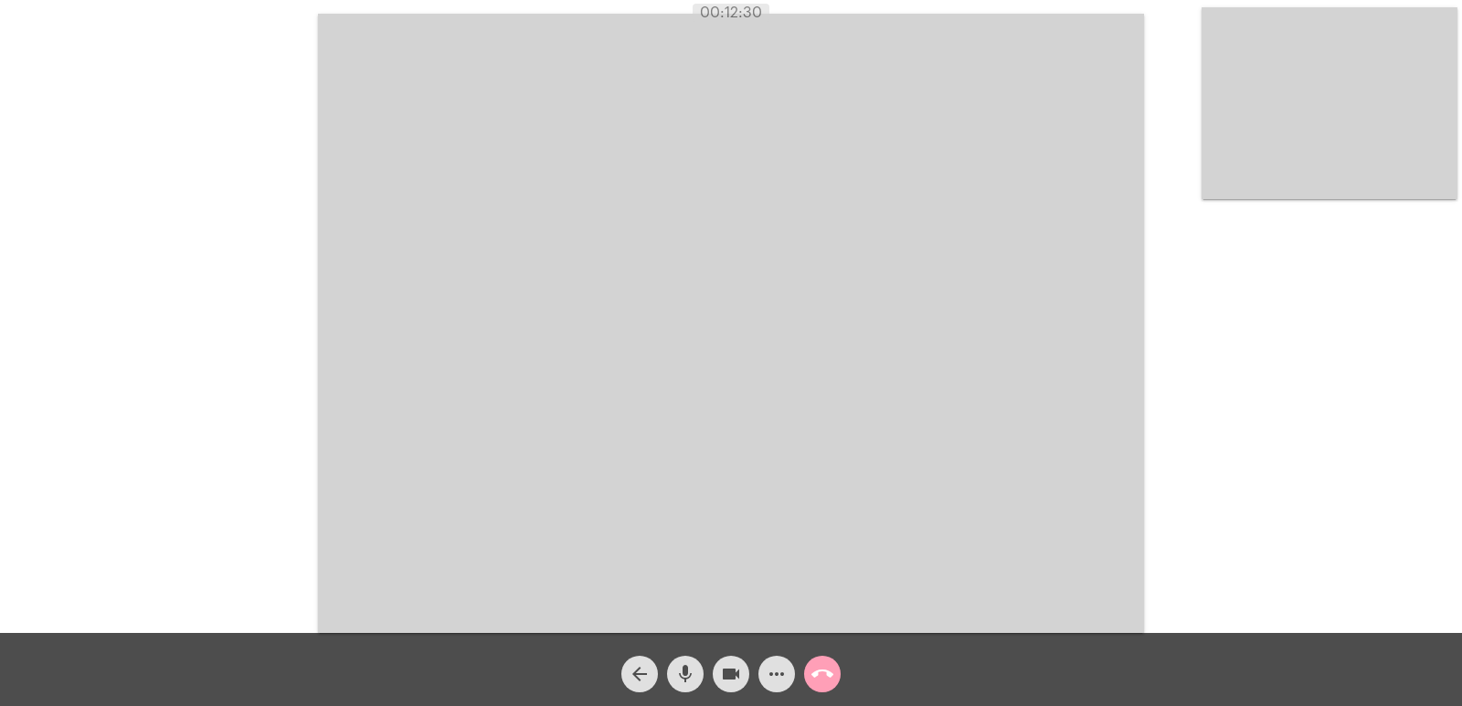
click at [832, 677] on mat-icon "call_end" at bounding box center [823, 675] width 22 height 22
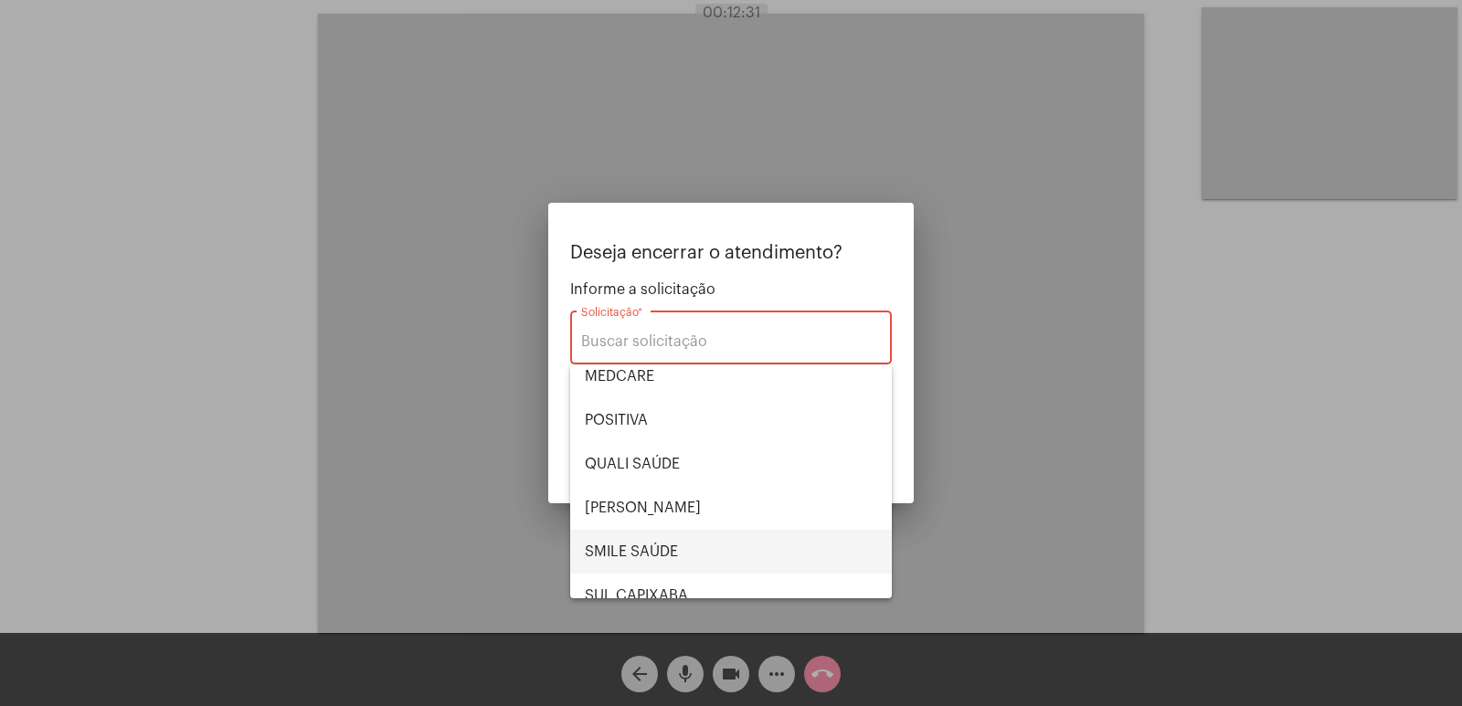
scroll to position [274, 0]
click at [615, 499] on span "SILVESTRE SAUDE" at bounding box center [731, 507] width 292 height 44
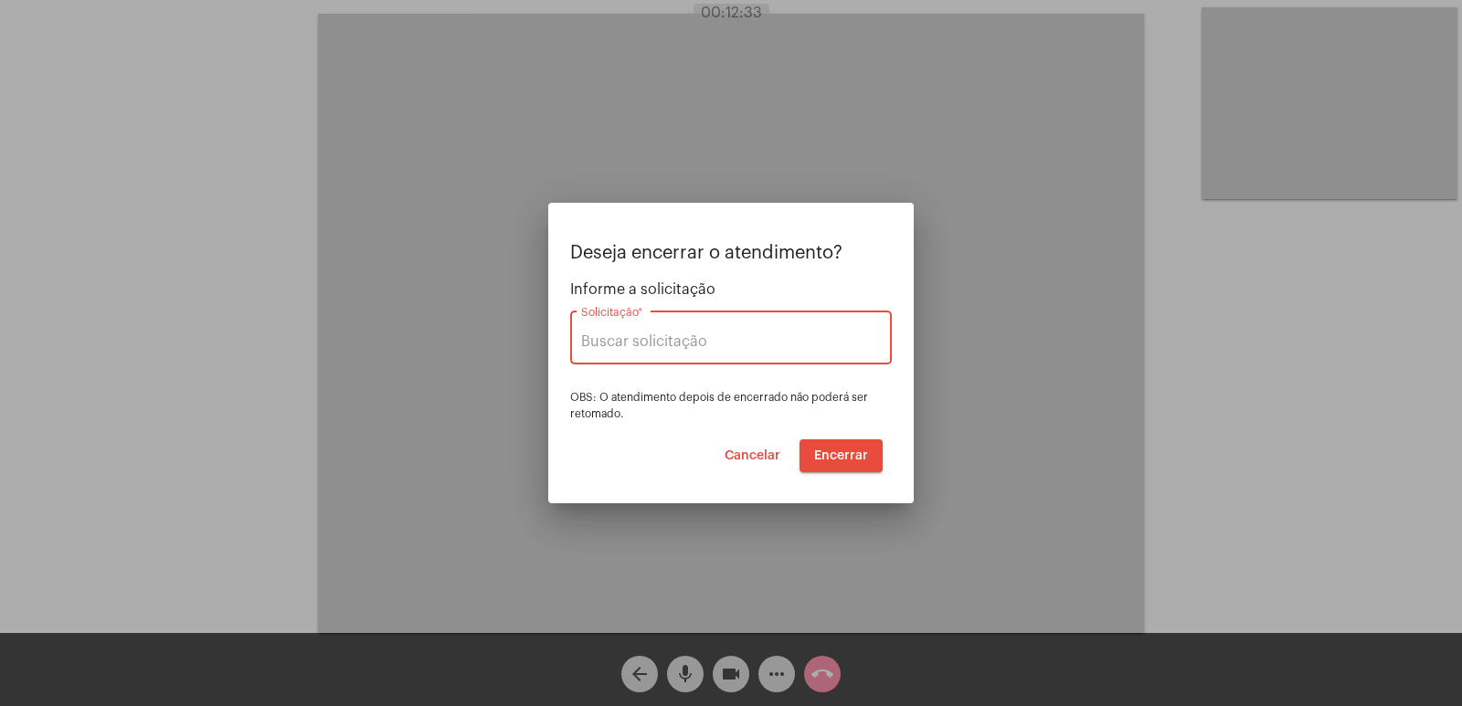
type input "SILVESTRE SAUDE"
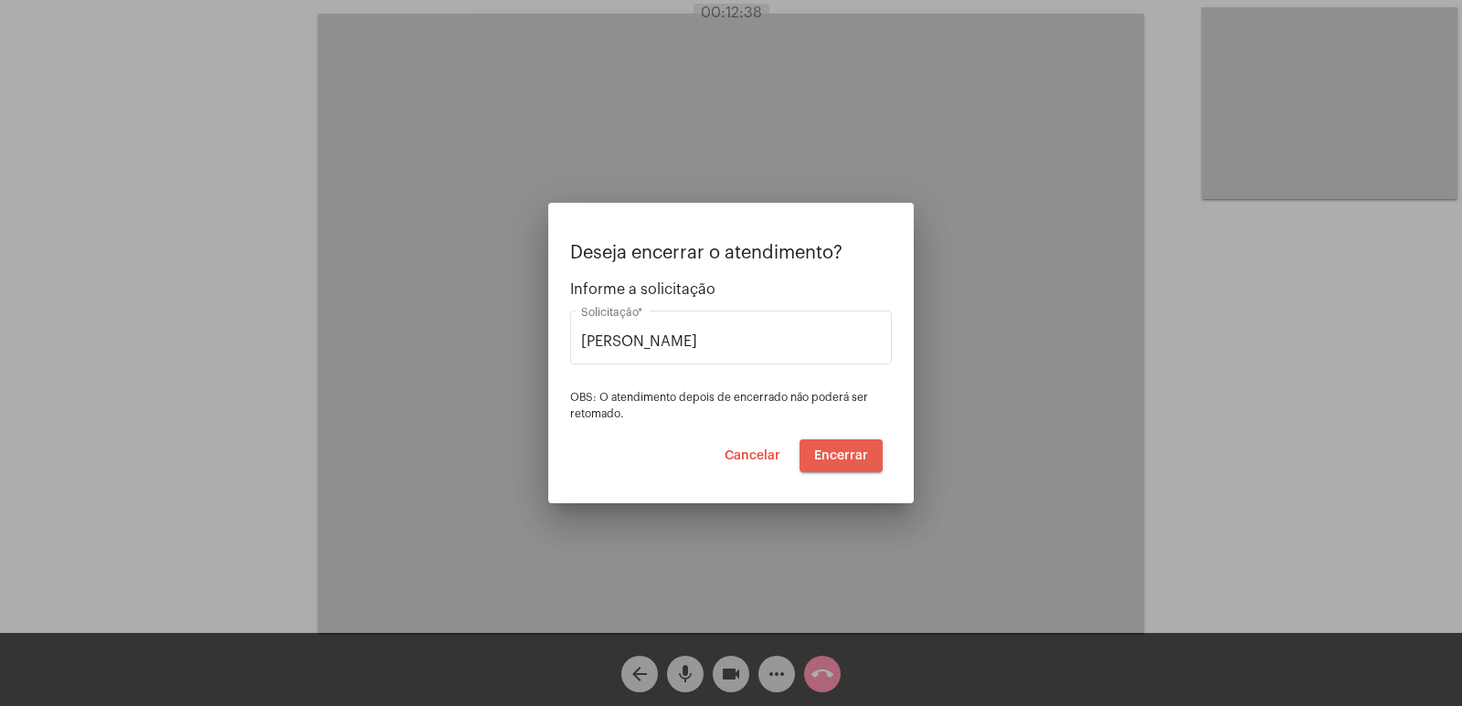
click at [826, 456] on span "Encerrar" at bounding box center [841, 456] width 54 height 13
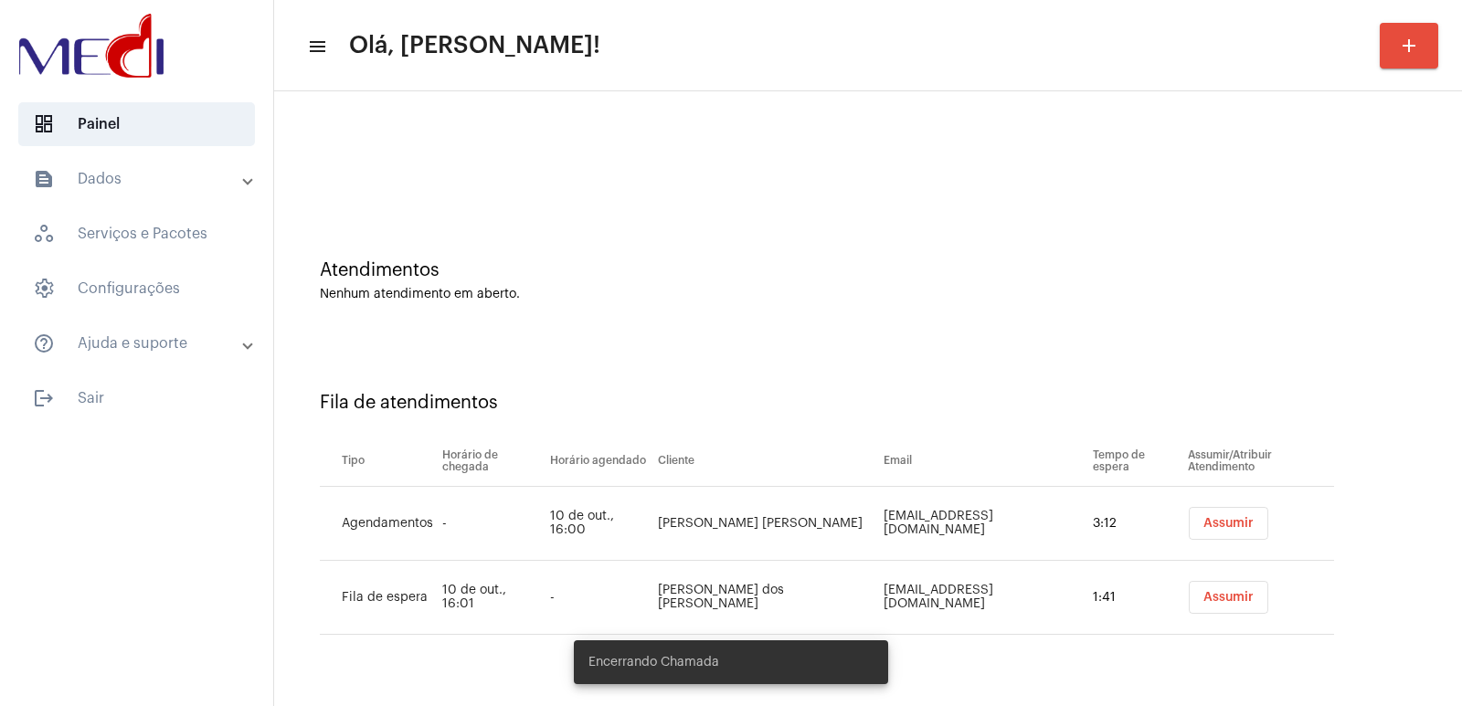
click at [1204, 521] on span "Assumir" at bounding box center [1229, 523] width 50 height 13
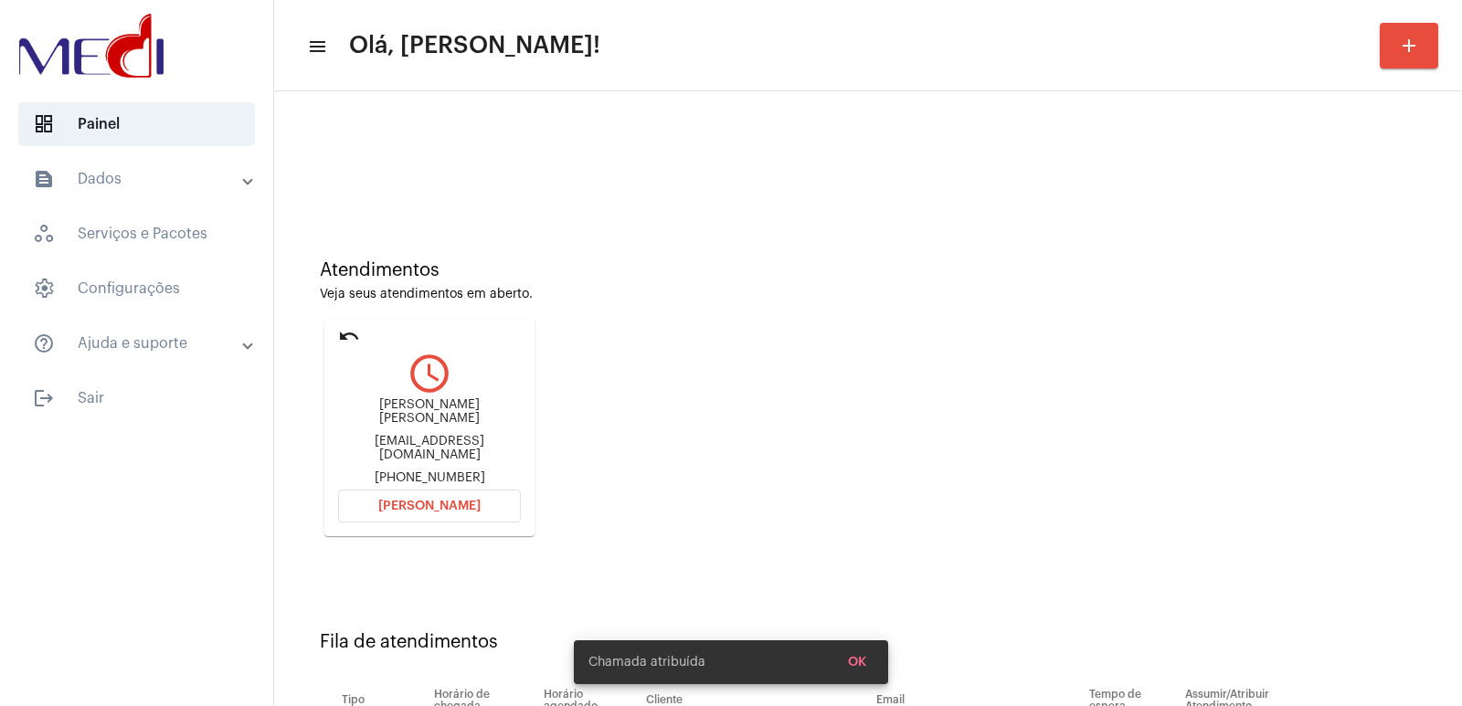
click at [411, 418] on div "René Murilo de Oliveira" at bounding box center [429, 411] width 183 height 27
copy div "René Murilo de Oliveira"
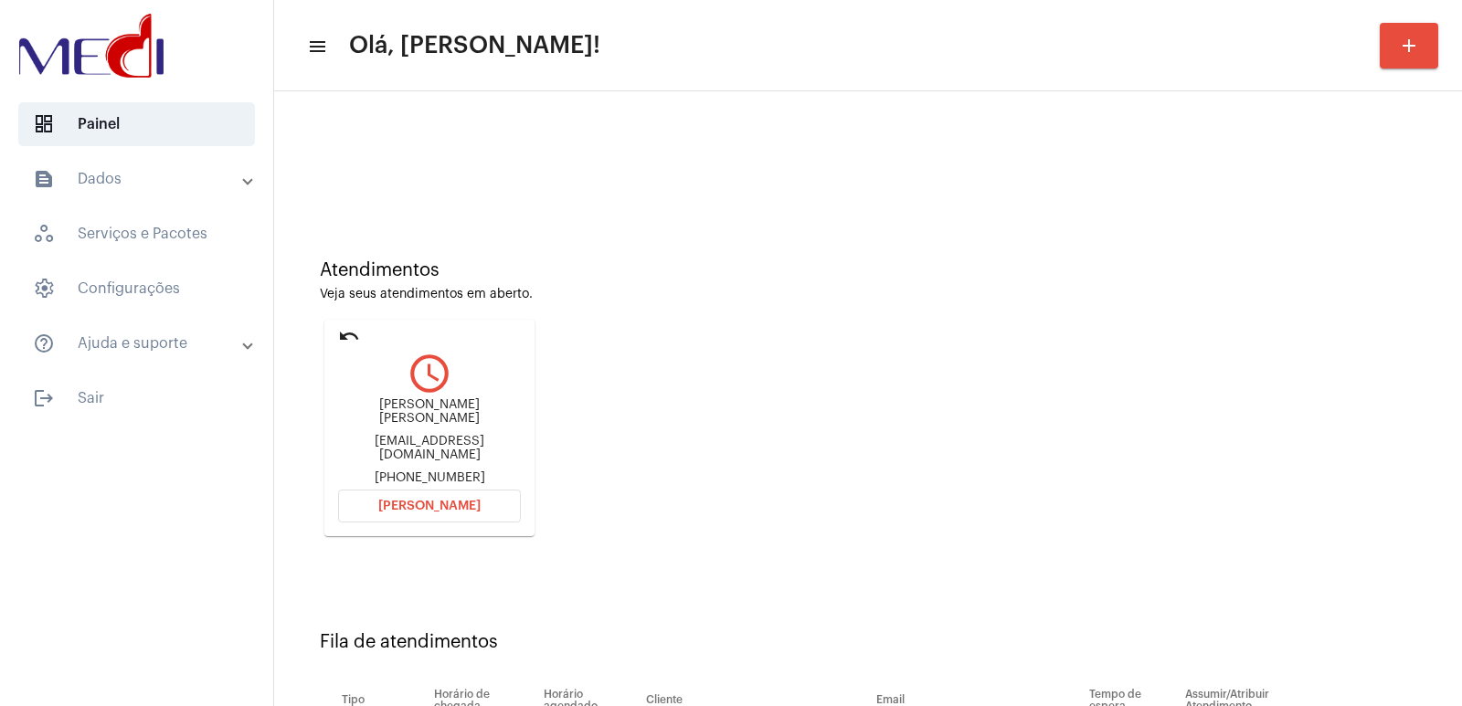
click at [460, 502] on span "Abrir Chamada" at bounding box center [429, 506] width 102 height 13
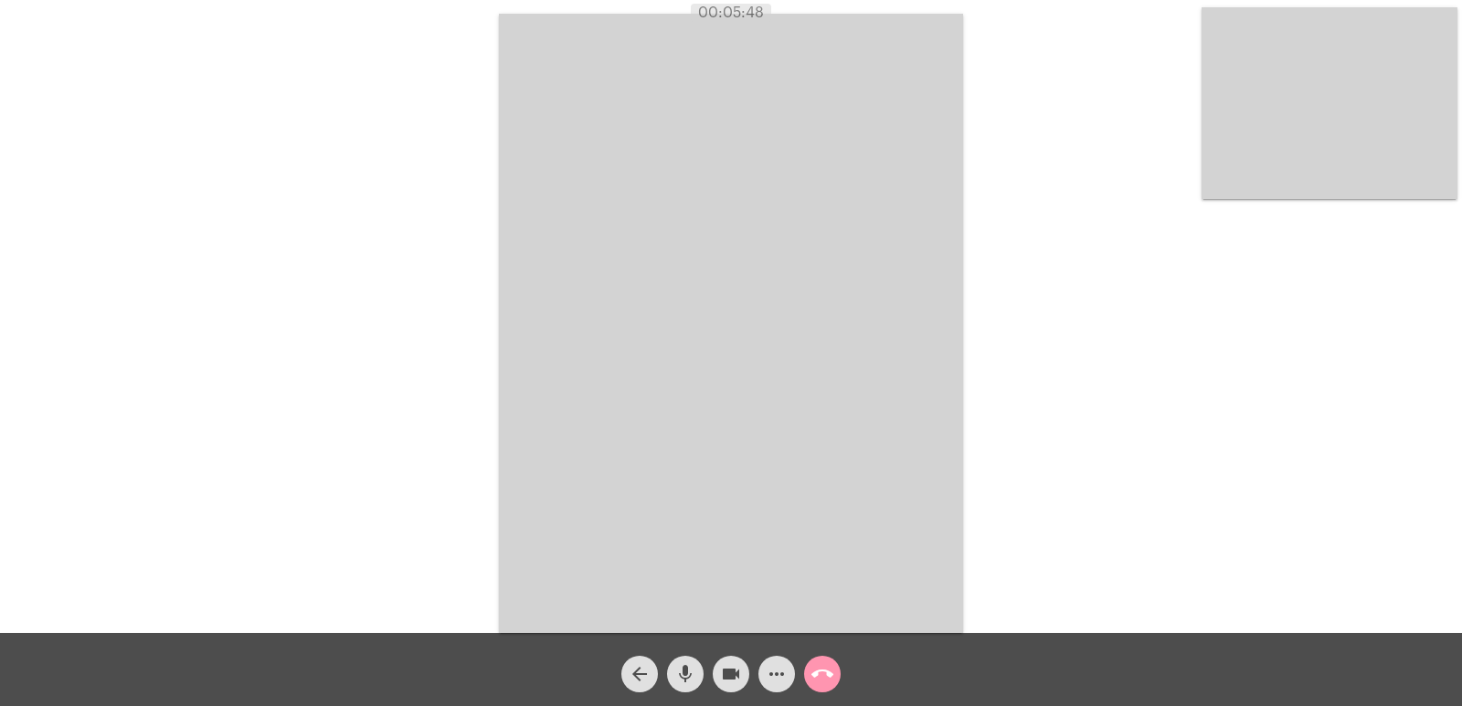
click at [577, 324] on video at bounding box center [731, 324] width 464 height 620
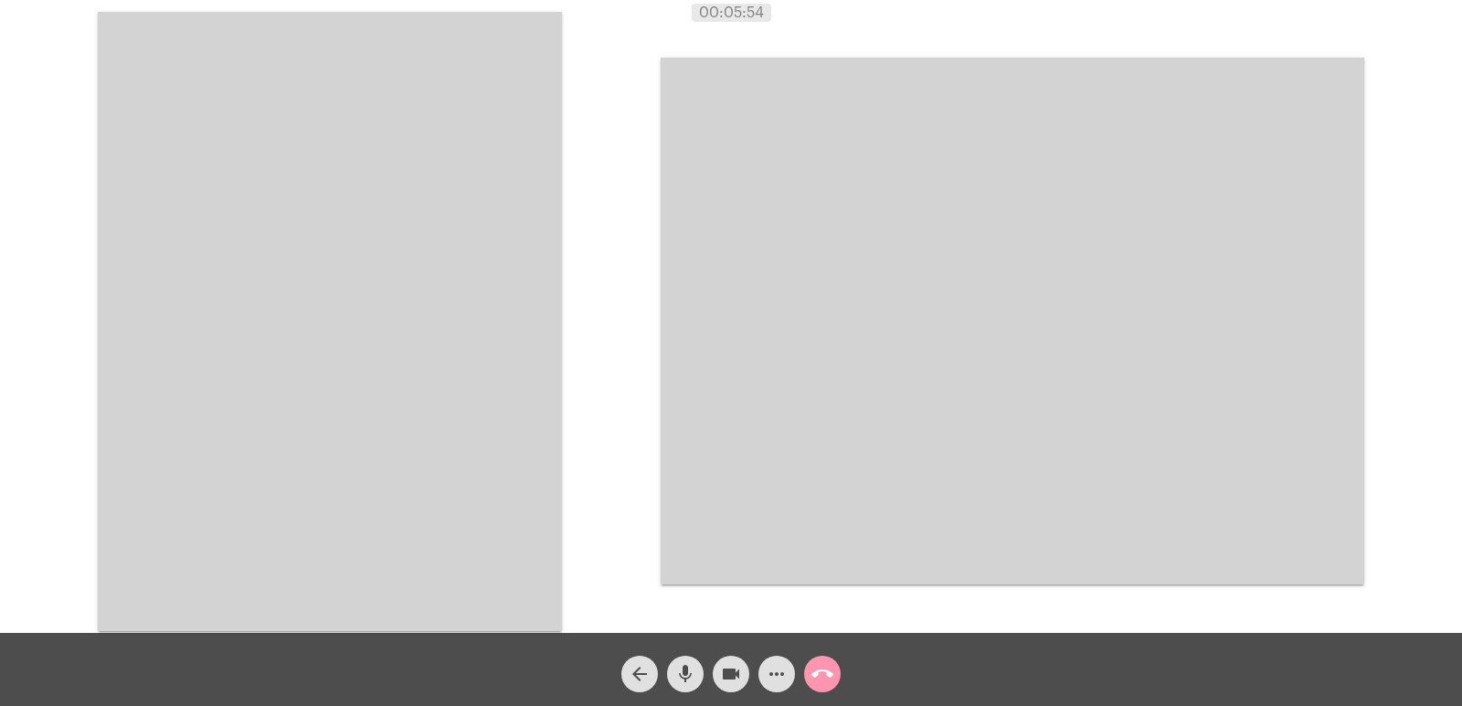
click at [427, 260] on video at bounding box center [330, 322] width 464 height 620
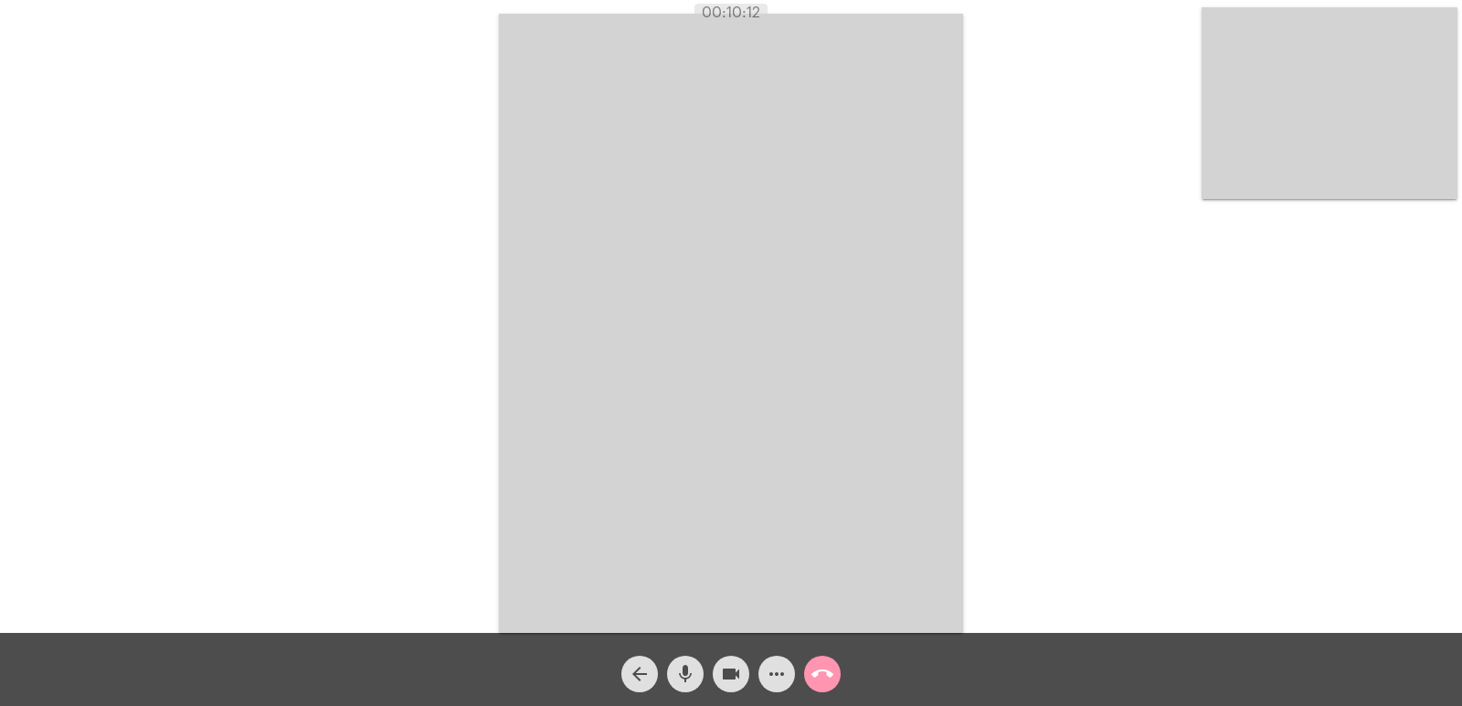
click at [813, 676] on mat-icon "call_end" at bounding box center [823, 675] width 22 height 22
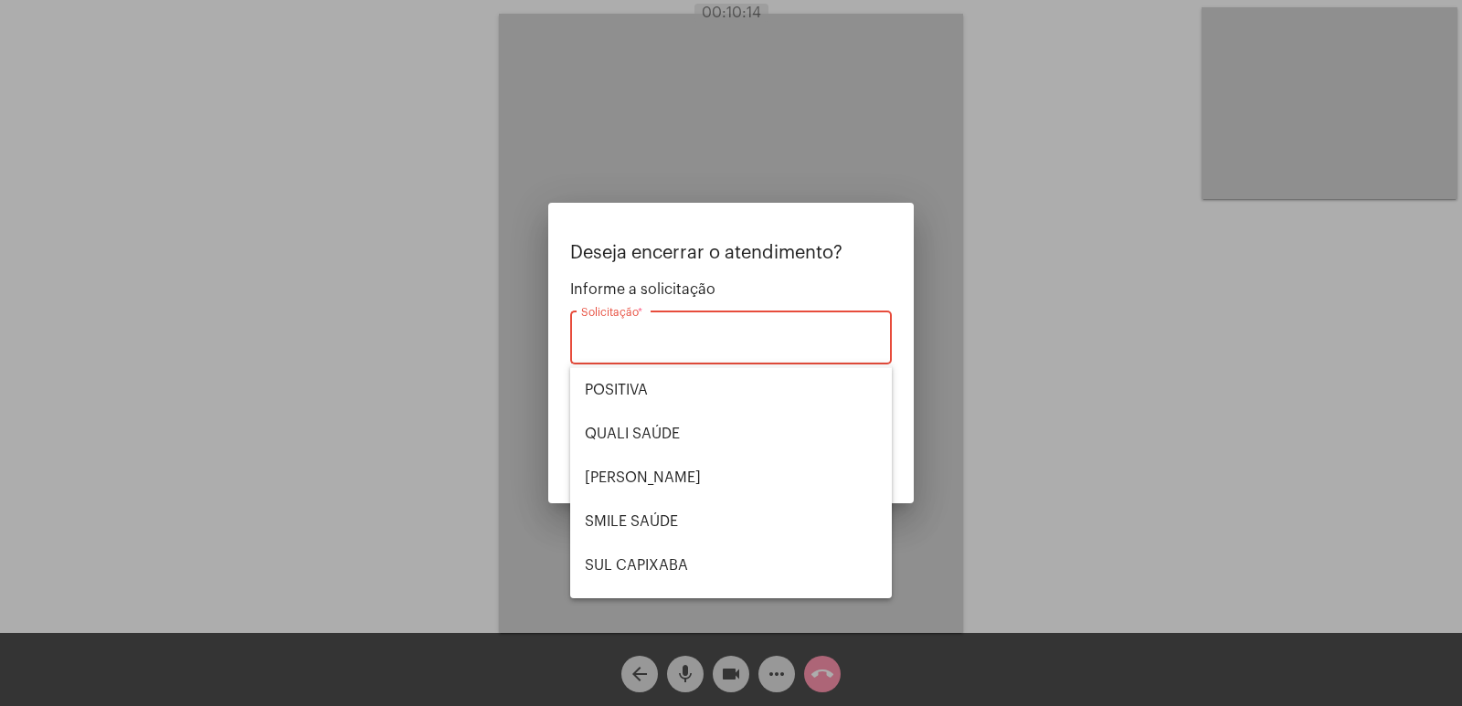
scroll to position [197, 0]
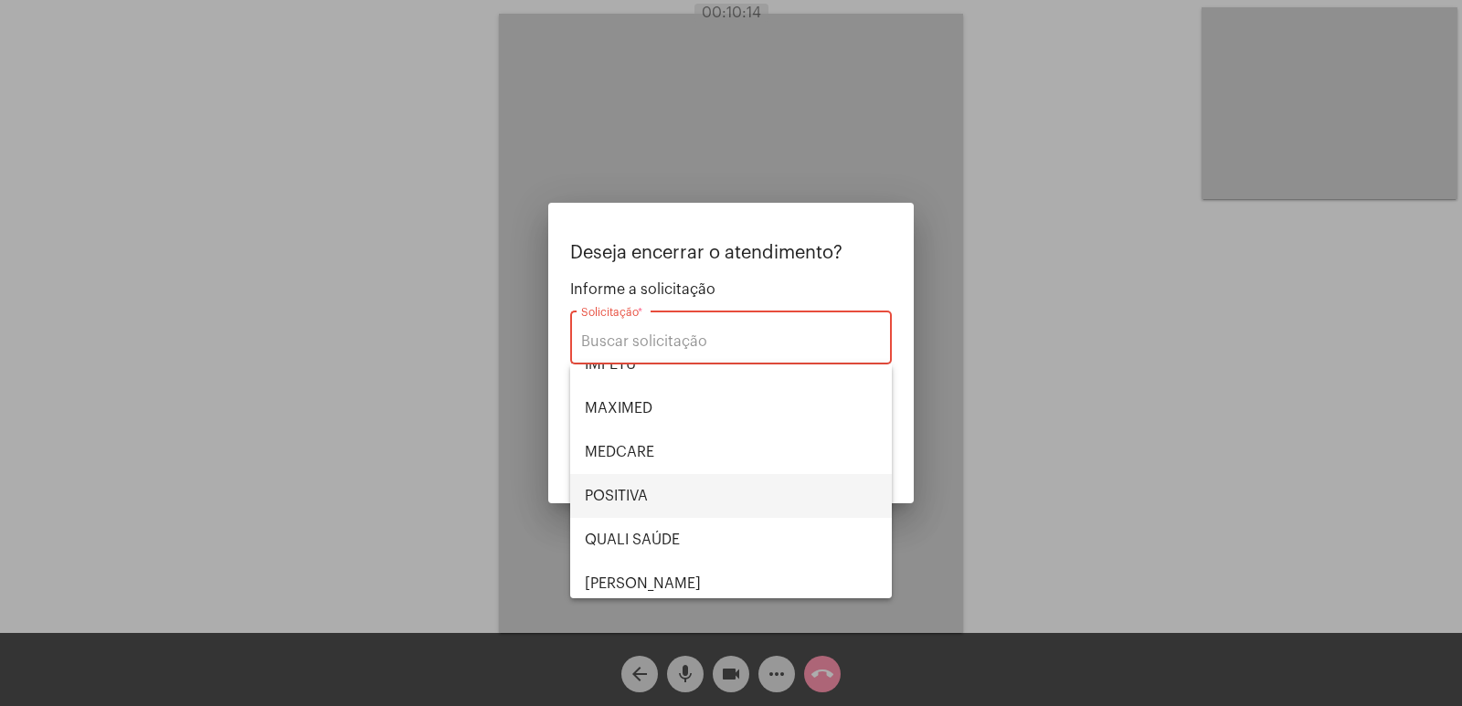
click at [631, 488] on span "POSITIVA" at bounding box center [731, 496] width 292 height 44
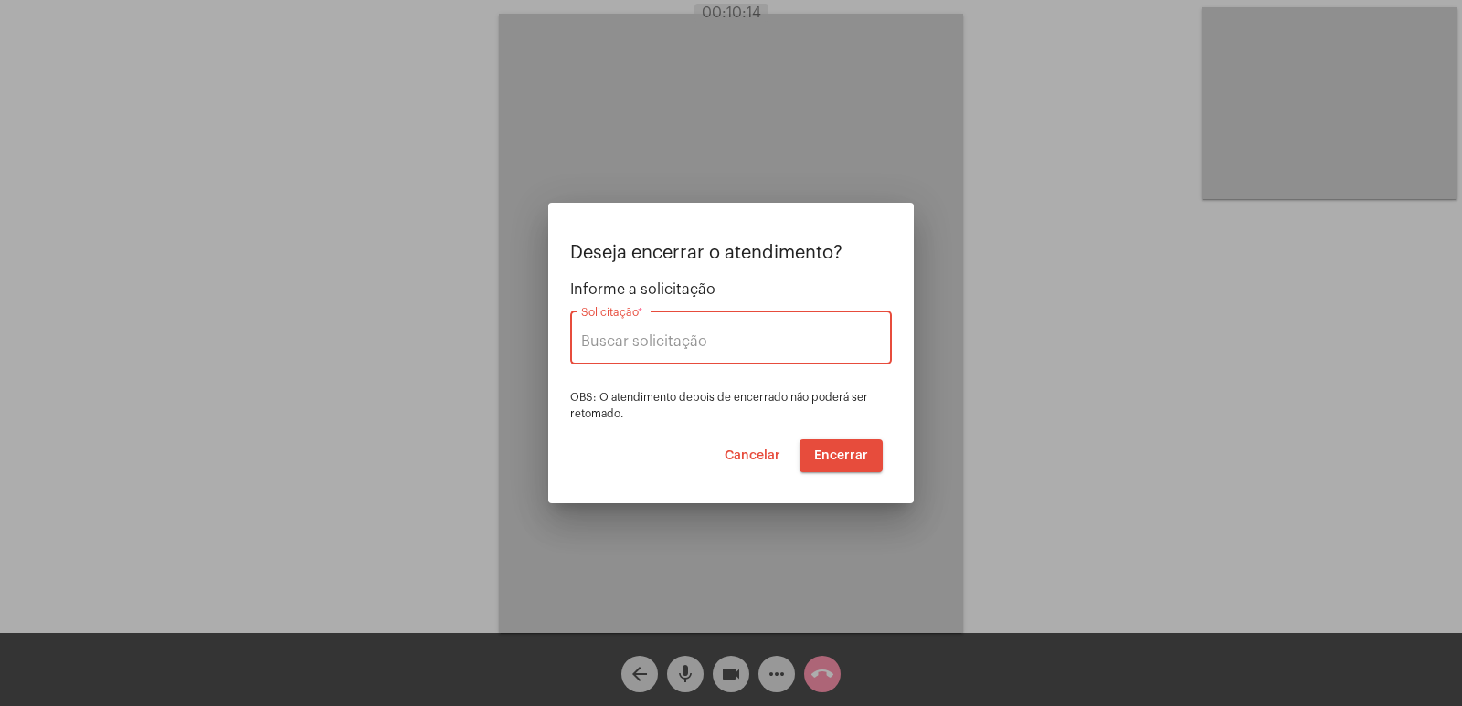
type input "POSITIVA"
click at [821, 462] on button "Encerrar" at bounding box center [841, 456] width 83 height 33
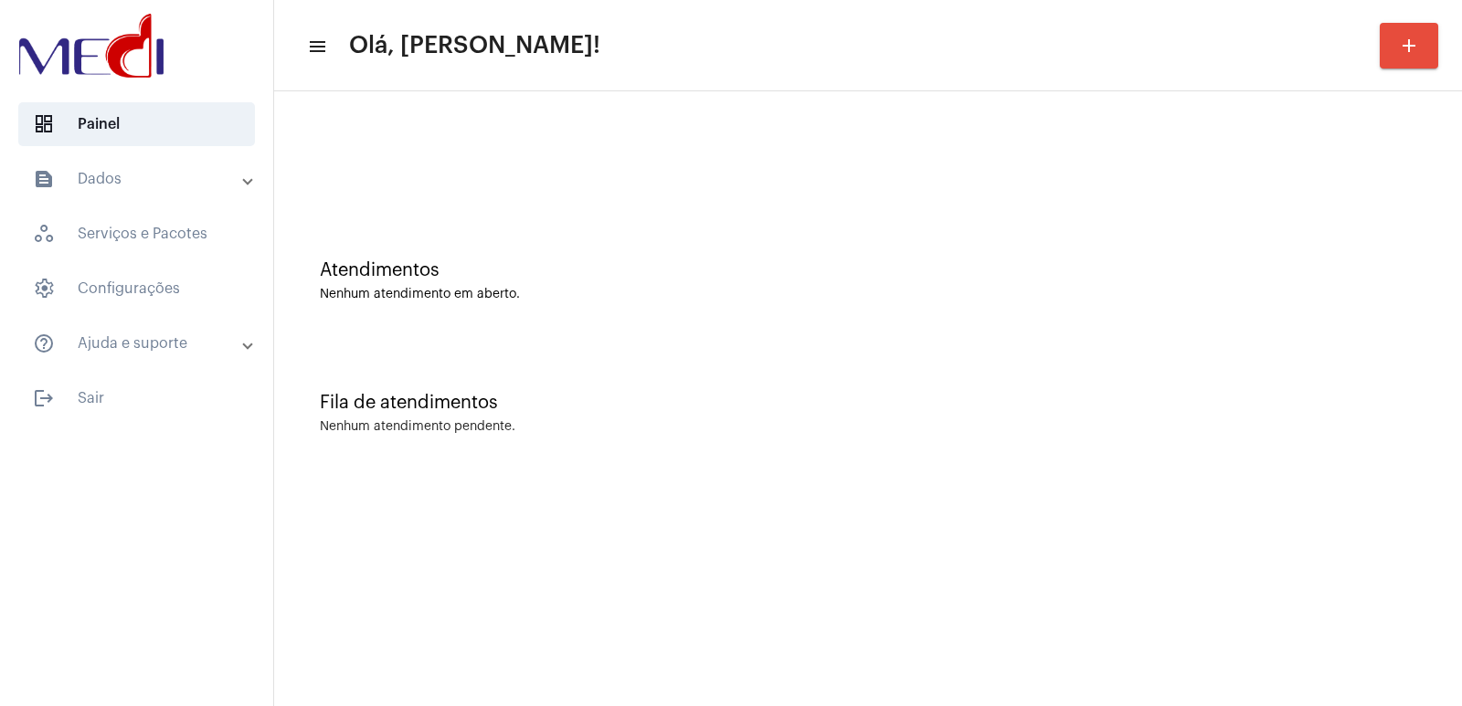
click at [1141, 441] on div "Fila de atendimentos Nenhum atendimento pendente." at bounding box center [868, 404] width 1170 height 133
click at [971, 421] on div "Nenhum atendimento pendente." at bounding box center [868, 427] width 1097 height 14
click at [1268, 471] on div "Atendimentos Nenhum atendimento em aberto. Fila de atendimentos Nenhum atendime…" at bounding box center [868, 285] width 1188 height 388
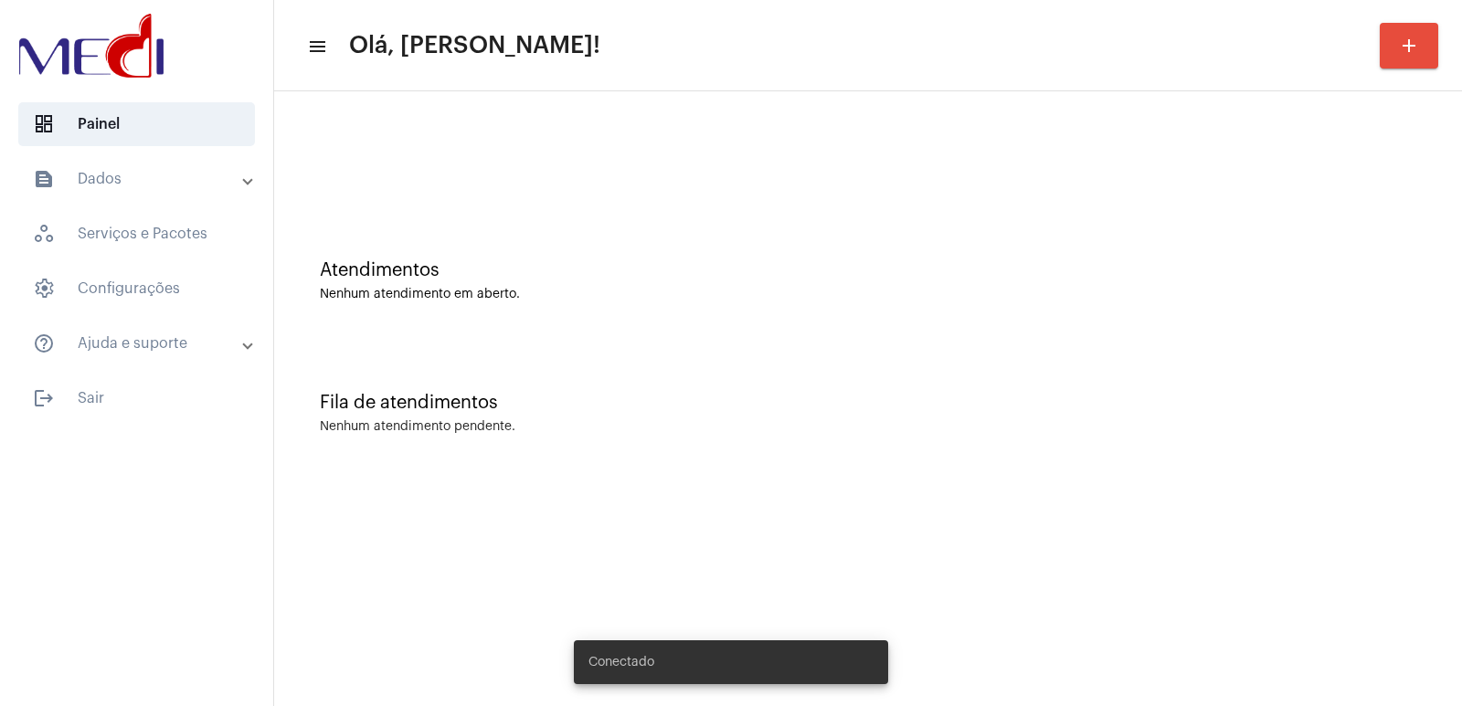
click at [956, 420] on div "Fila de atendimentos Nenhum atendimento pendente." at bounding box center [868, 404] width 1170 height 133
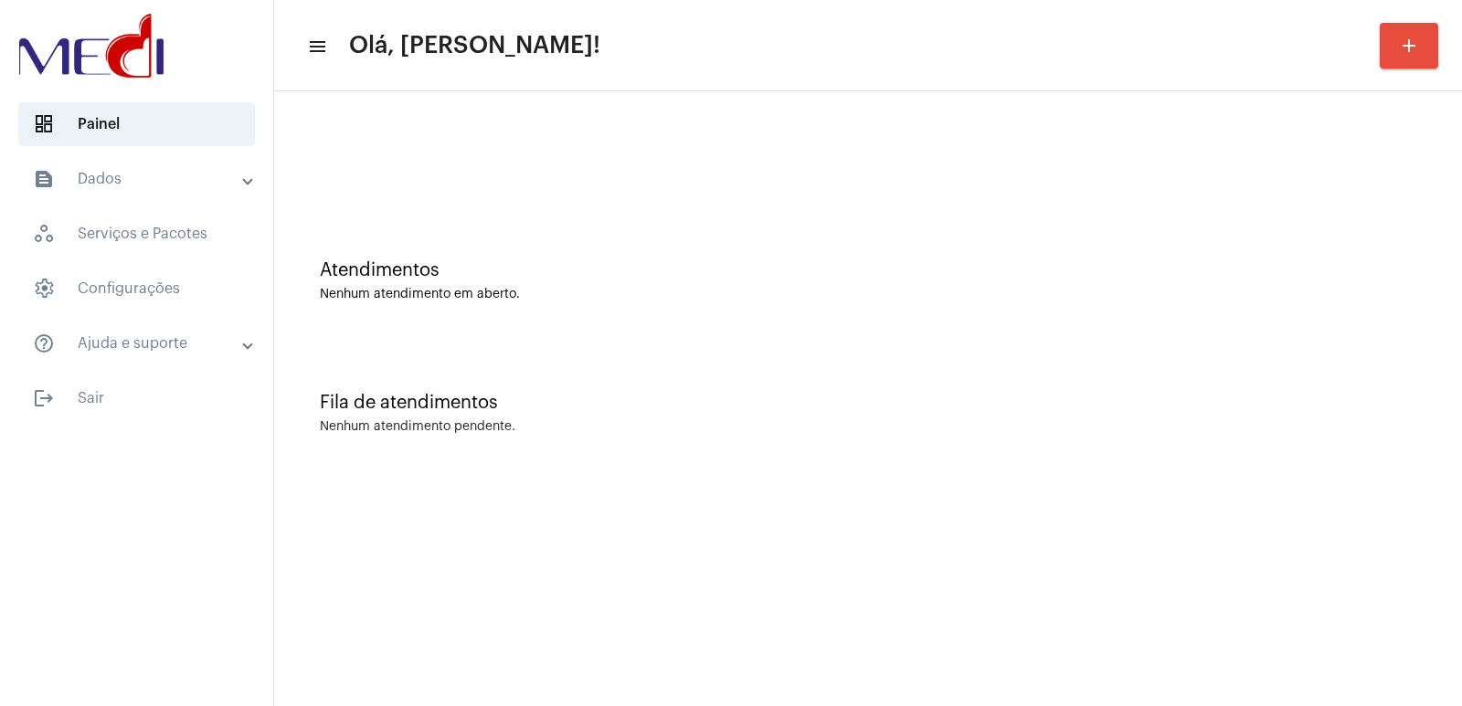
click at [959, 467] on div "Fila de atendimentos Nenhum atendimento pendente." at bounding box center [868, 404] width 1170 height 133
click at [1316, 423] on div "Nenhum atendimento pendente." at bounding box center [868, 427] width 1097 height 14
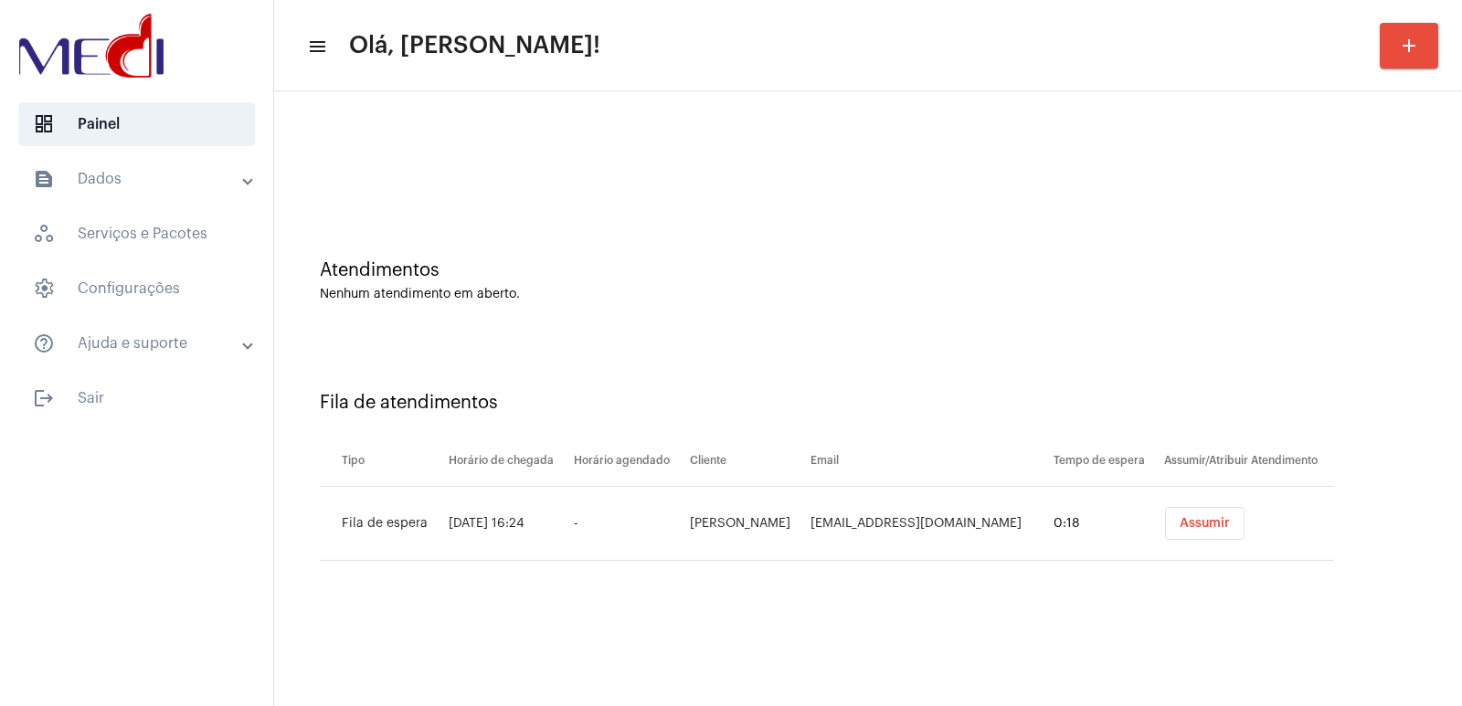
click at [1341, 529] on div "Fila de atendimentos Tipo Horário de chegada Horário agendado Cliente Email Tem…" at bounding box center [868, 469] width 1170 height 263
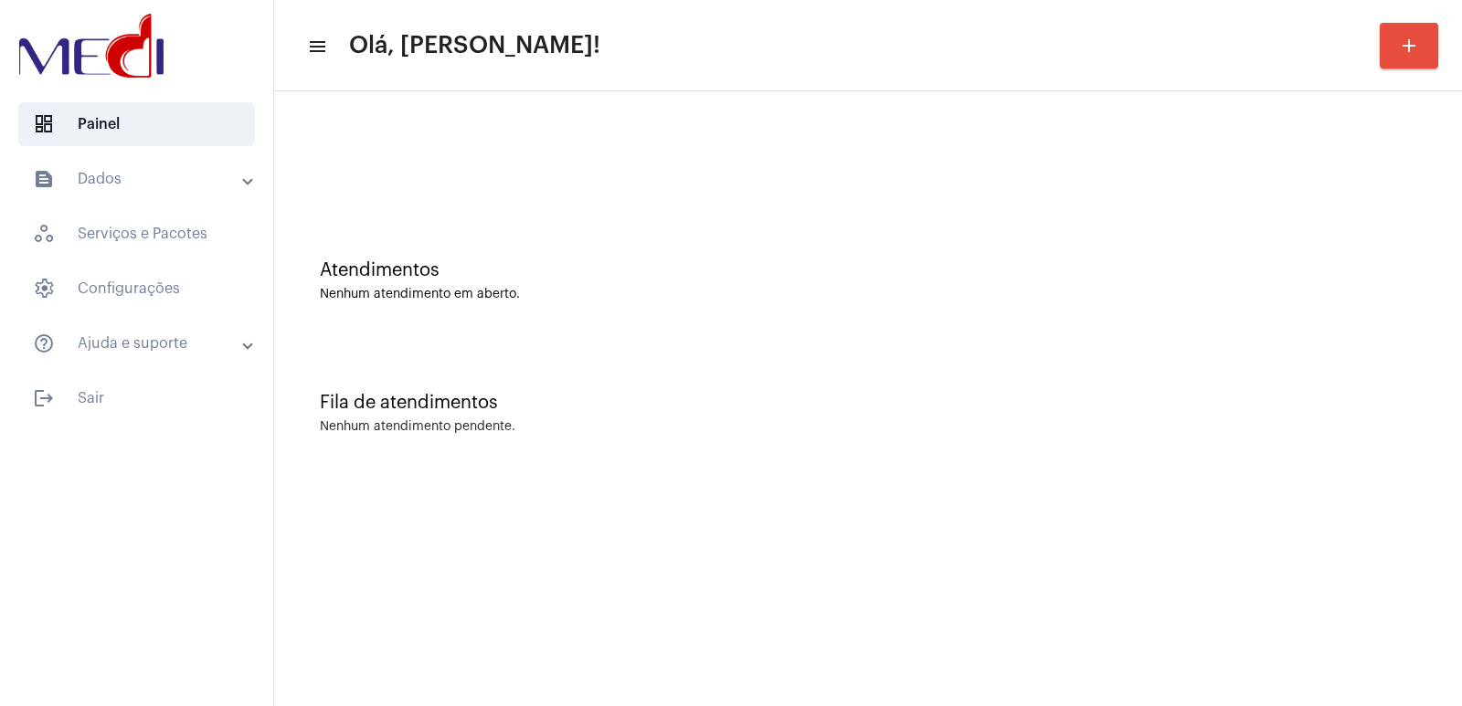
click at [940, 412] on div "Fila de atendimentos" at bounding box center [868, 403] width 1097 height 20
